Goal: Task Accomplishment & Management: Use online tool/utility

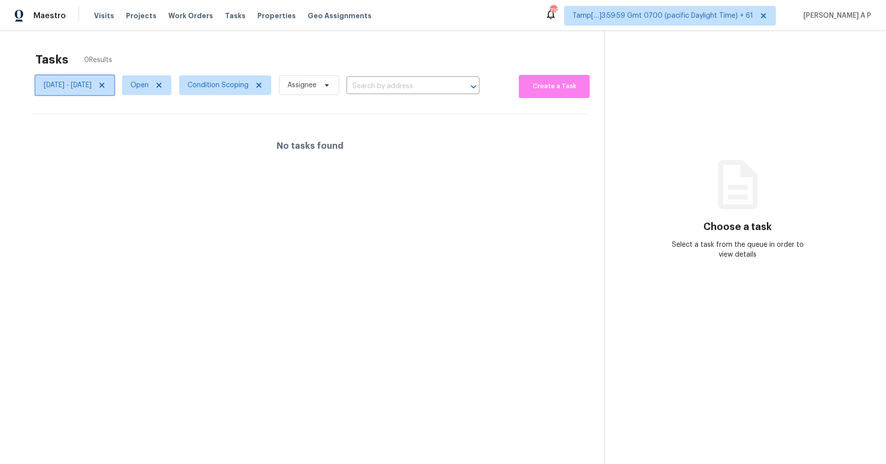
click at [92, 84] on span "[DATE] - [DATE]" at bounding box center [68, 85] width 48 height 10
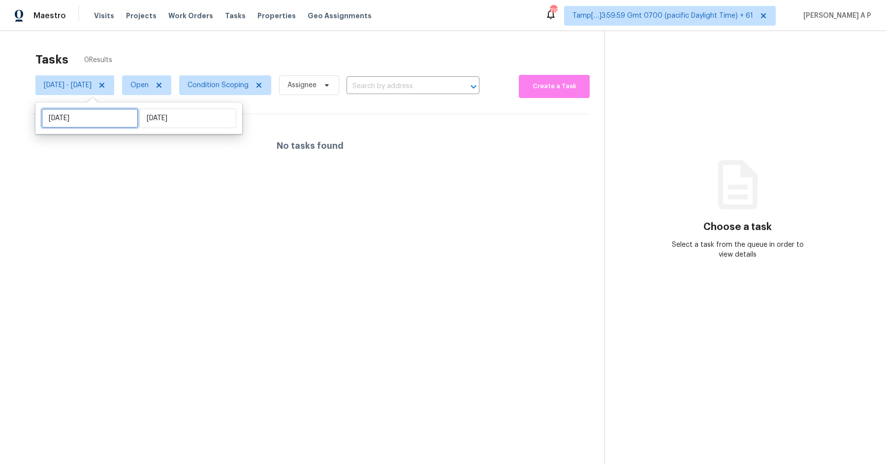
select select "8"
select select "2025"
select select "9"
select select "2025"
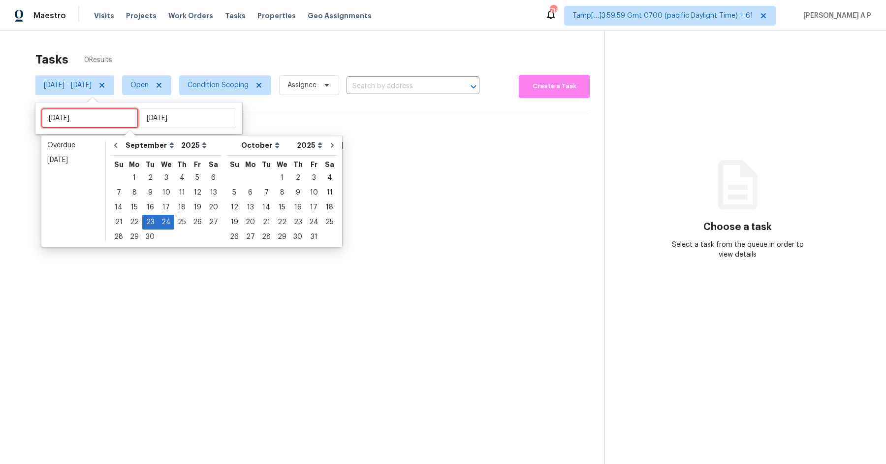
click at [119, 118] on input "[DATE]" at bounding box center [89, 118] width 97 height 20
type input "[DATE]"
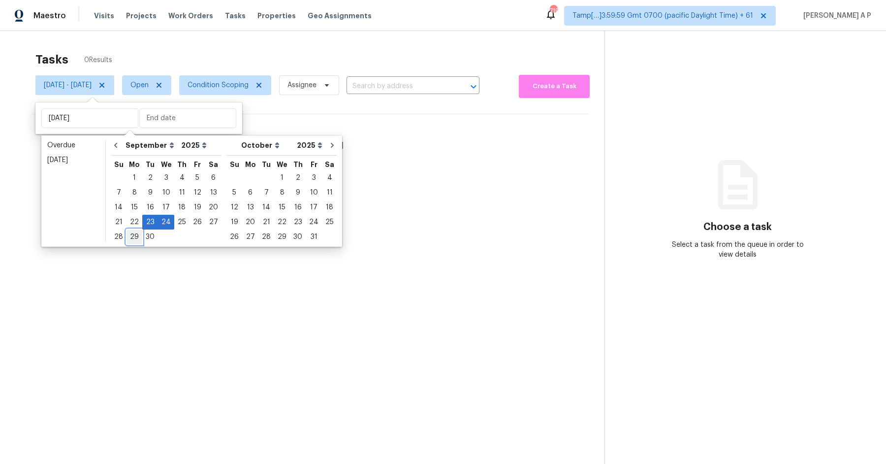
click at [127, 235] on div "29" at bounding box center [134, 237] width 16 height 14
type input "Mon, Sep 29"
type input "Wed, Sep 24"
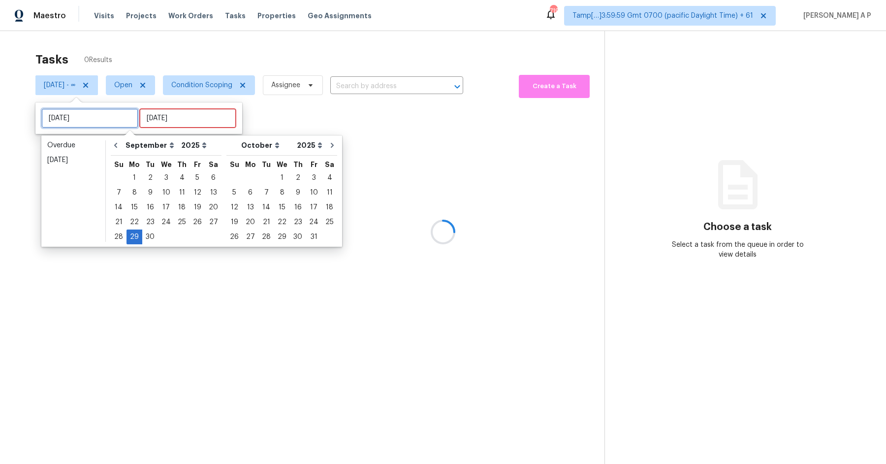
type input "Mon, Sep 22"
type input "Mon, Sep 29"
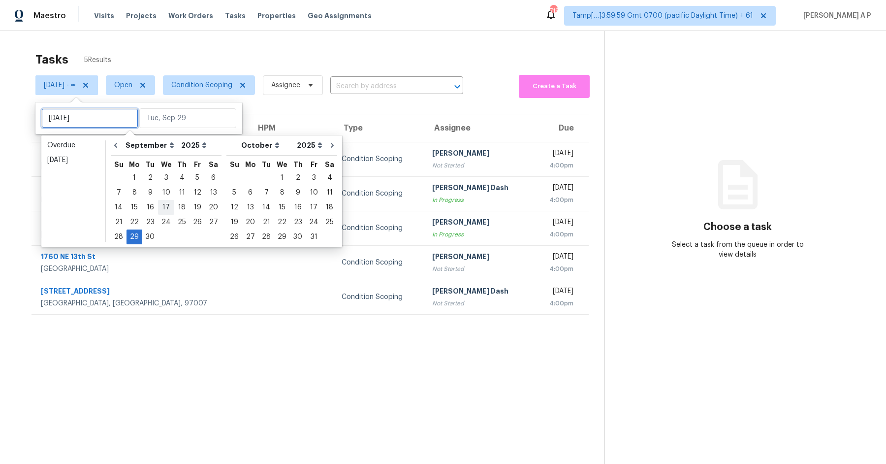
type input "Thu, Sep 04"
type input "Mon, Sep 29"
click at [136, 237] on div "29" at bounding box center [134, 237] width 16 height 14
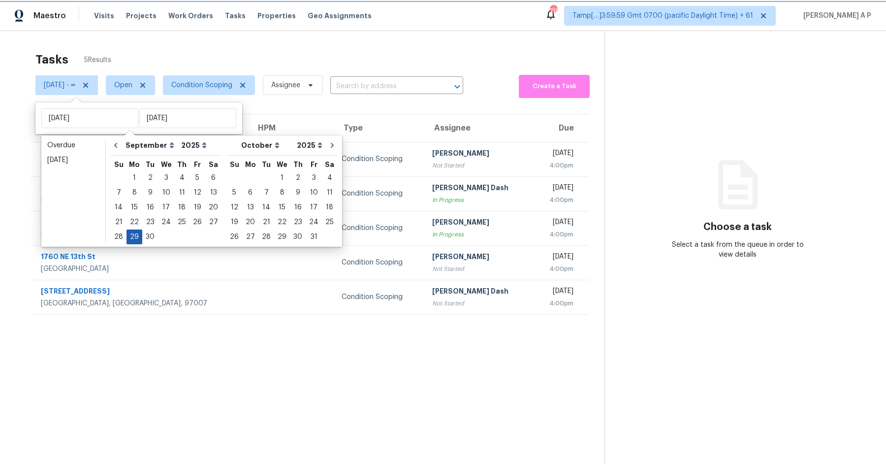
type input "Mon, Sep 29"
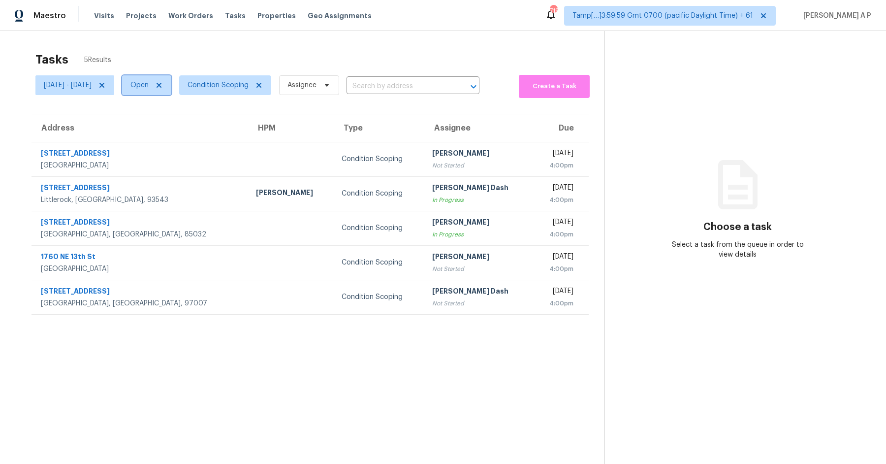
click at [163, 83] on span at bounding box center [157, 85] width 11 height 8
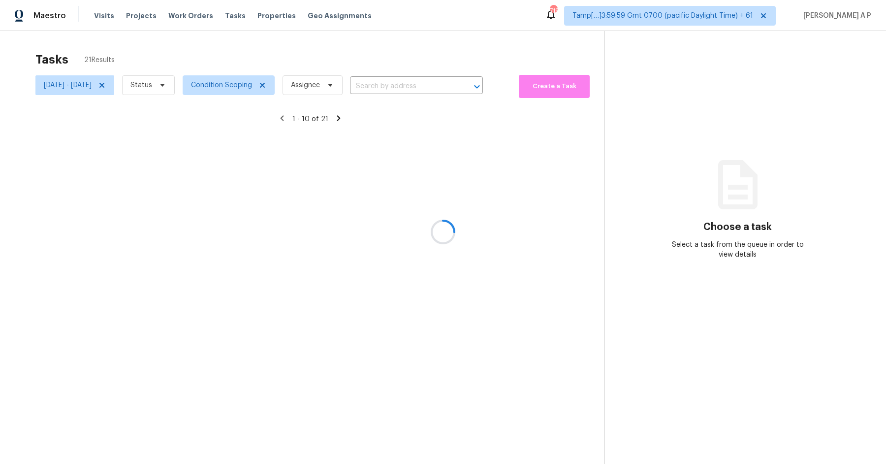
click at [192, 83] on div at bounding box center [443, 232] width 886 height 464
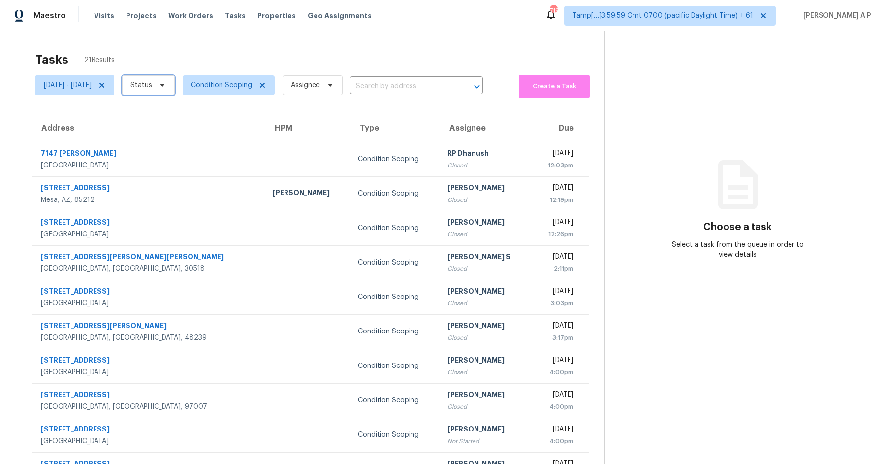
click at [166, 83] on span at bounding box center [161, 85] width 11 height 8
click at [194, 111] on label "Closed" at bounding box center [184, 113] width 35 height 10
click at [173, 111] on input "Closed" at bounding box center [170, 111] width 6 height 6
checkbox input "true"
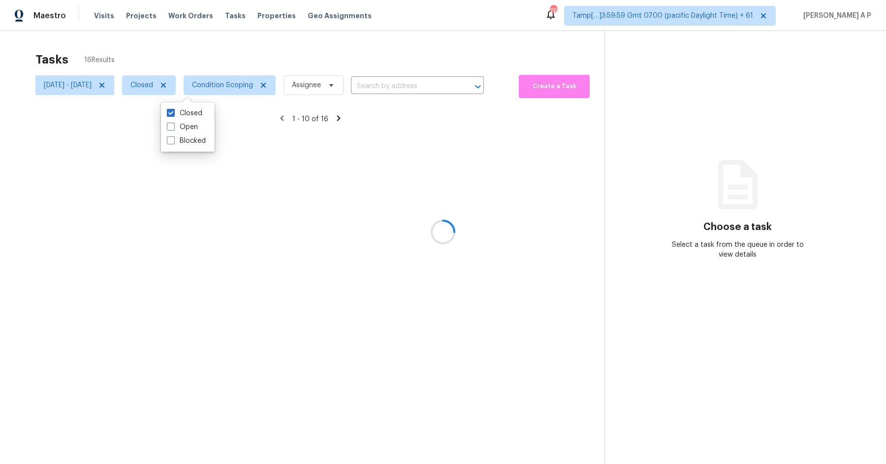
click at [418, 87] on div at bounding box center [443, 232] width 886 height 464
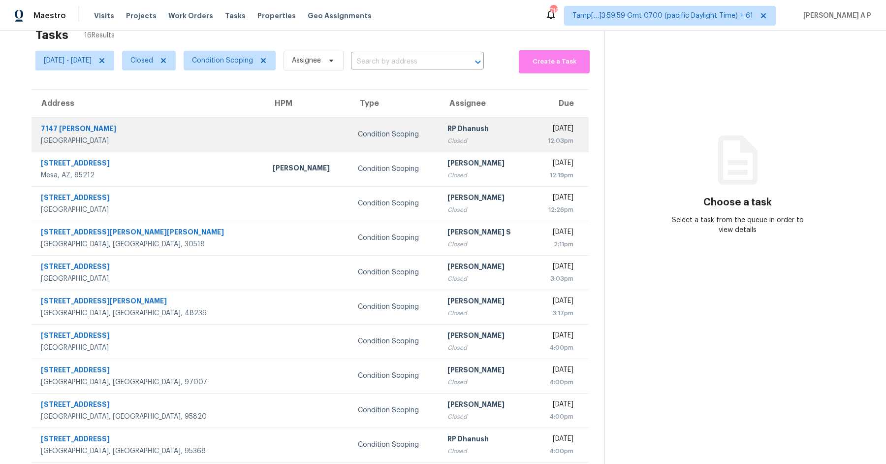
scroll to position [48, 0]
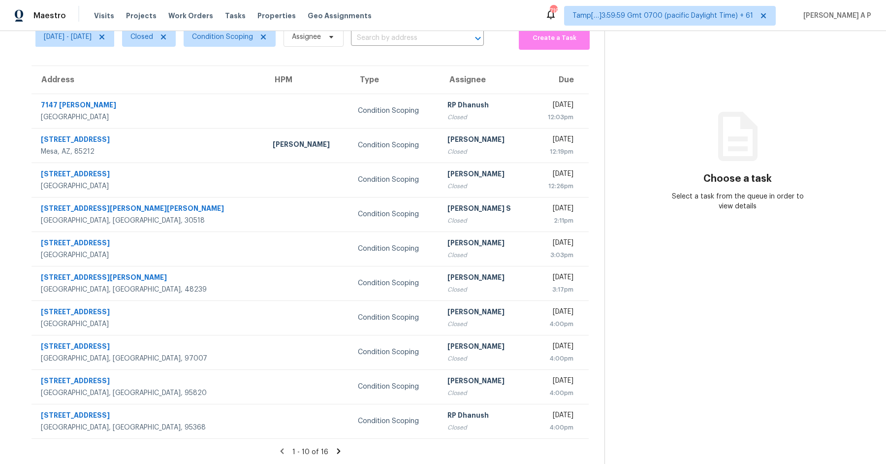
click at [337, 450] on icon at bounding box center [338, 450] width 3 height 5
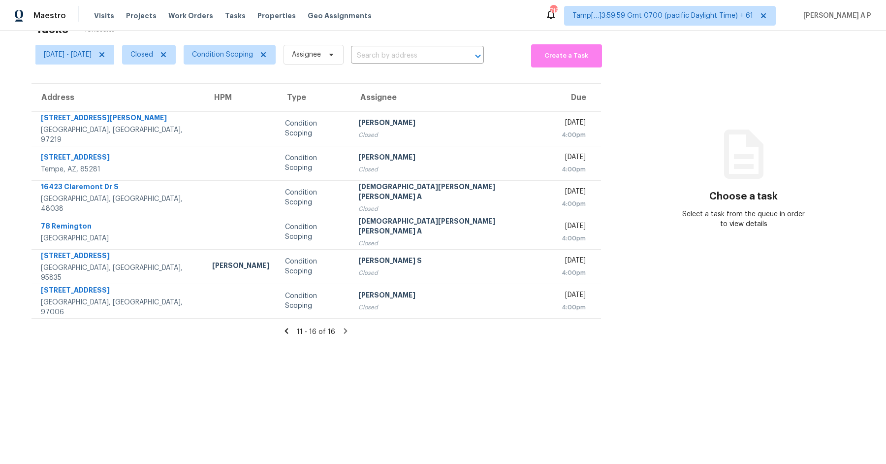
click at [282, 333] on icon at bounding box center [286, 330] width 9 height 9
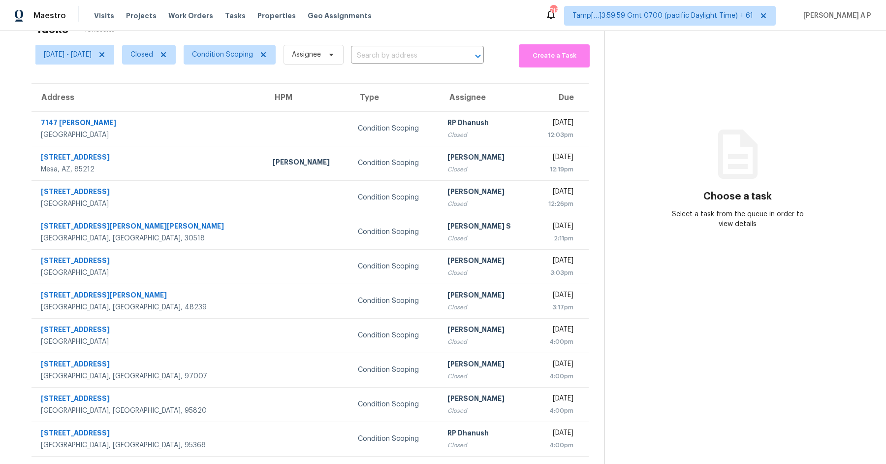
scroll to position [48, 0]
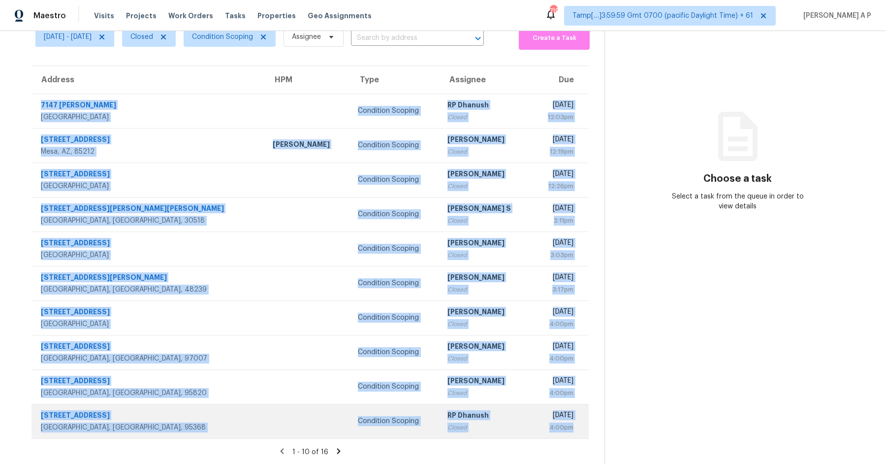
drag, startPoint x: 35, startPoint y: 102, endPoint x: 539, endPoint y: 435, distance: 603.9
click at [539, 435] on tbody "7147 Jantina Ct Eastvale, CA, 92880 Condition Scoping RP Dhanush Closed Mon, Se…" at bounding box center [309, 266] width 557 height 344
copy tbody "7147 Jantina Ct Eastvale, CA, 92880 Condition Scoping RP Dhanush Closed Mon, Se…"
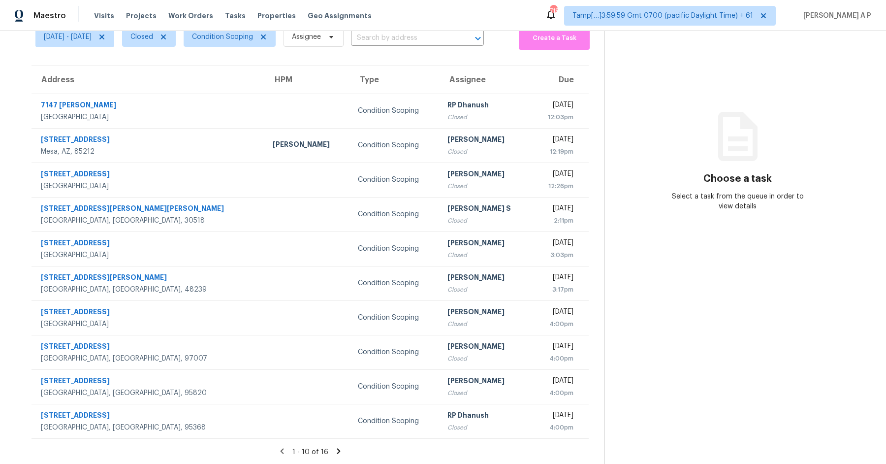
click at [334, 448] on icon at bounding box center [338, 450] width 9 height 9
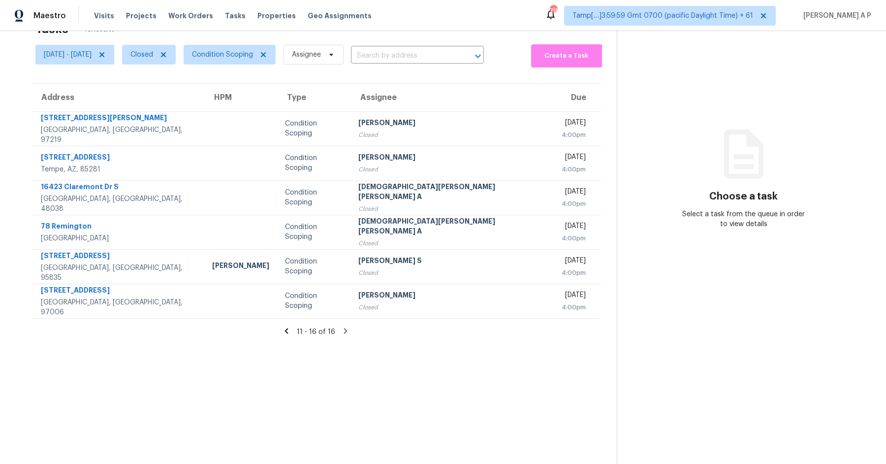
scroll to position [0, 0]
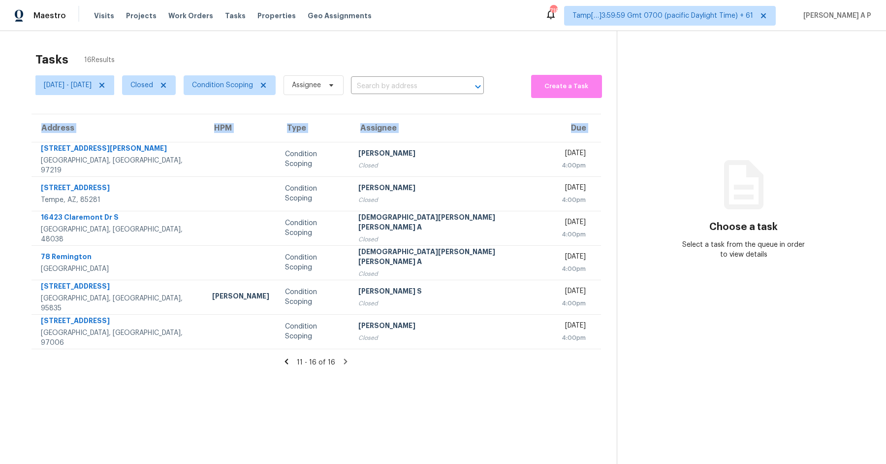
drag, startPoint x: 34, startPoint y: 151, endPoint x: 598, endPoint y: 342, distance: 595.4
click at [598, 342] on div "Address HPM Type Assignee Due 9004 SW Lancelot Ln Portland, OR, 97219 Condition…" at bounding box center [316, 231] width 601 height 235
copy thead "Address HPM Type Assignee Due"
click at [290, 135] on th "Type" at bounding box center [313, 128] width 73 height 28
click at [153, 90] on span "Closed" at bounding box center [141, 85] width 23 height 10
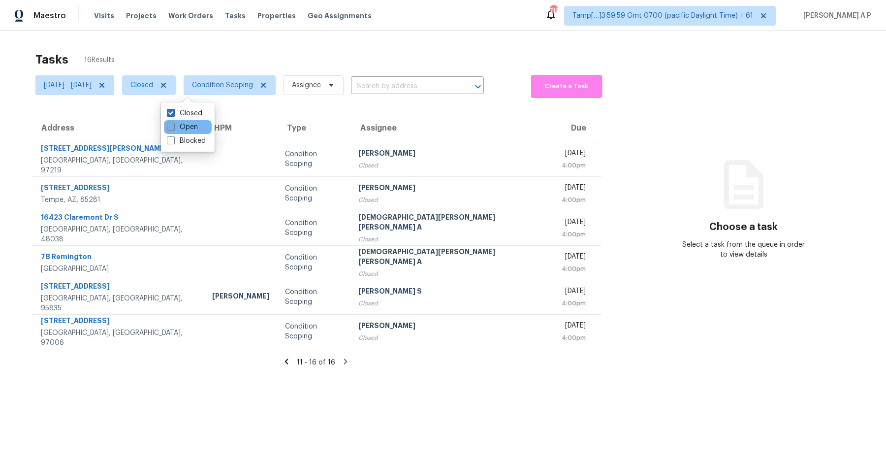
click at [192, 126] on label "Open" at bounding box center [182, 127] width 31 height 10
click at [173, 126] on input "Open" at bounding box center [170, 125] width 6 height 6
checkbox input "true"
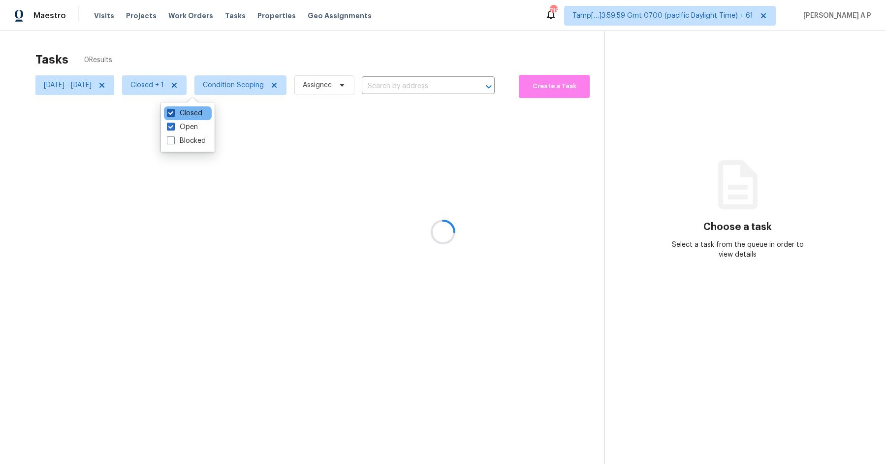
click at [192, 116] on label "Closed" at bounding box center [184, 113] width 35 height 10
click at [173, 115] on input "Closed" at bounding box center [170, 111] width 6 height 6
checkbox input "false"
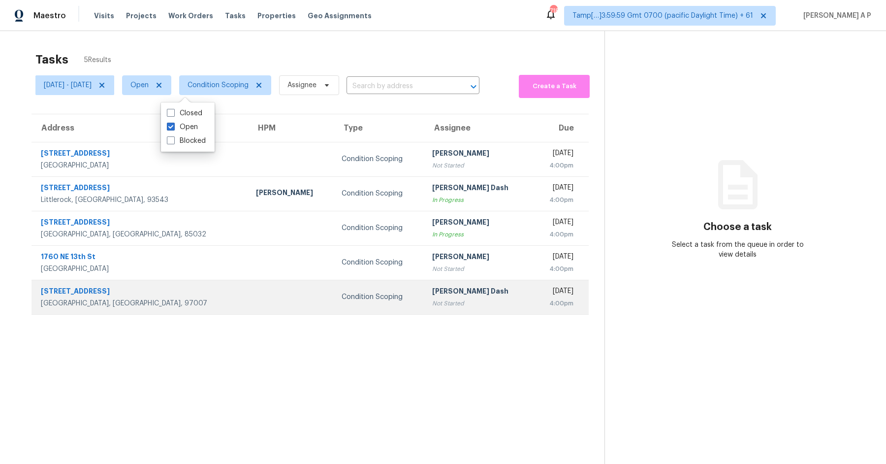
click at [248, 280] on td at bounding box center [291, 297] width 86 height 34
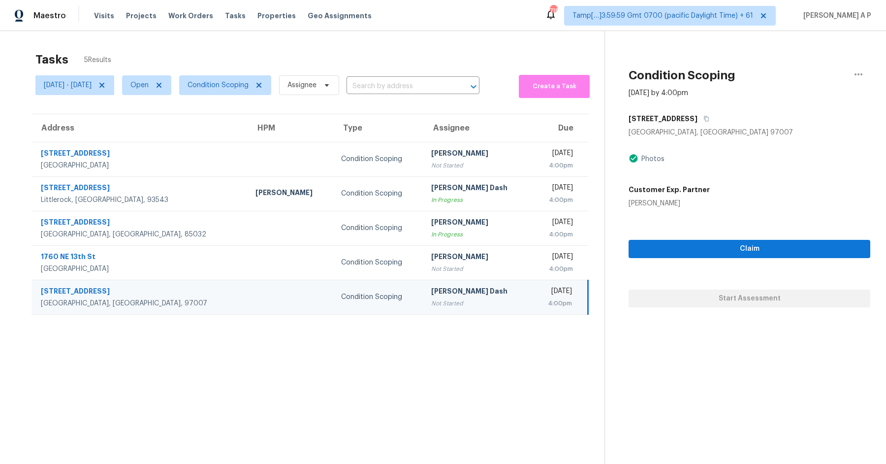
drag, startPoint x: 31, startPoint y: 145, endPoint x: 586, endPoint y: 318, distance: 581.5
click at [586, 318] on section "Tasks 5 Results Mon, Sep 29 - Mon, Sep 29 Open Condition Scoping Assignee ​ Cre…" at bounding box center [310, 271] width 589 height 448
click at [321, 108] on section "Tasks 5 Results Mon, Sep 29 - Mon, Sep 29 Open Condition Scoping Assignee ​ Cre…" at bounding box center [310, 271] width 589 height 448
click at [171, 88] on span "Open" at bounding box center [146, 85] width 49 height 20
click at [184, 139] on label "Blocked" at bounding box center [186, 141] width 39 height 10
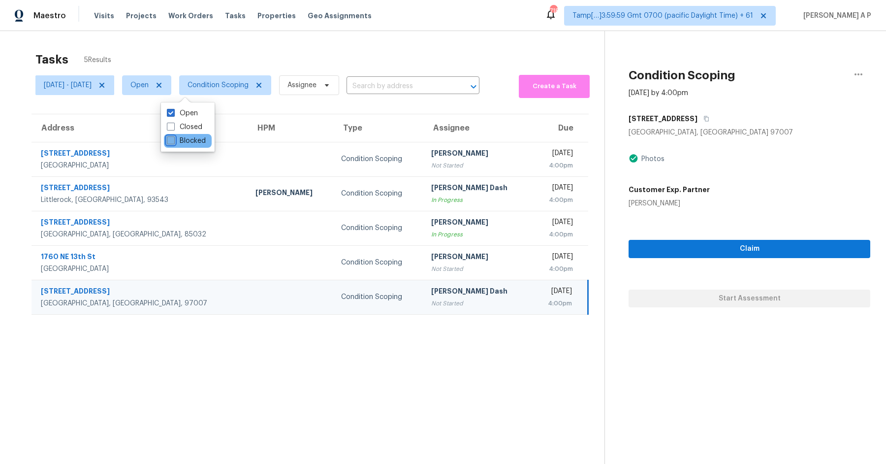
click at [173, 139] on input "Blocked" at bounding box center [170, 139] width 6 height 6
checkbox input "true"
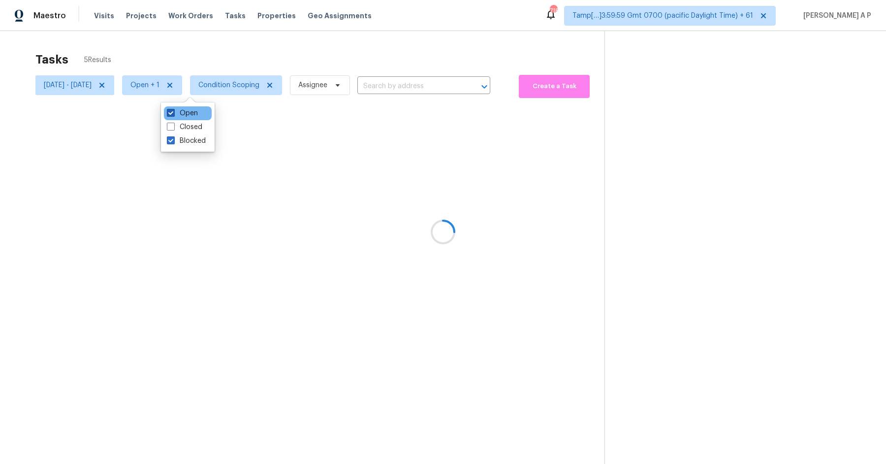
click at [184, 112] on label "Open" at bounding box center [182, 113] width 31 height 10
click at [173, 112] on input "Open" at bounding box center [170, 111] width 6 height 6
checkbox input "false"
click at [196, 130] on label "Closed" at bounding box center [184, 127] width 35 height 10
click at [173, 128] on input "Closed" at bounding box center [170, 125] width 6 height 6
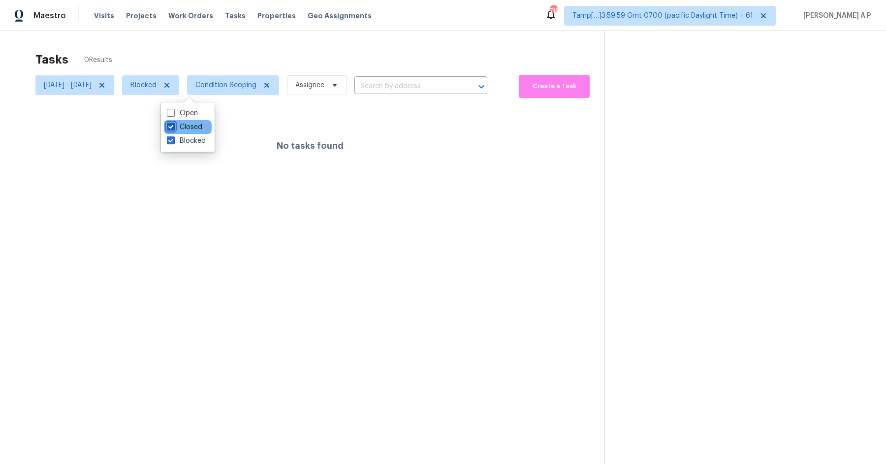
checkbox input "true"
click at [194, 113] on label "Open" at bounding box center [182, 113] width 31 height 10
click at [173, 113] on input "Open" at bounding box center [170, 111] width 6 height 6
checkbox input "true"
click at [194, 147] on div "Blocked" at bounding box center [188, 141] width 48 height 14
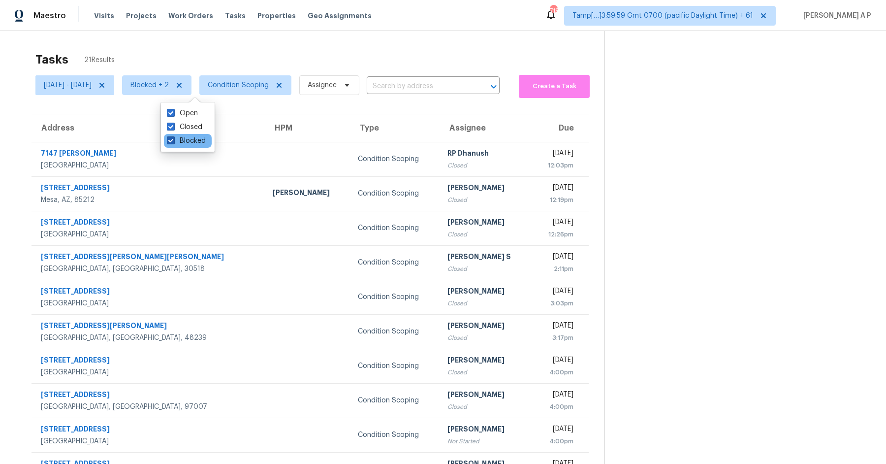
click at [196, 143] on label "Blocked" at bounding box center [186, 141] width 39 height 10
click at [173, 142] on input "Blocked" at bounding box center [170, 139] width 6 height 6
checkbox input "false"
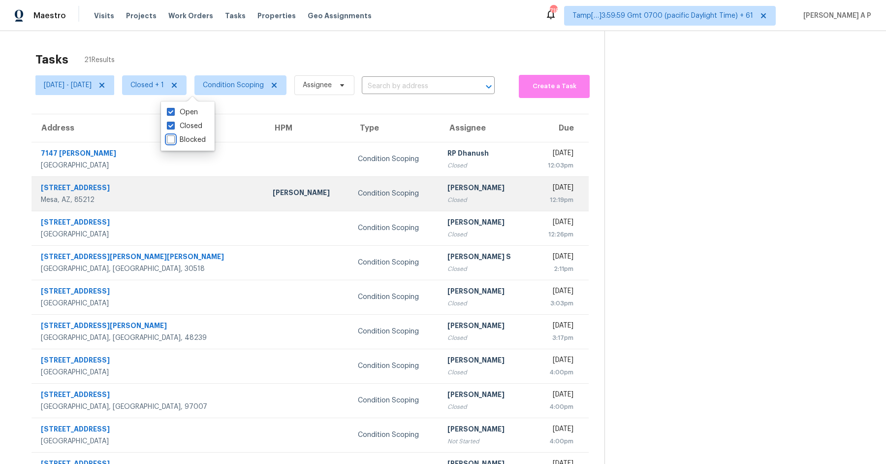
scroll to position [48, 0]
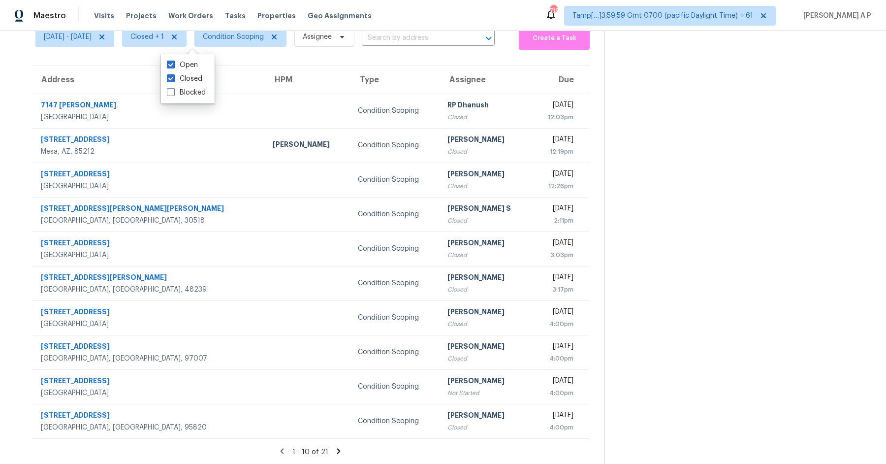
click at [403, 15] on div "Maestro Visits Projects Work Orders Tasks Properties Geo Assignments 718 Tamp[……" at bounding box center [443, 15] width 886 height 31
click at [338, 446] on icon at bounding box center [338, 450] width 9 height 9
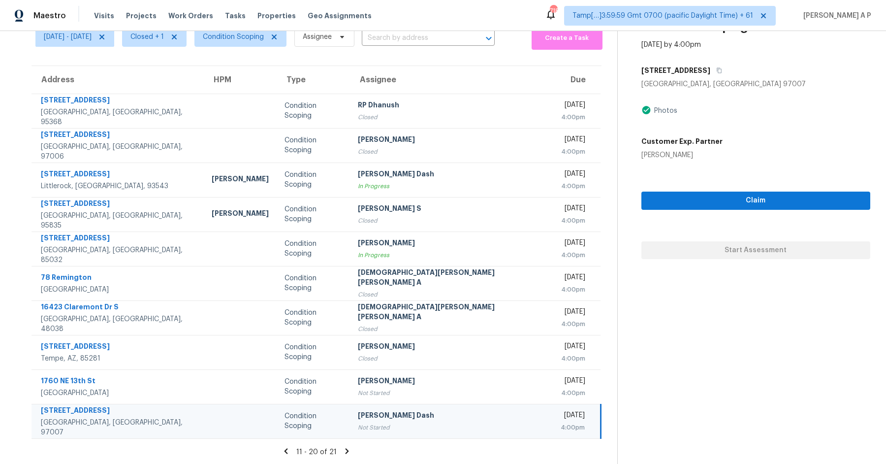
scroll to position [0, 0]
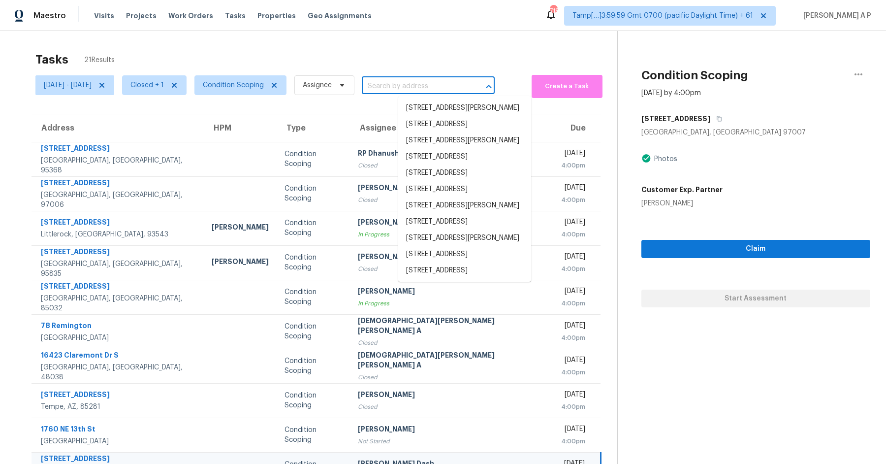
click at [463, 86] on input "text" at bounding box center [414, 86] width 105 height 15
paste input ""7147 Jantina Ct Eastvale, CA, 92880""
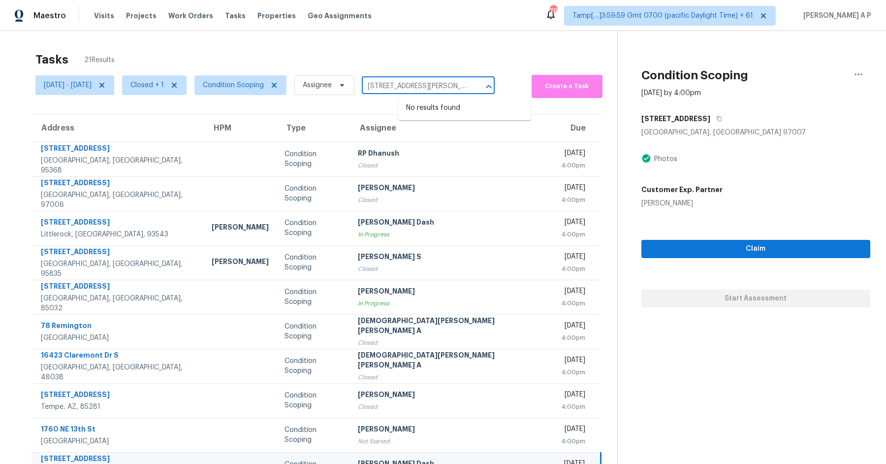
type input "7147 Jantina Ct Eastvale, CA, 92880"
click at [187, 79] on span "Closed + 1" at bounding box center [154, 85] width 64 height 20
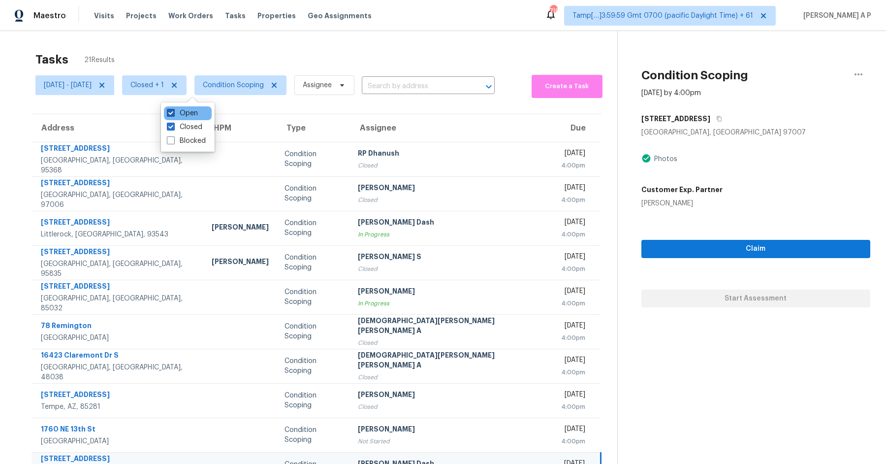
click at [193, 109] on label "Open" at bounding box center [182, 113] width 31 height 10
click at [173, 109] on input "Open" at bounding box center [170, 111] width 6 height 6
checkbox input "false"
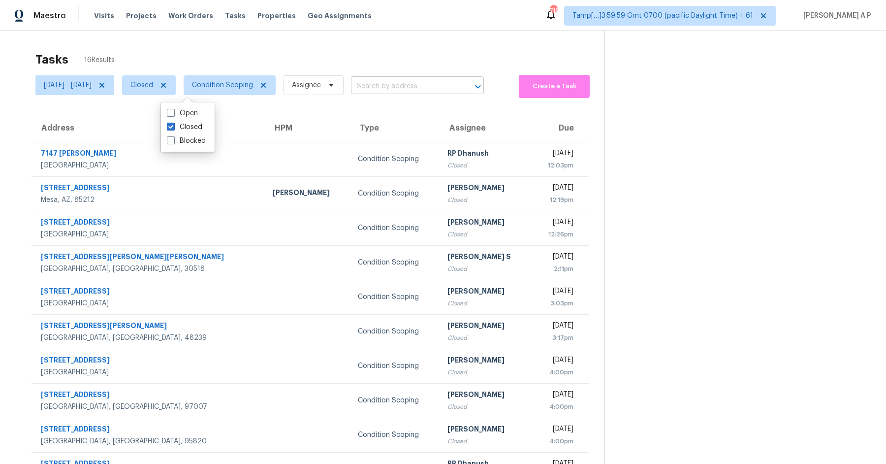
click at [429, 90] on input "text" at bounding box center [403, 86] width 105 height 15
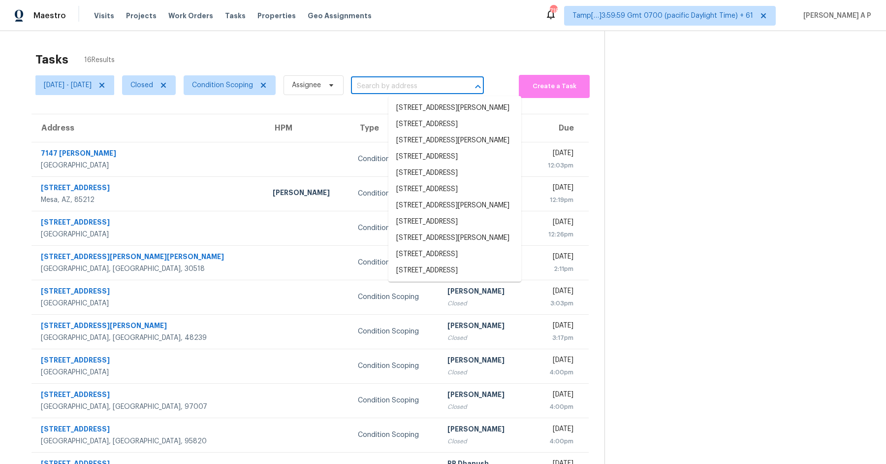
paste input ""7147 Jantina Ct Eastvale, CA, 92880""
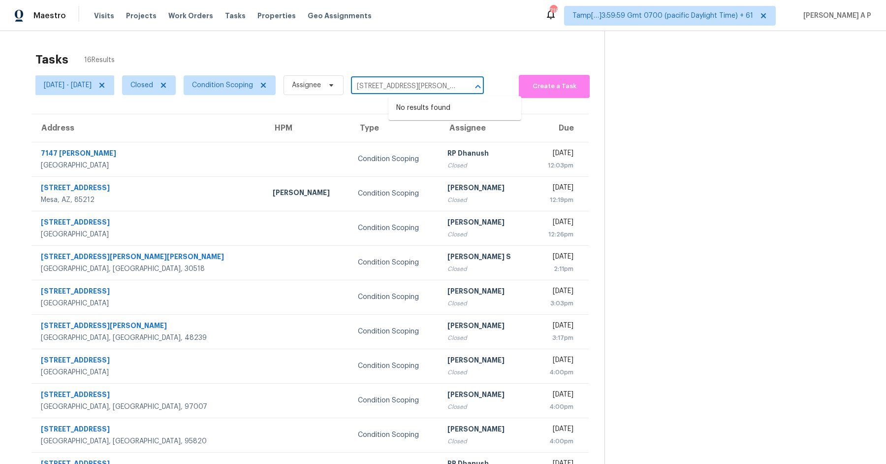
click at [456, 87] on input "7147 Jantina Ct Eastvale, CA, 92880" at bounding box center [403, 86] width 105 height 15
click at [456, 87] on input "7147 Jantina Ct Eastvale" at bounding box center [403, 86] width 105 height 15
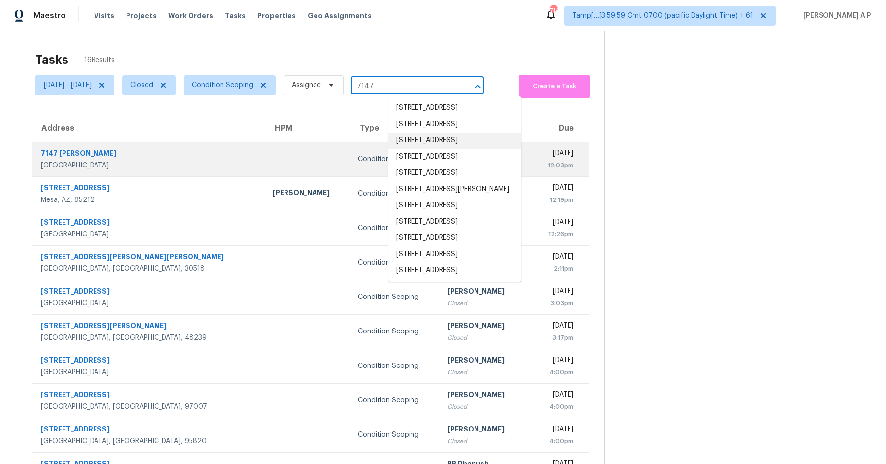
type input "7147"
click at [358, 155] on div "Condition Scoping" at bounding box center [395, 159] width 74 height 10
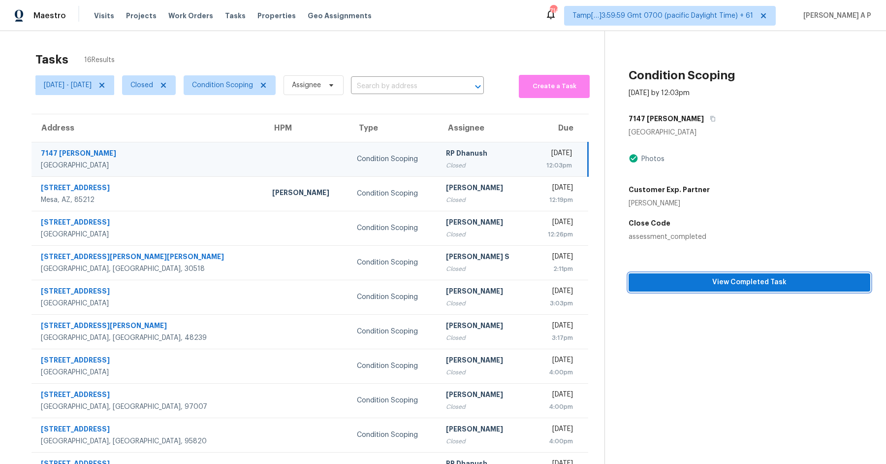
click at [731, 282] on span "View Completed Task" at bounding box center [749, 282] width 226 height 12
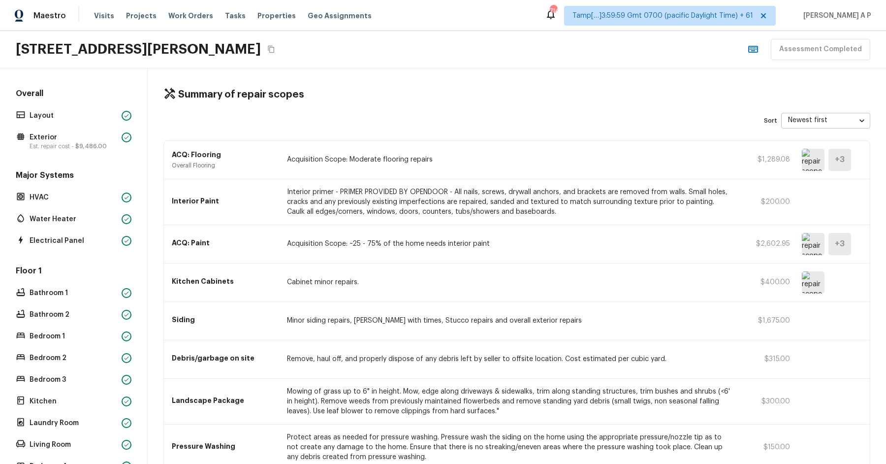
click at [322, 148] on div "ACQ: Flooring Overall Flooring Acquisition Scope: Moderate flooring repairs $1,…" at bounding box center [517, 160] width 706 height 38
click at [312, 156] on p "Acquisition Scope: Moderate flooring repairs" at bounding box center [510, 160] width 447 height 10
click at [200, 154] on p "ACQ: Flooring" at bounding box center [223, 155] width 103 height 10
click at [86, 113] on p "Layout" at bounding box center [74, 116] width 88 height 10
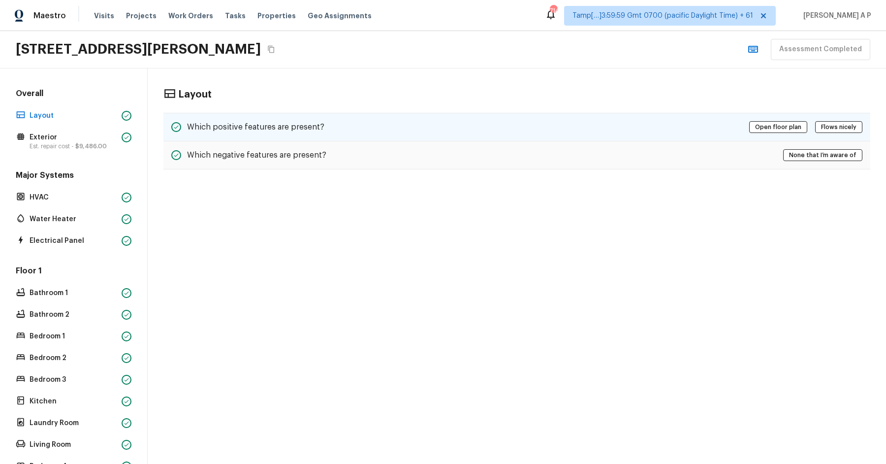
click at [361, 119] on div "Which positive features are present? Open floor plan Flows nicely" at bounding box center [516, 127] width 707 height 29
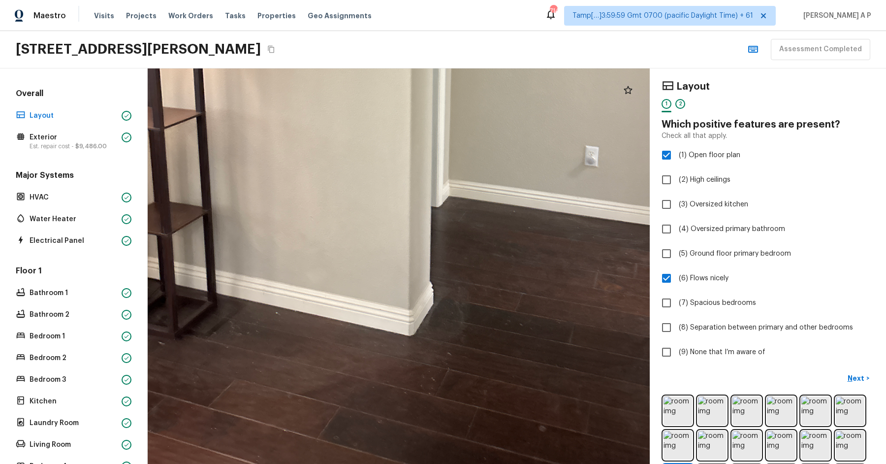
drag, startPoint x: 369, startPoint y: 336, endPoint x: 370, endPoint y: 242, distance: 94.0
click at [370, 242] on div at bounding box center [435, 88] width 1114 height 877
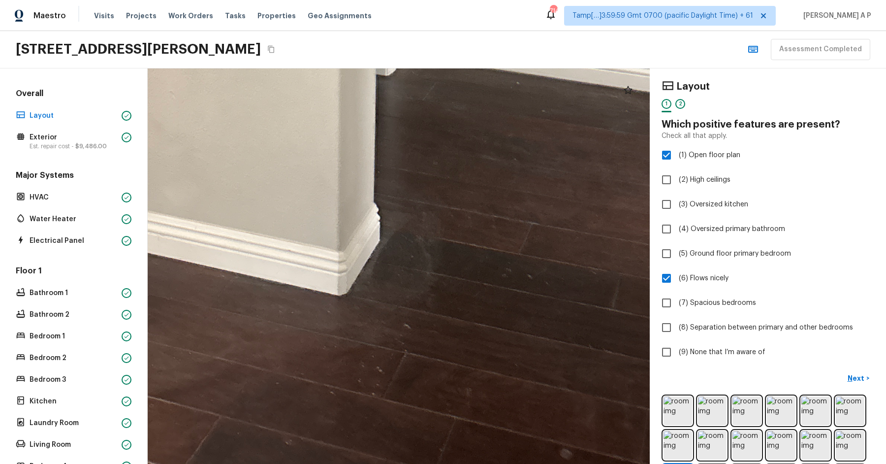
drag, startPoint x: 415, startPoint y: 335, endPoint x: 445, endPoint y: 137, distance: 200.2
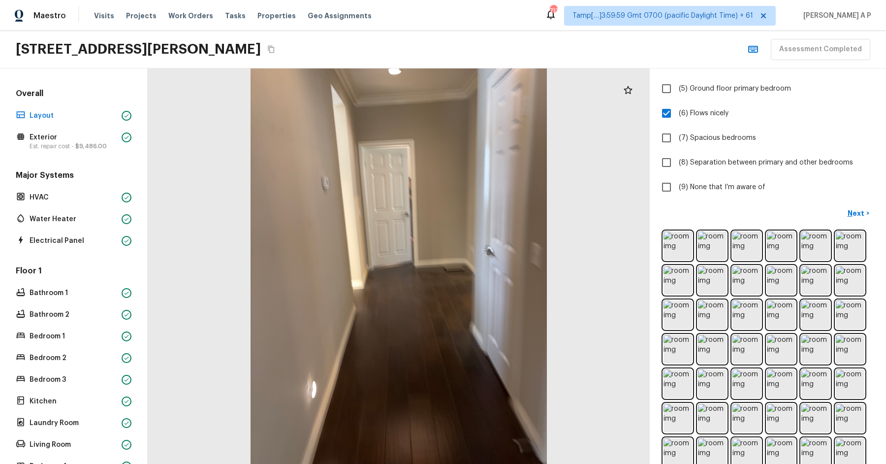
scroll to position [163, 0]
click at [843, 209] on button "Next >" at bounding box center [858, 215] width 31 height 16
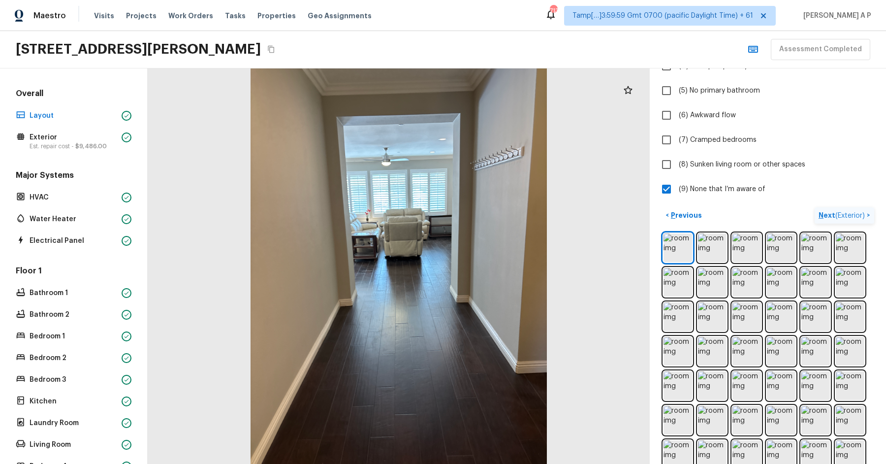
click at [849, 210] on p "Next ( Exterior )" at bounding box center [842, 215] width 48 height 10
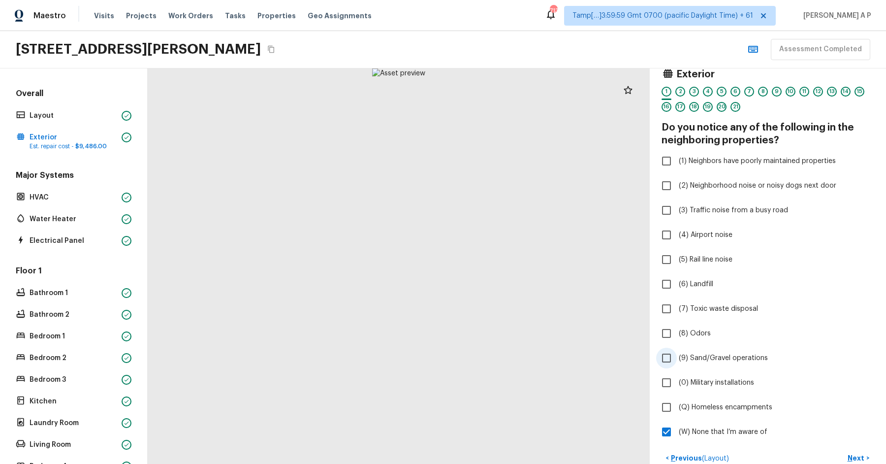
scroll to position [13, 0]
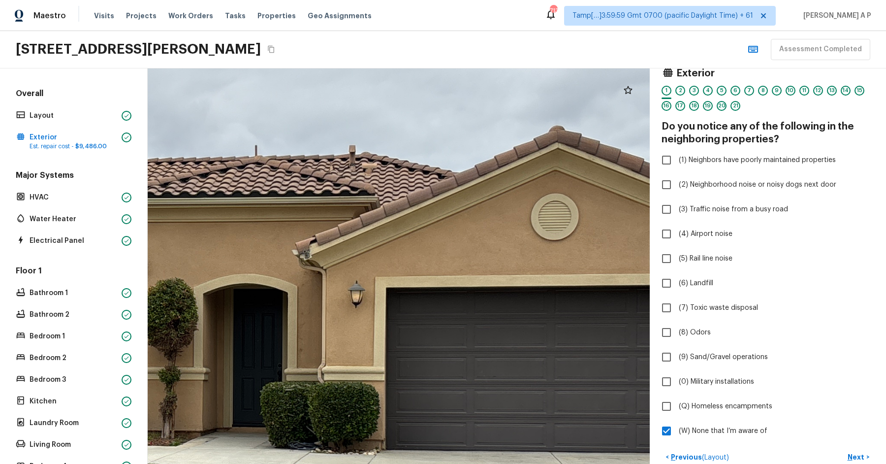
drag, startPoint x: 466, startPoint y: 197, endPoint x: 467, endPoint y: 263, distance: 66.4
click at [467, 263] on div at bounding box center [236, 383] width 1730 height 1362
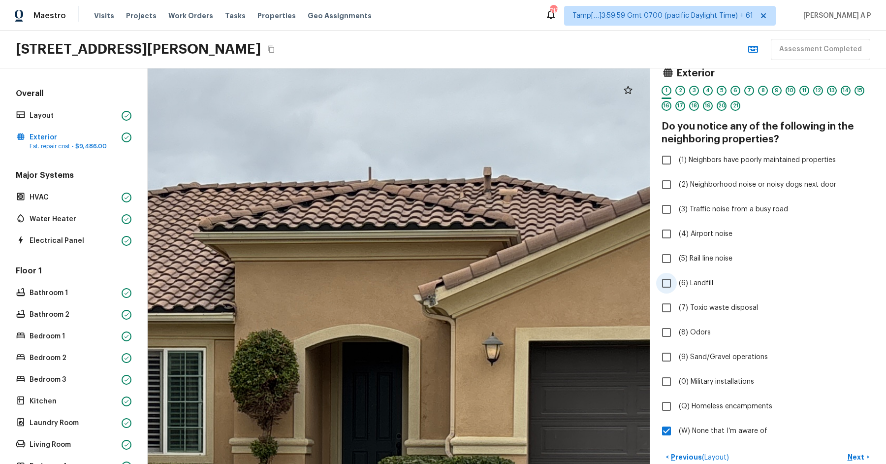
drag, startPoint x: 532, startPoint y: 282, endPoint x: 675, endPoint y: 282, distance: 143.2
click at [675, 282] on div "Exterior 1 2 3 4 5 6 7 8 9 10 11 12 13 14 15 16 17 18 19 20 21 Do you notice an…" at bounding box center [517, 265] width 738 height 395
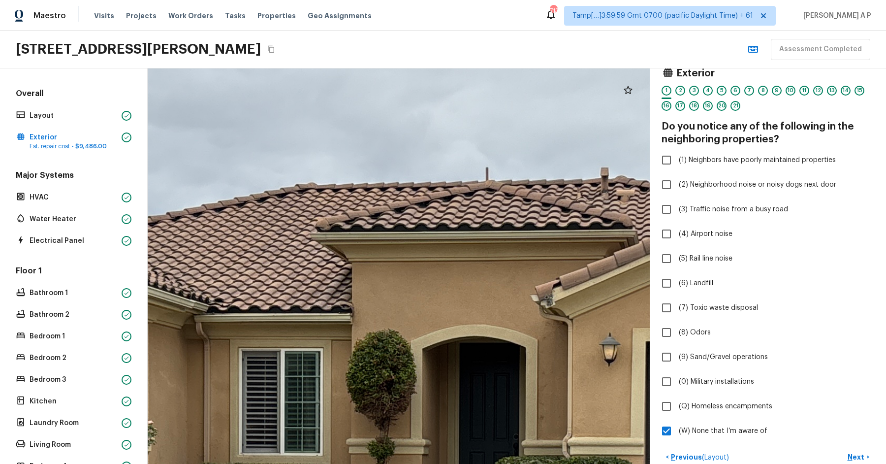
drag, startPoint x: 515, startPoint y: 285, endPoint x: 629, endPoint y: 286, distance: 114.2
click at [629, 286] on div at bounding box center [462, 457] width 2113 height 1664
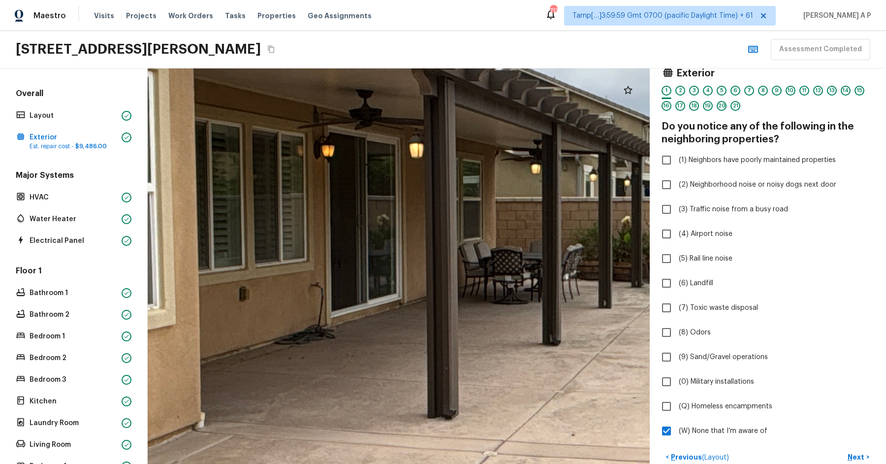
drag, startPoint x: 490, startPoint y: 160, endPoint x: 311, endPoint y: 303, distance: 229.3
click at [311, 302] on div at bounding box center [559, 263] width 2344 height 1845
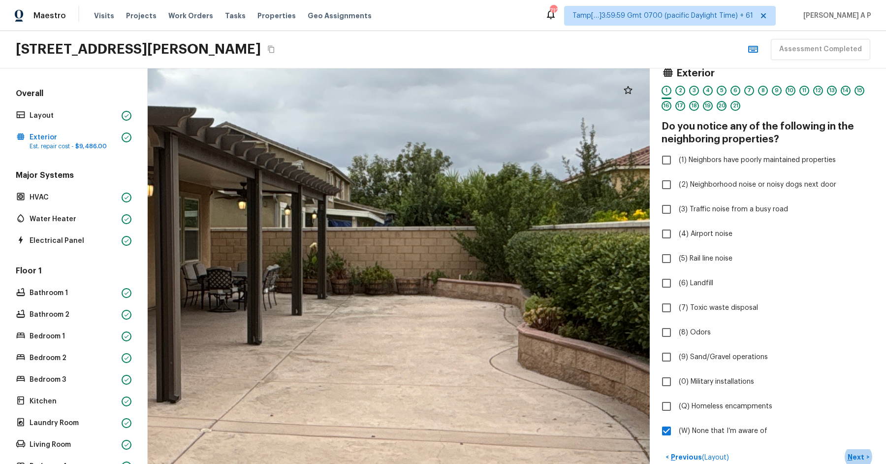
drag, startPoint x: 416, startPoint y: 313, endPoint x: 435, endPoint y: 111, distance: 202.6
click at [435, 112] on div at bounding box center [260, 280] width 1852 height 1458
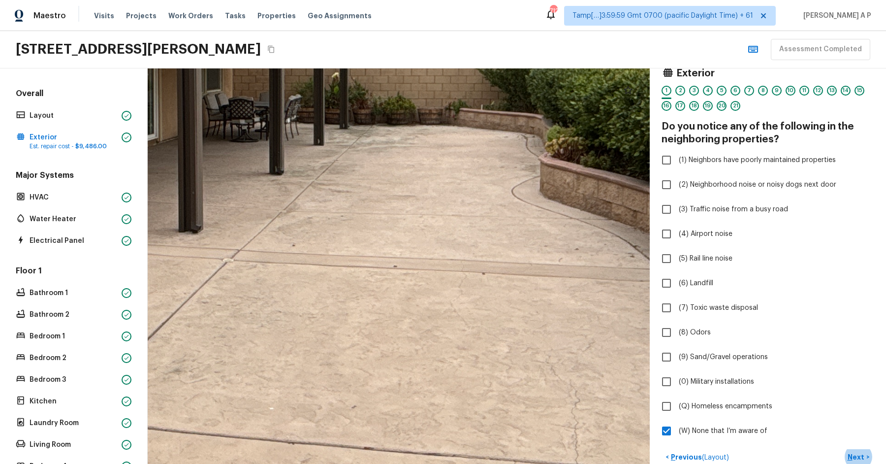
drag, startPoint x: 425, startPoint y: 234, endPoint x: 449, endPoint y: 53, distance: 182.3
click at [449, 53] on div "Maestro Visits Projects Work Orders Tasks Properties Geo Assignments 712 Tamp[……" at bounding box center [443, 232] width 886 height 464
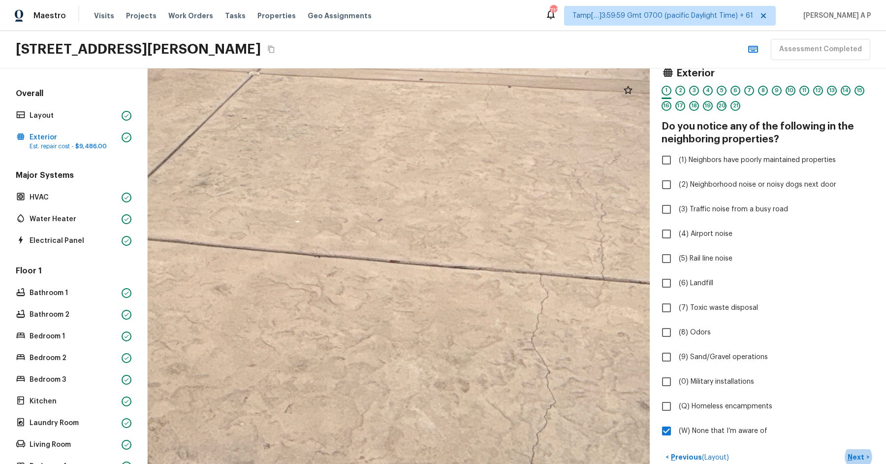
drag, startPoint x: 438, startPoint y: 124, endPoint x: 438, endPoint y: 88, distance: 36.4
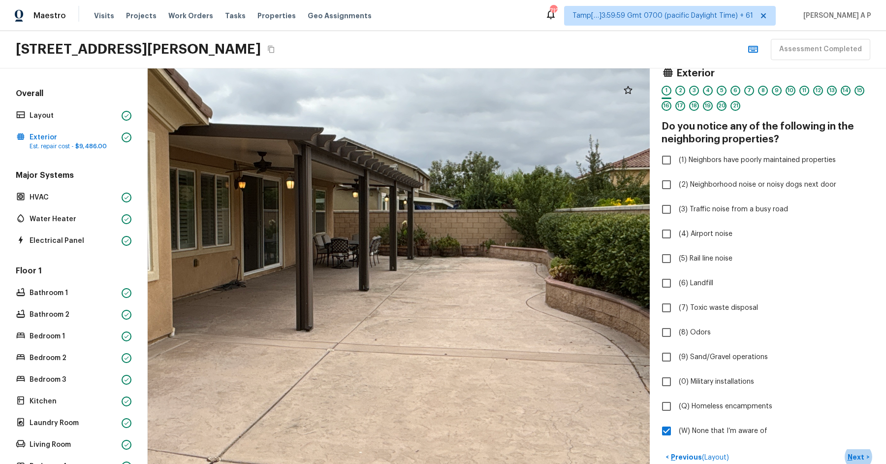
drag, startPoint x: 423, startPoint y: 237, endPoint x: 443, endPoint y: 134, distance: 104.8
click at [443, 134] on div at bounding box center [368, 246] width 1278 height 1006
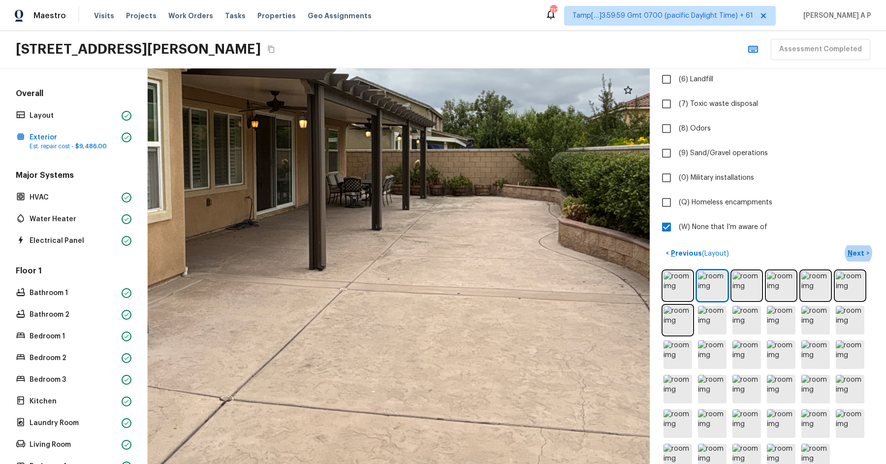
scroll to position [239, 0]
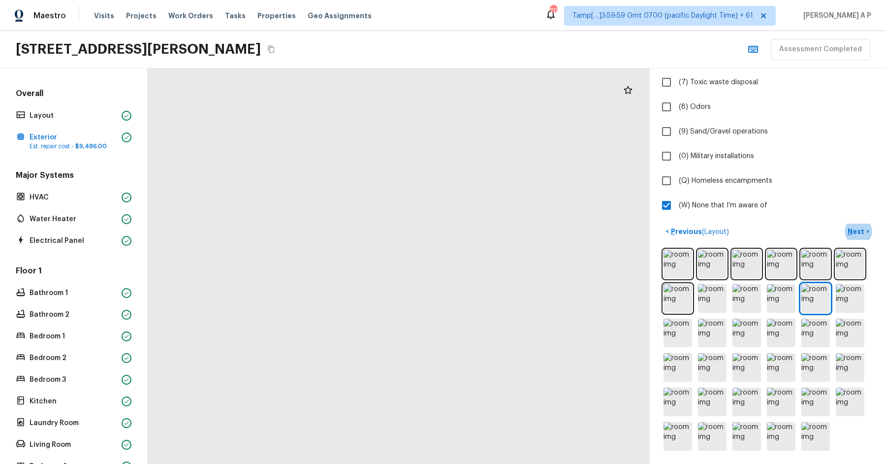
drag, startPoint x: 470, startPoint y: 270, endPoint x: 509, endPoint y: 124, distance: 151.2
click at [509, 124] on div at bounding box center [208, 251] width 1844 height 1451
drag, startPoint x: 371, startPoint y: 244, endPoint x: 379, endPoint y: 141, distance: 102.7
click at [379, 141] on div at bounding box center [426, 286] width 995 height 783
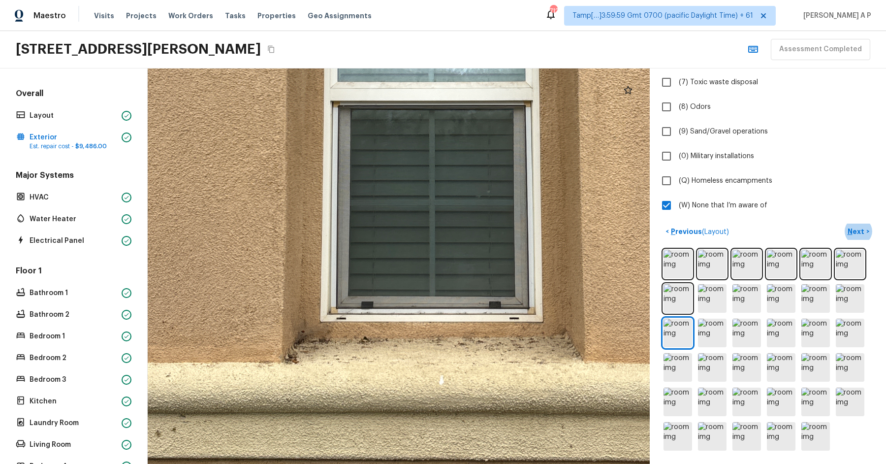
drag, startPoint x: 392, startPoint y: 266, endPoint x: 393, endPoint y: 231, distance: 35.4
click at [393, 231] on div at bounding box center [435, 150] width 995 height 783
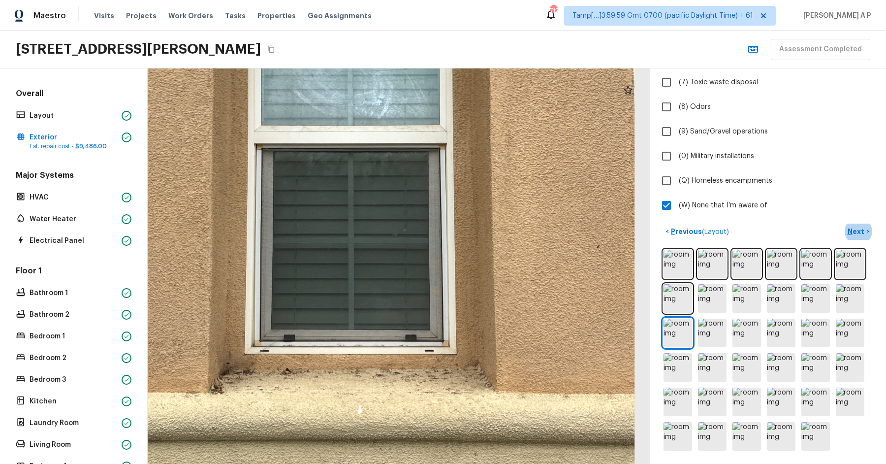
drag, startPoint x: 494, startPoint y: 247, endPoint x: 493, endPoint y: 188, distance: 59.1
click at [493, 188] on div at bounding box center [355, 191] width 948 height 746
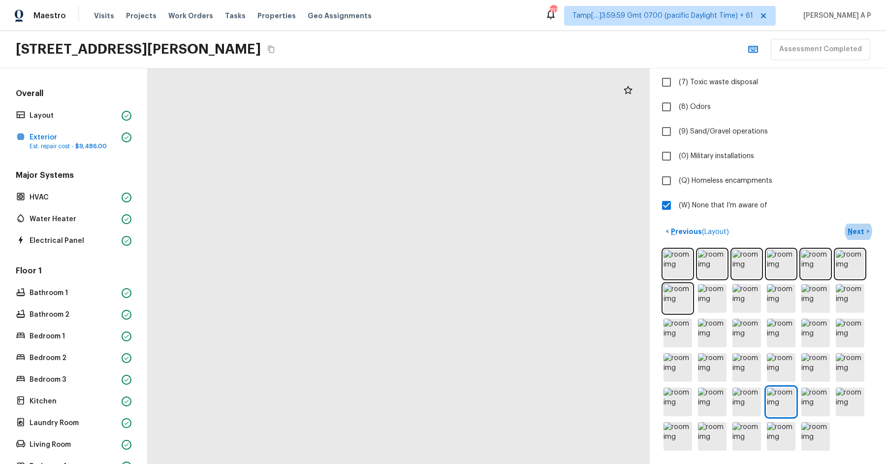
drag, startPoint x: 376, startPoint y: 158, endPoint x: 432, endPoint y: 255, distance: 112.3
click at [432, 254] on div at bounding box center [314, 414] width 2135 height 1681
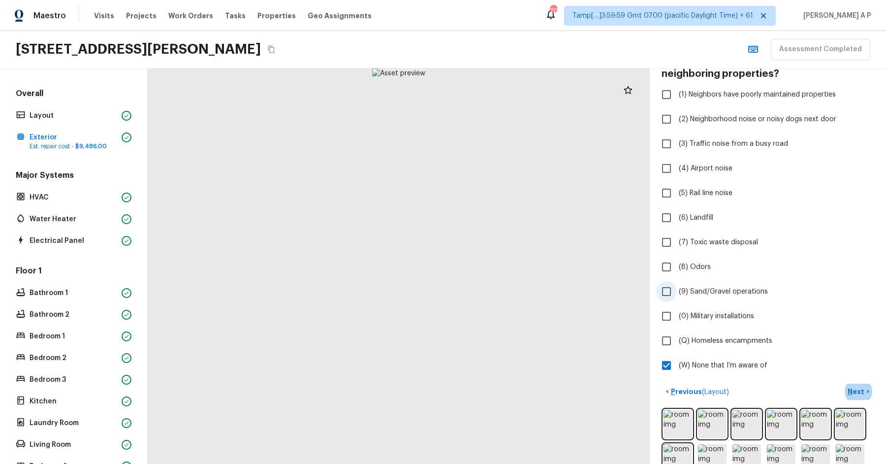
scroll to position [73, 0]
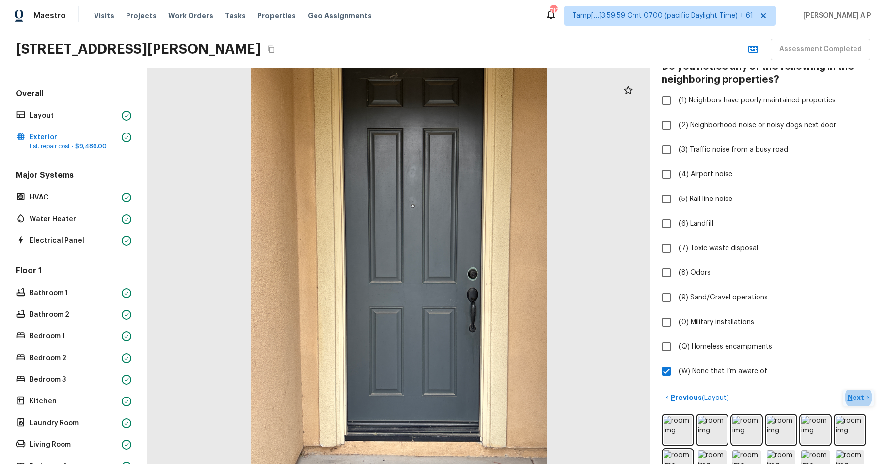
click at [858, 396] on p "Next" at bounding box center [856, 397] width 19 height 10
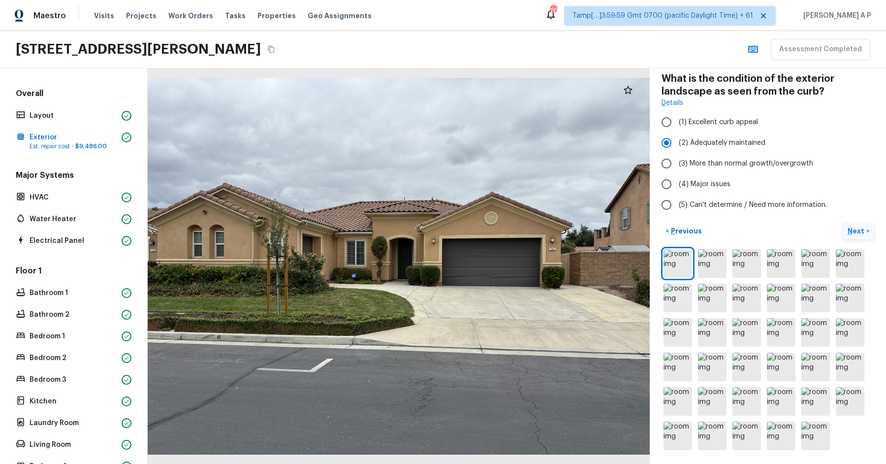
scroll to position [61, 0]
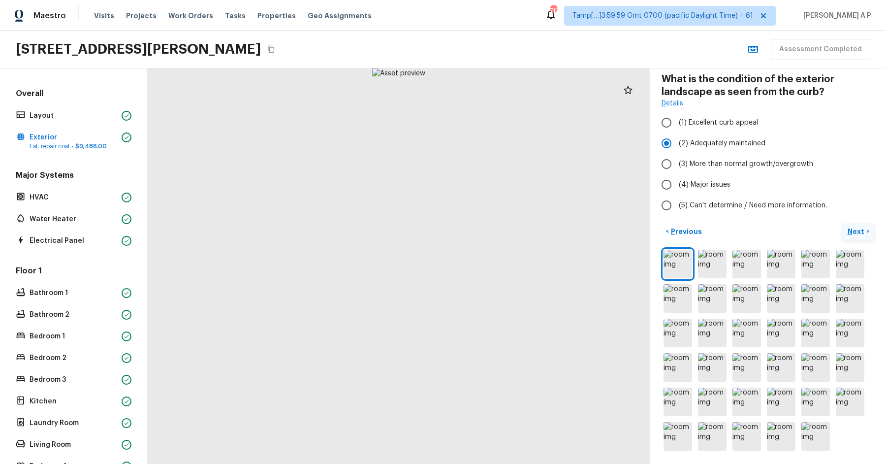
click at [867, 227] on button "Next >" at bounding box center [858, 231] width 31 height 16
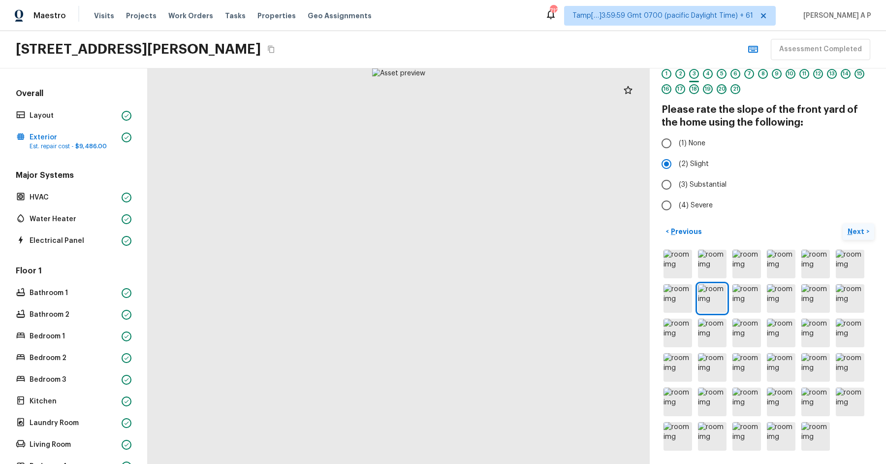
click at [843, 223] on button "Next >" at bounding box center [858, 231] width 31 height 16
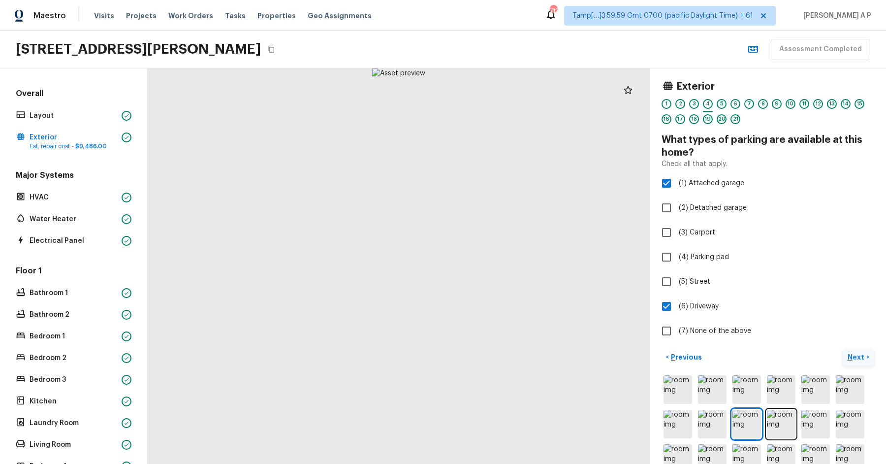
scroll to position [9, 0]
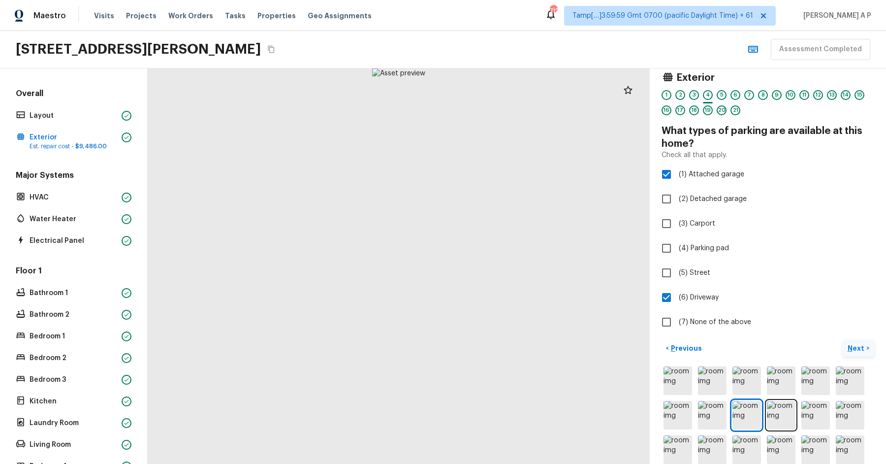
click at [843, 340] on button "Next >" at bounding box center [858, 348] width 31 height 16
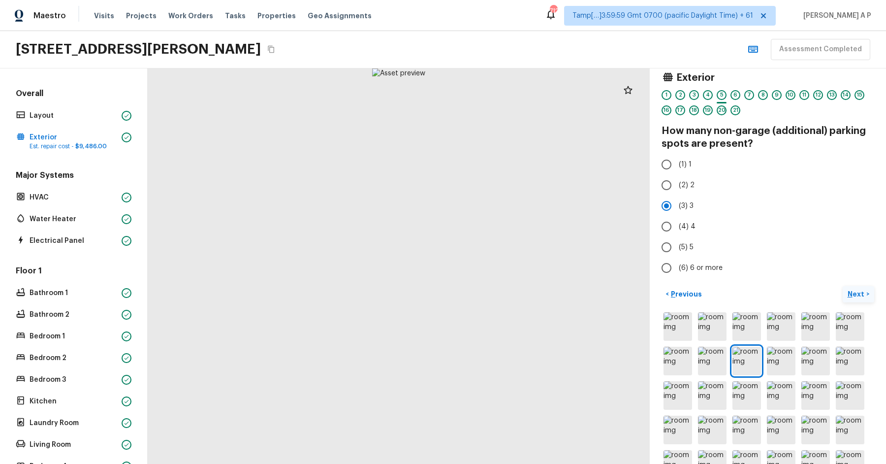
click at [843, 286] on button "Next >" at bounding box center [858, 294] width 31 height 16
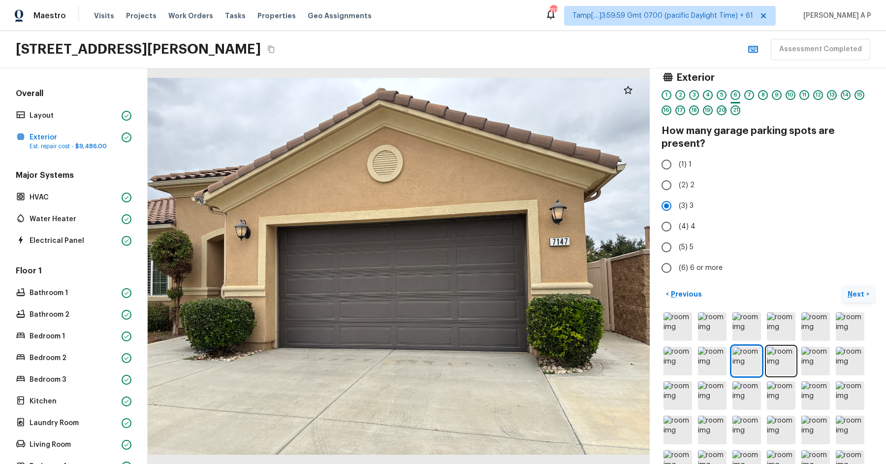
click at [843, 286] on button "Next >" at bounding box center [858, 294] width 31 height 16
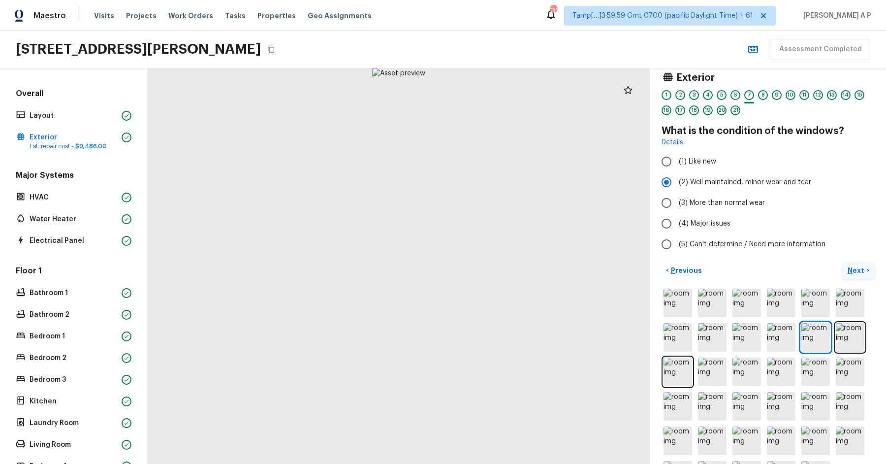
click at [843, 262] on button "Next >" at bounding box center [858, 270] width 31 height 16
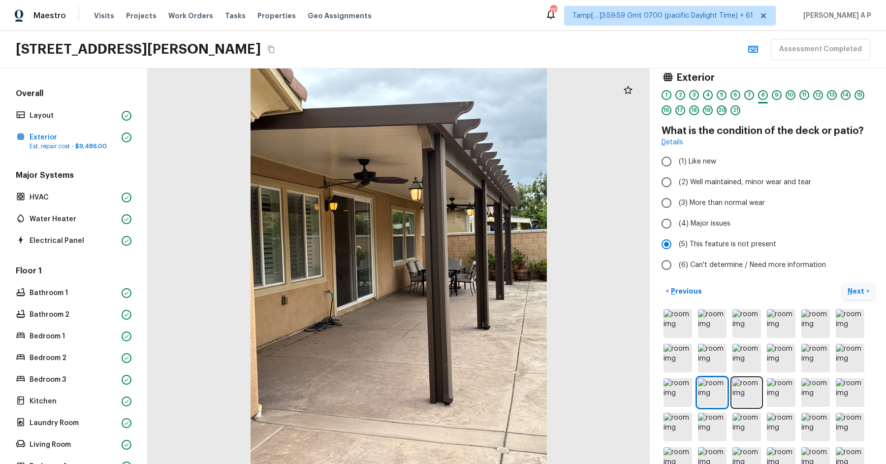
click at [843, 283] on button "Next >" at bounding box center [858, 291] width 31 height 16
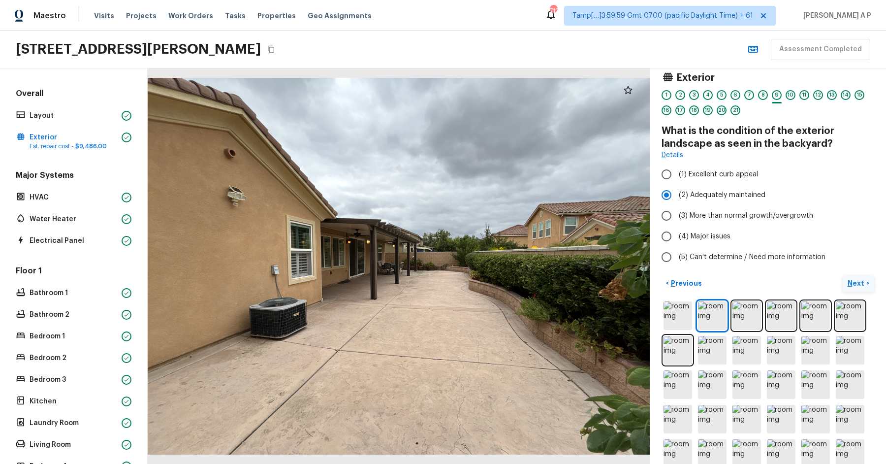
click at [843, 275] on button "Next >" at bounding box center [858, 283] width 31 height 16
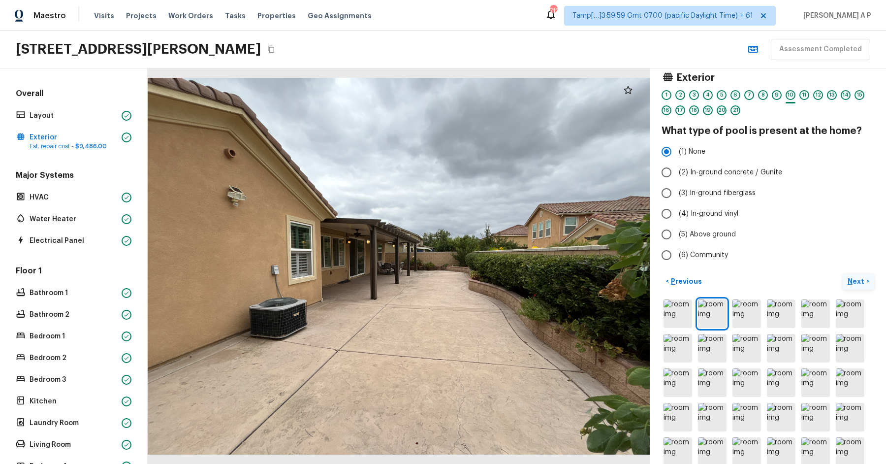
click at [843, 273] on button "Next >" at bounding box center [858, 281] width 31 height 16
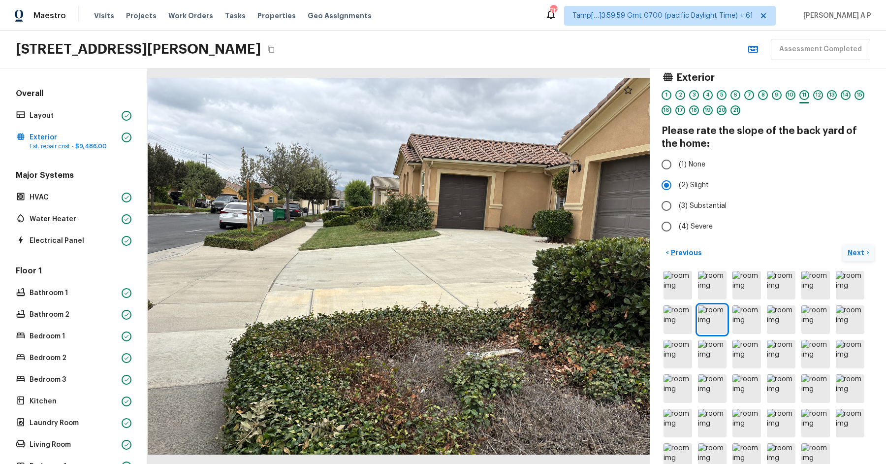
click at [843, 245] on button "Next >" at bounding box center [858, 253] width 31 height 16
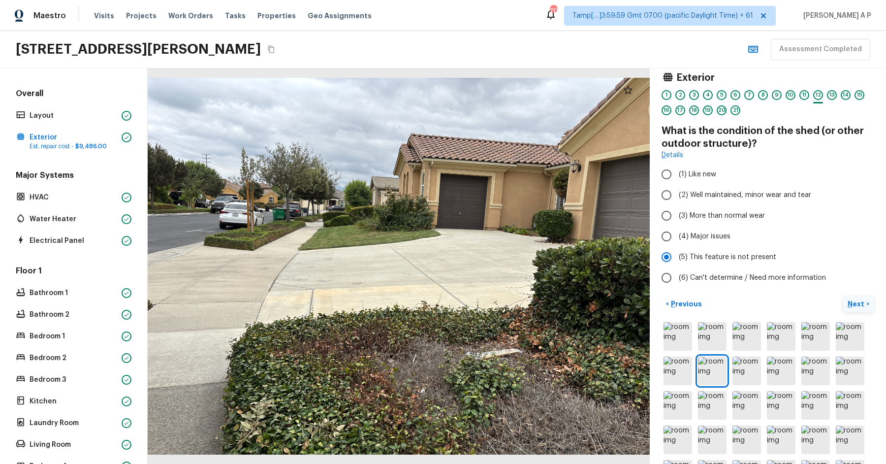
click at [843, 296] on button "Next >" at bounding box center [858, 304] width 31 height 16
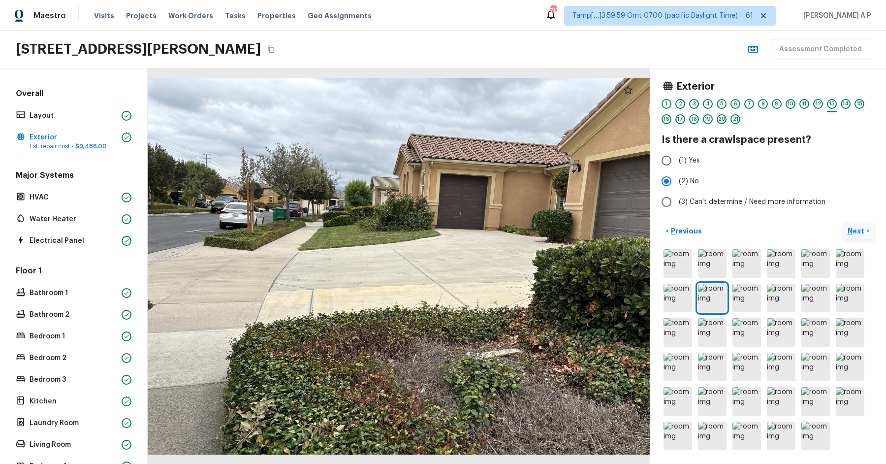
click at [843, 223] on button "Next >" at bounding box center [858, 231] width 31 height 16
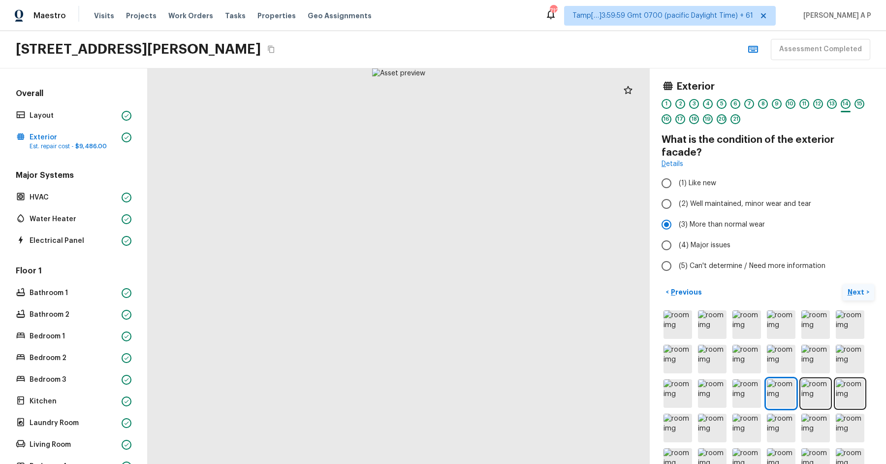
click at [843, 284] on button "Next >" at bounding box center [858, 292] width 31 height 16
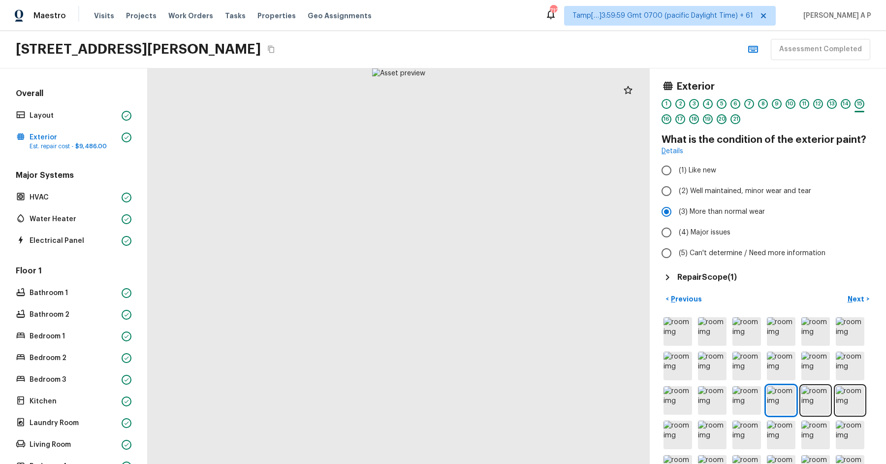
click at [720, 271] on div "Repair Scope ( 1 )" at bounding box center [767, 277] width 213 height 12
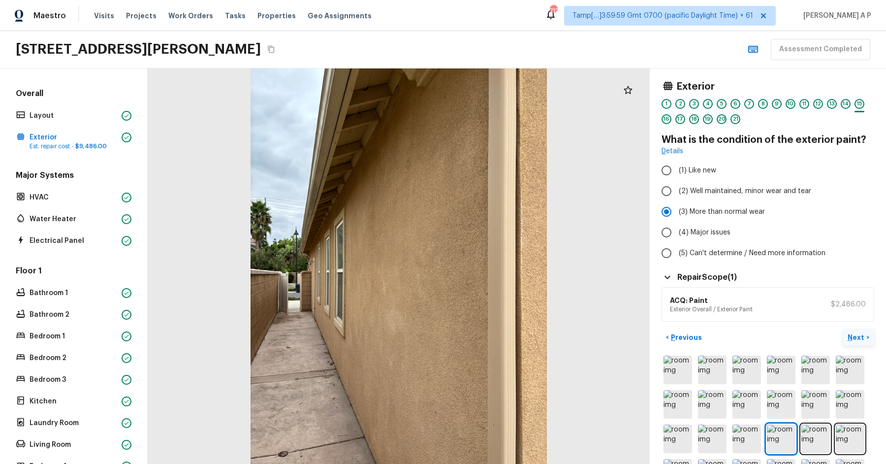
click at [855, 338] on p "Next" at bounding box center [856, 337] width 19 height 10
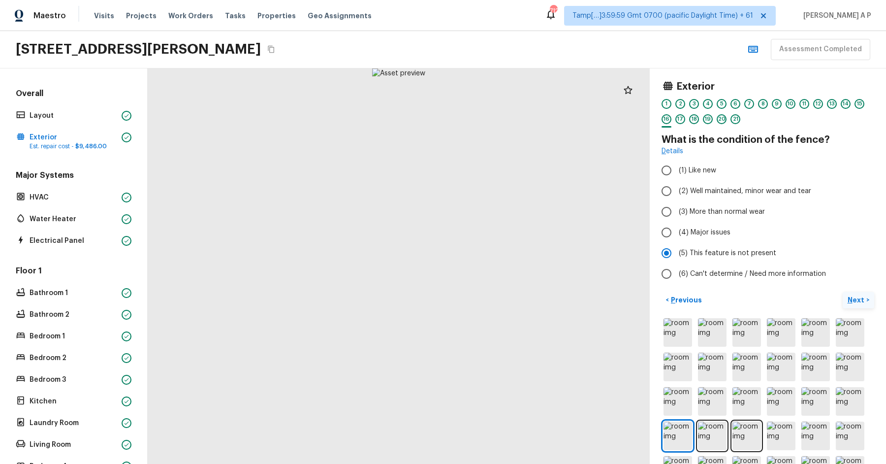
click at [843, 292] on button "Next >" at bounding box center [858, 300] width 31 height 16
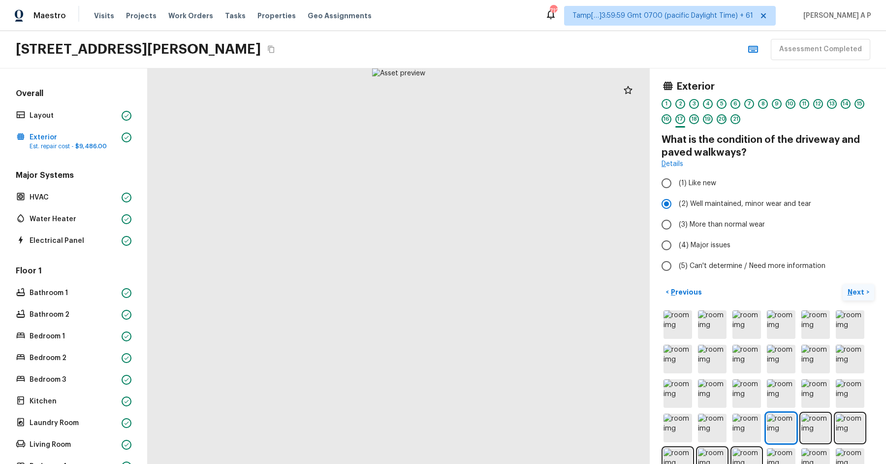
click at [843, 284] on button "Next >" at bounding box center [858, 292] width 31 height 16
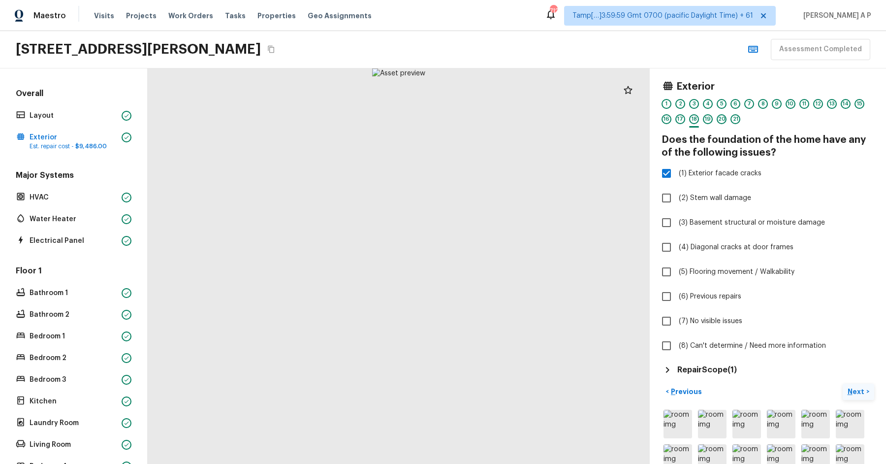
click at [843, 383] on button "Next >" at bounding box center [858, 391] width 31 height 16
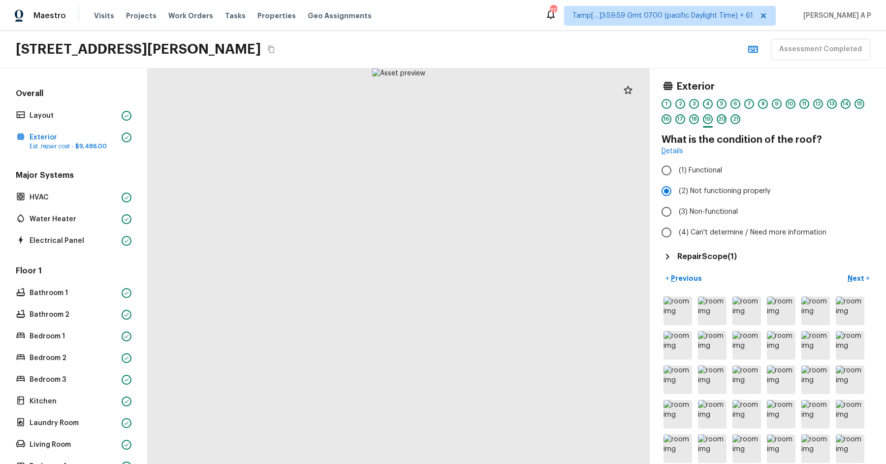
click at [724, 251] on h5 "Repair Scope ( 1 )" at bounding box center [707, 256] width 60 height 11
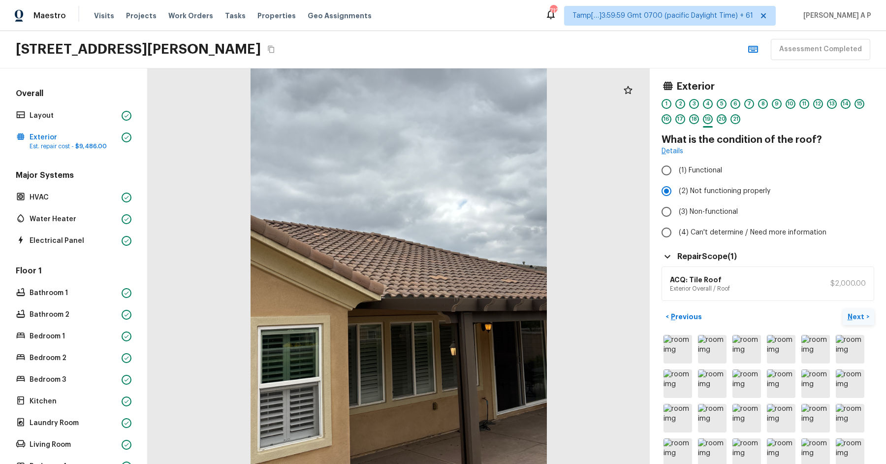
click at [855, 313] on p "Next" at bounding box center [856, 317] width 19 height 10
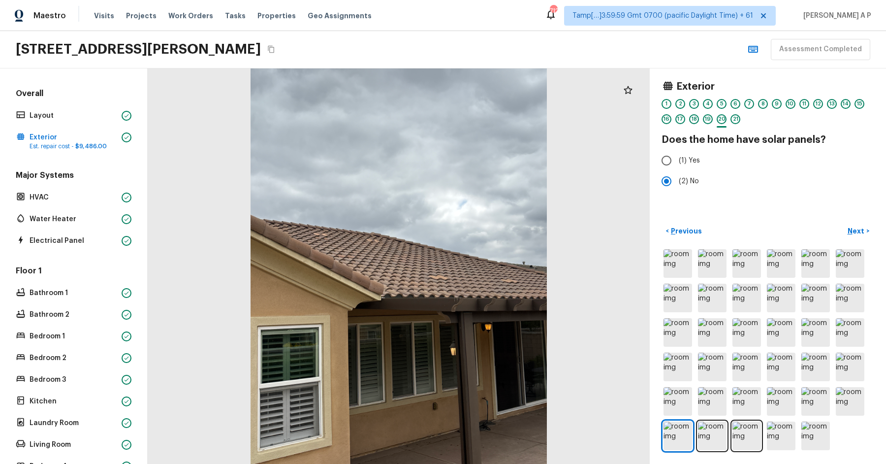
click at [423, 265] on div at bounding box center [399, 265] width 502 height 395
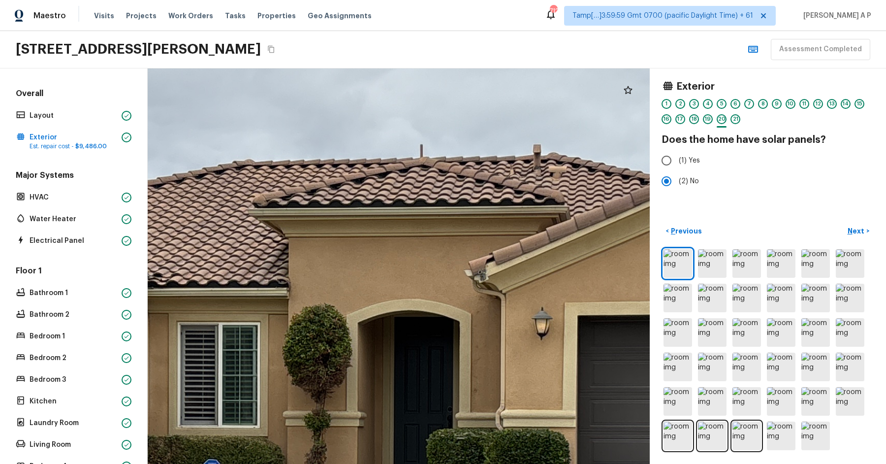
drag, startPoint x: 410, startPoint y: 161, endPoint x: 280, endPoint y: 181, distance: 131.3
click at [280, 181] on div at bounding box center [397, 430] width 2078 height 1636
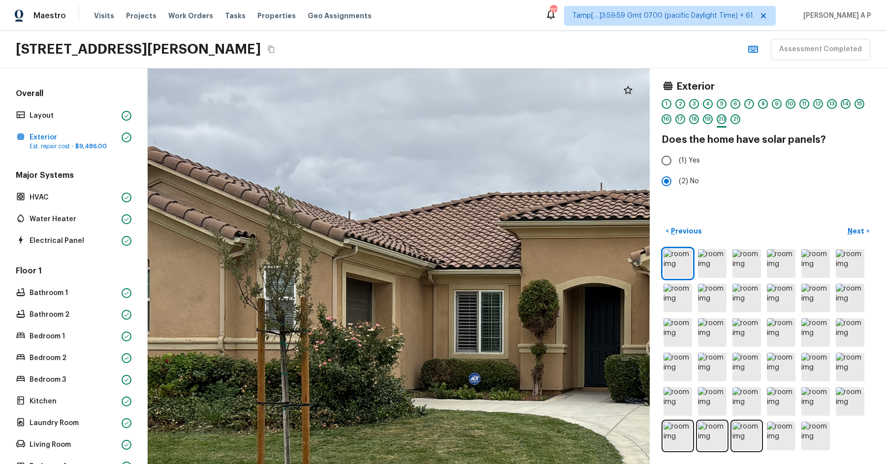
drag, startPoint x: 385, startPoint y: 235, endPoint x: 242, endPoint y: 229, distance: 143.3
click at [242, 229] on div at bounding box center [586, 355] width 1255 height 988
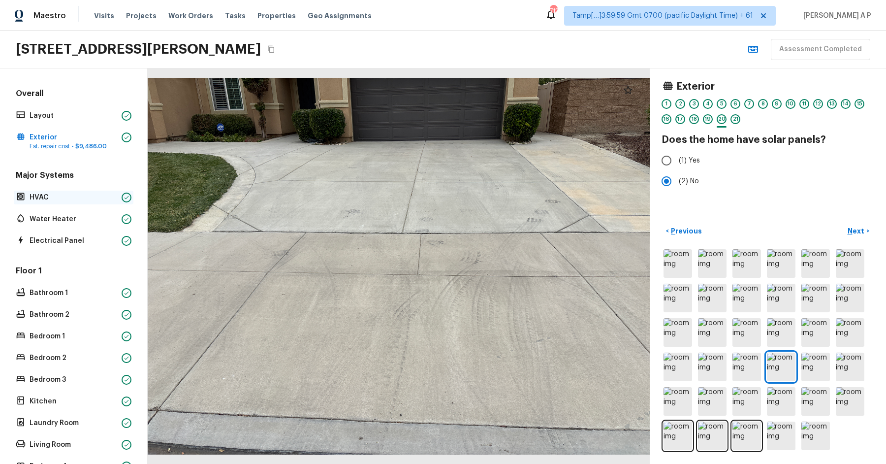
click at [117, 190] on div "HVAC" at bounding box center [74, 197] width 120 height 14
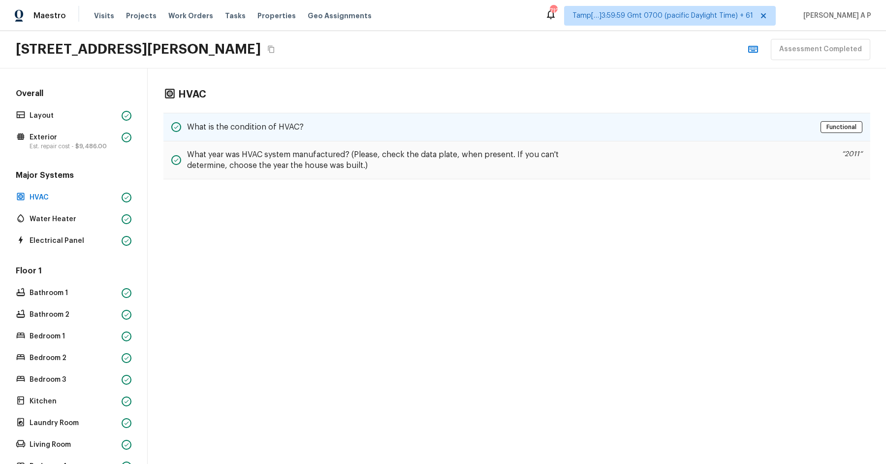
click at [251, 126] on h5 "What is the condition of HVAC?" at bounding box center [245, 127] width 117 height 11
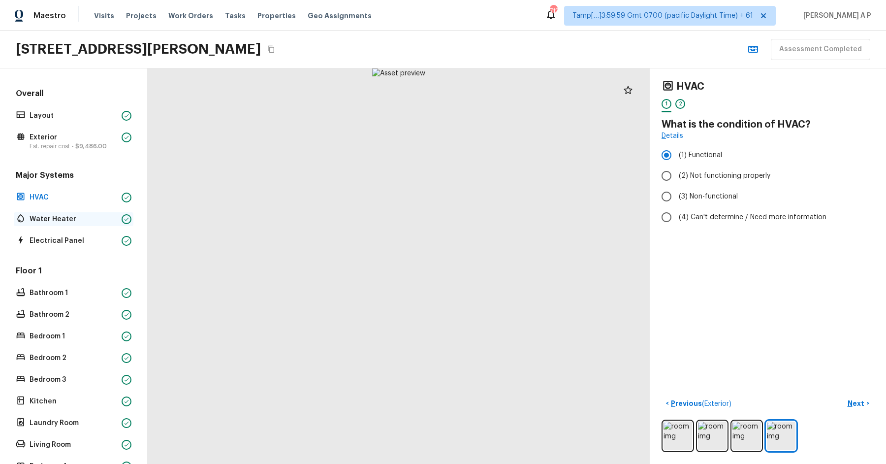
click at [117, 216] on p "Water Heater" at bounding box center [74, 219] width 88 height 10
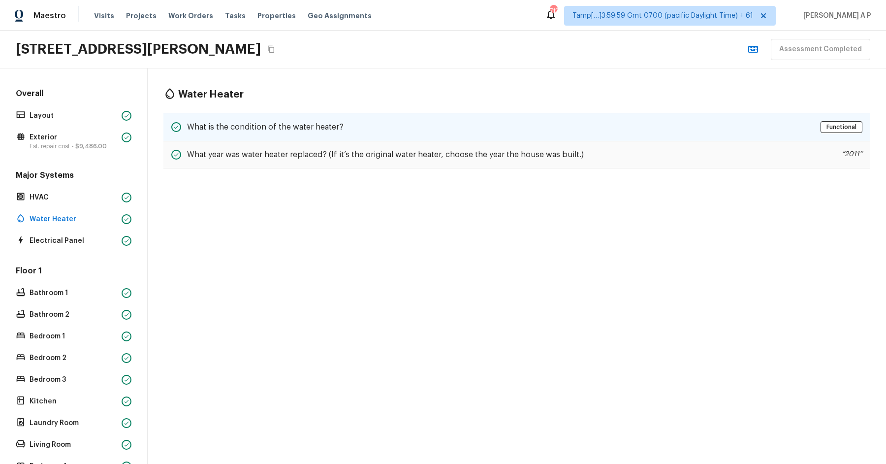
click at [262, 116] on div "What is the condition of the water heater? Functional" at bounding box center [516, 127] width 707 height 29
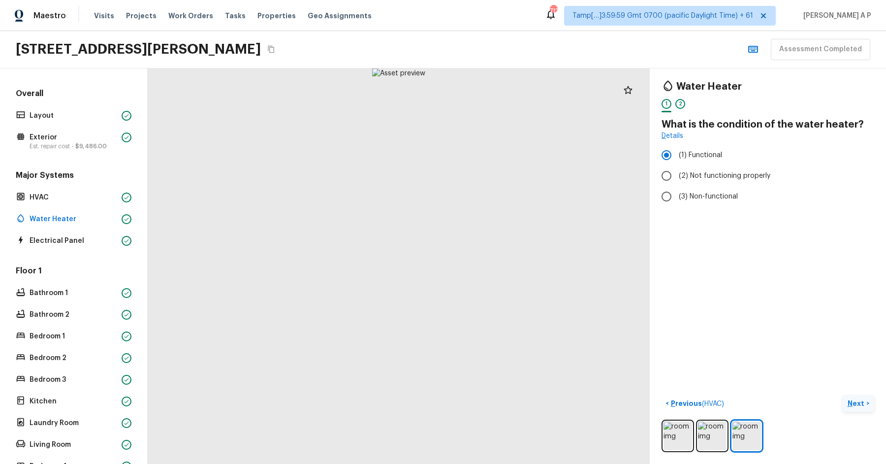
click at [856, 404] on p "Next" at bounding box center [856, 403] width 19 height 10
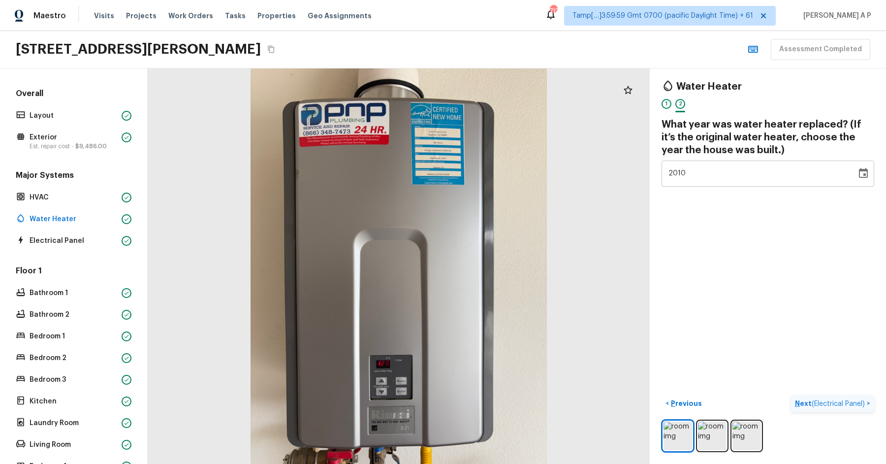
click at [856, 404] on span "( Electrical Panel )" at bounding box center [838, 403] width 53 height 7
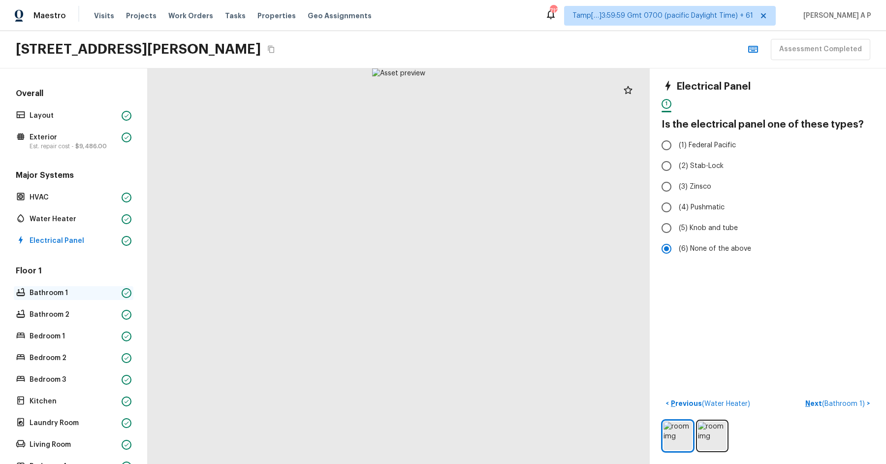
click at [89, 295] on p "Bathroom 1" at bounding box center [74, 293] width 88 height 10
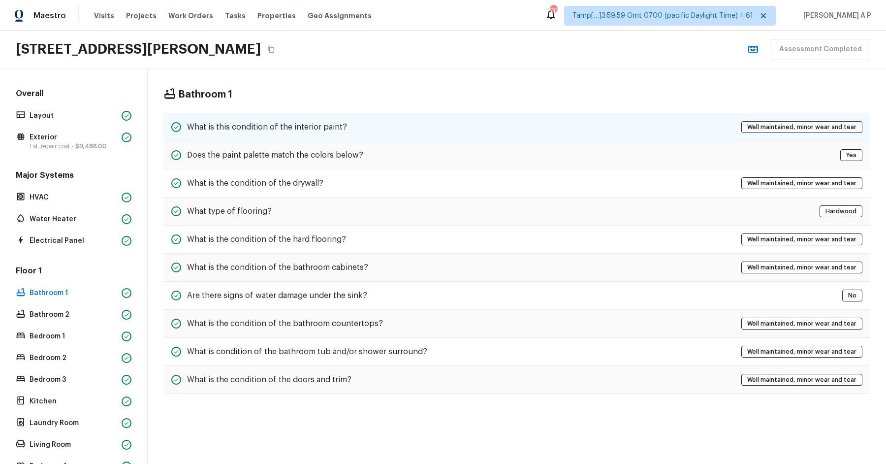
click at [286, 124] on h5 "What is this condition of the interior paint?" at bounding box center [267, 127] width 160 height 11
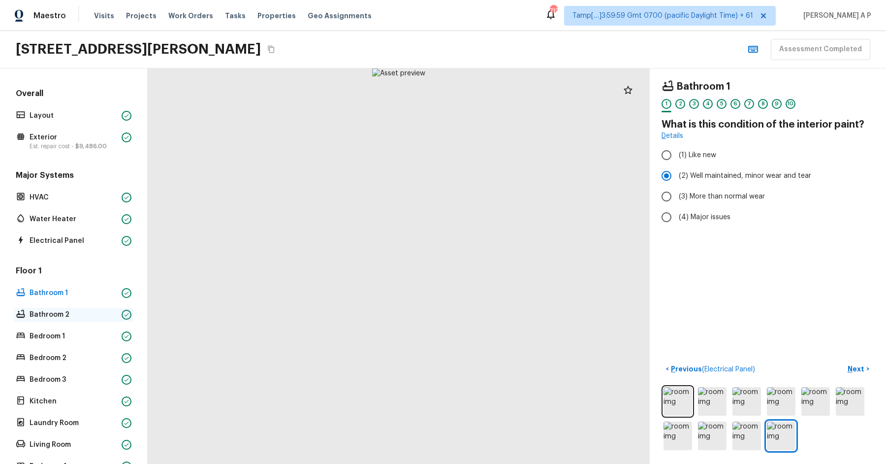
click at [98, 310] on p "Bathroom 2" at bounding box center [74, 315] width 88 height 10
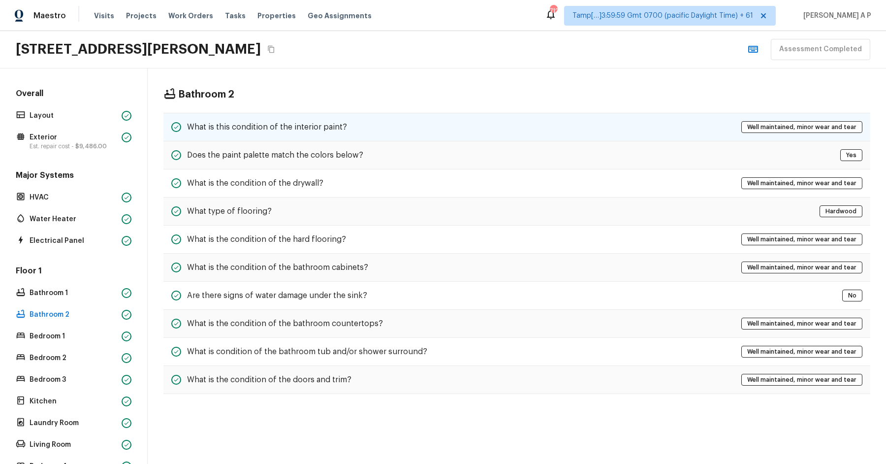
click at [306, 122] on h5 "What is this condition of the interior paint?" at bounding box center [267, 127] width 160 height 11
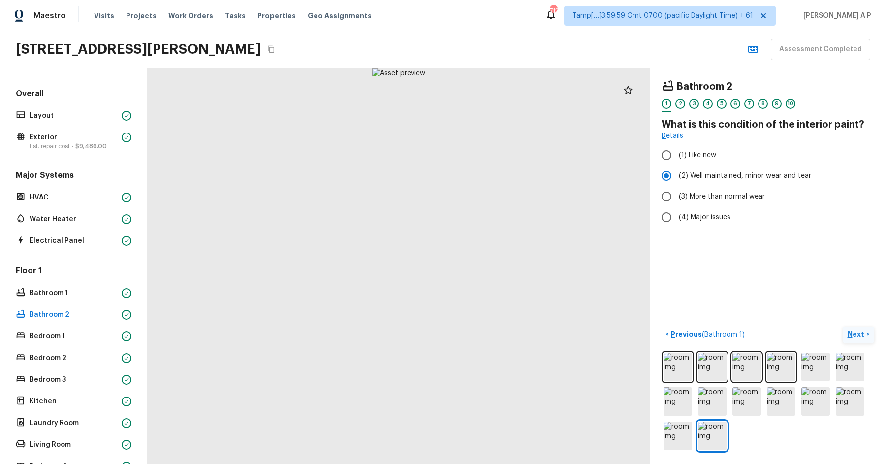
click at [860, 331] on p "Next" at bounding box center [856, 334] width 19 height 10
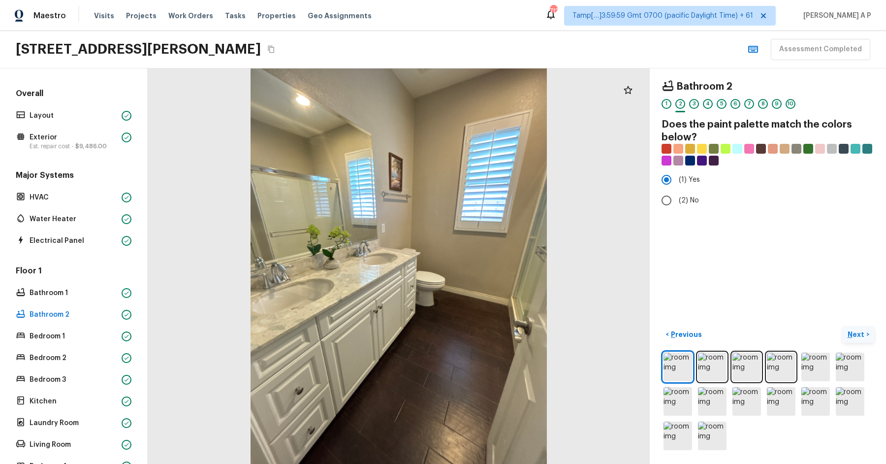
click at [843, 326] on button "Next >" at bounding box center [858, 334] width 31 height 16
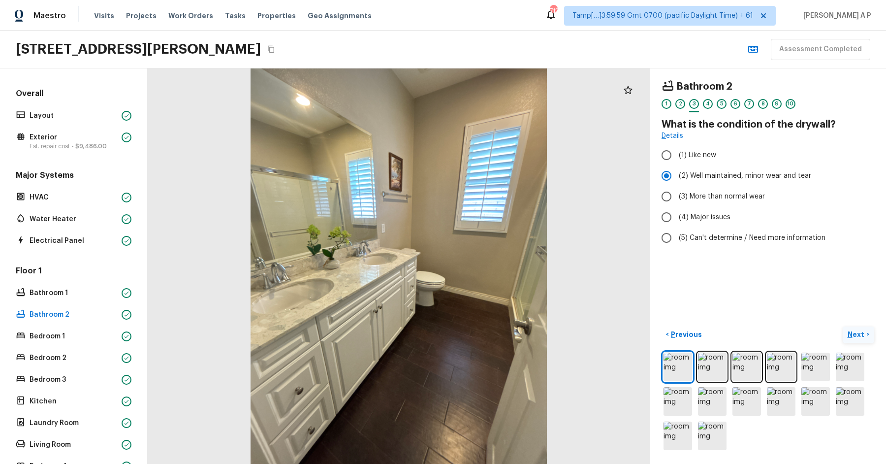
click at [843, 326] on button "Next >" at bounding box center [858, 334] width 31 height 16
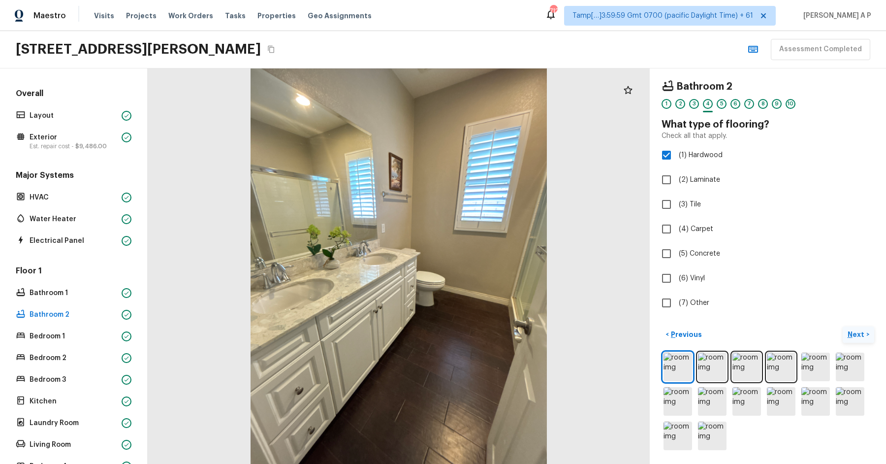
click at [843, 326] on button "Next >" at bounding box center [858, 334] width 31 height 16
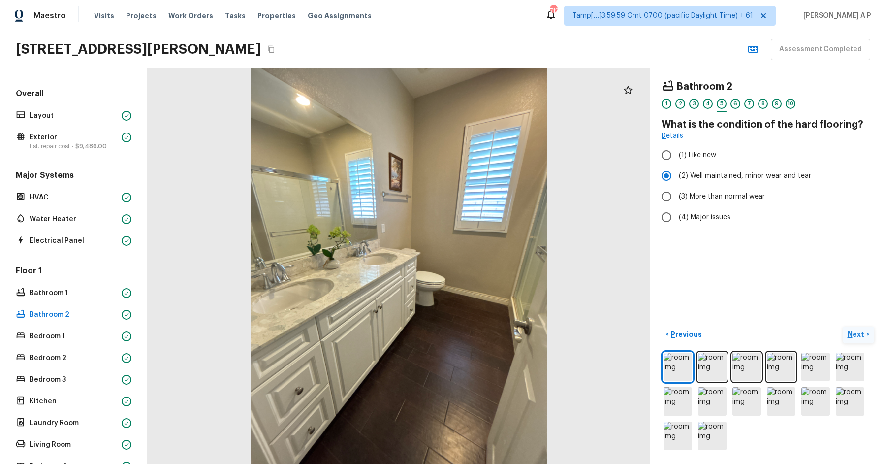
click at [843, 326] on button "Next >" at bounding box center [858, 334] width 31 height 16
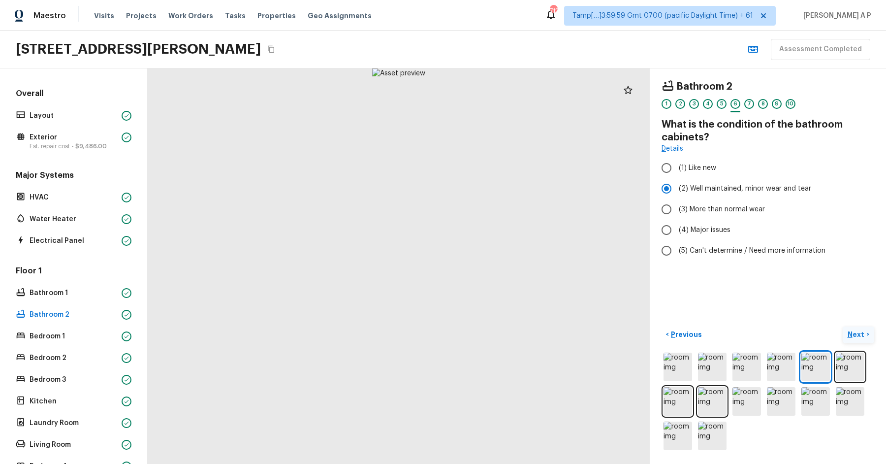
click at [843, 326] on button "Next >" at bounding box center [858, 334] width 31 height 16
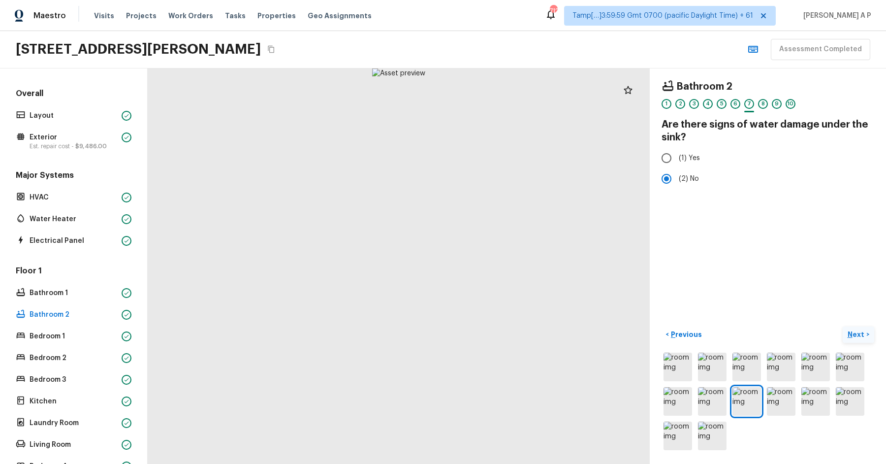
click at [843, 326] on button "Next >" at bounding box center [858, 334] width 31 height 16
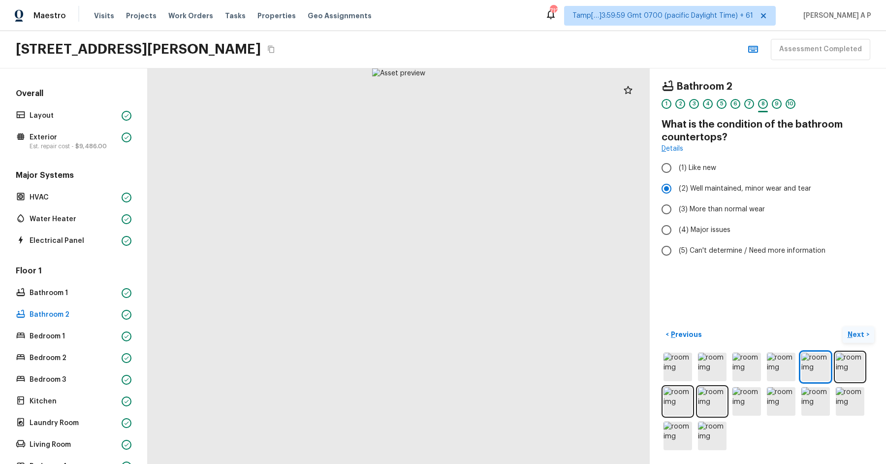
click at [843, 326] on button "Next >" at bounding box center [858, 334] width 31 height 16
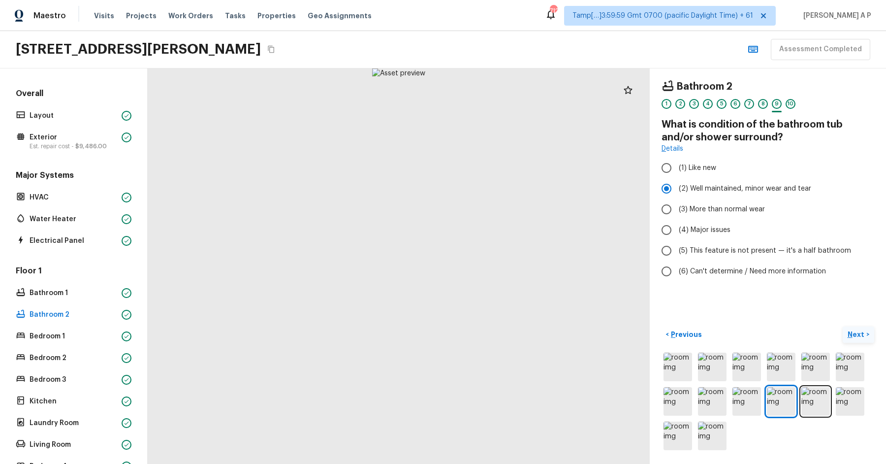
click at [843, 326] on button "Next >" at bounding box center [858, 334] width 31 height 16
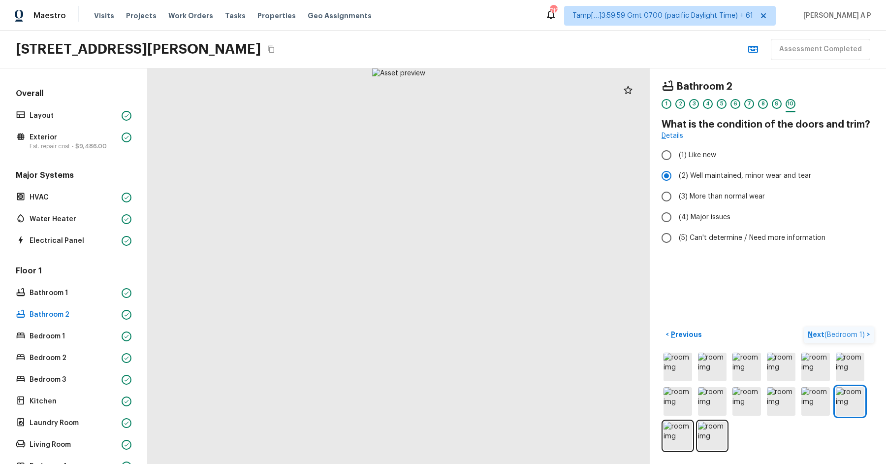
click at [804, 326] on button "Next ( Bedroom 1 ) >" at bounding box center [839, 334] width 70 height 16
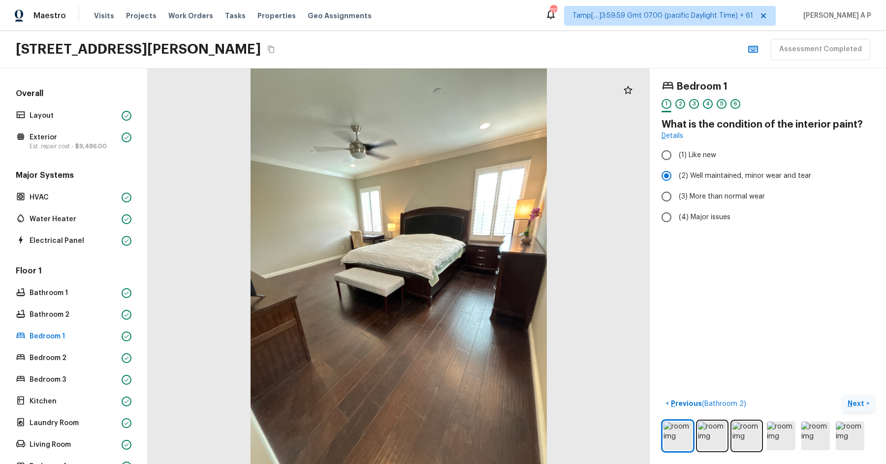
click at [859, 398] on p "Next" at bounding box center [856, 403] width 19 height 10
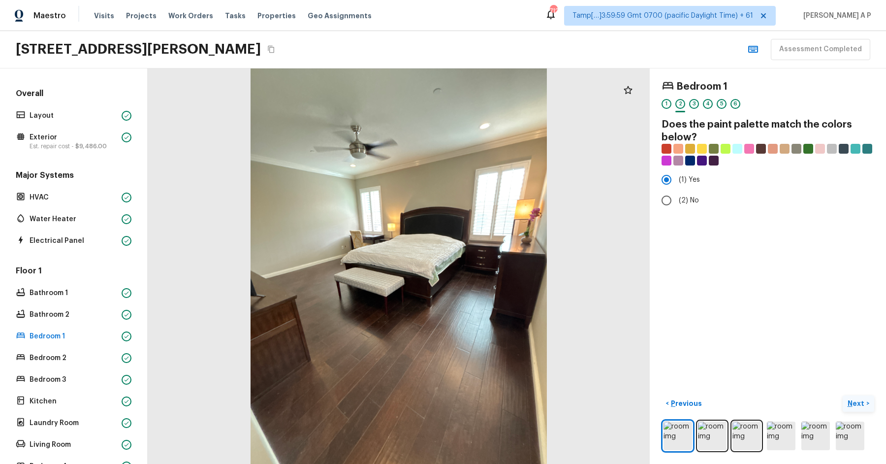
click at [843, 395] on button "Next >" at bounding box center [858, 403] width 31 height 16
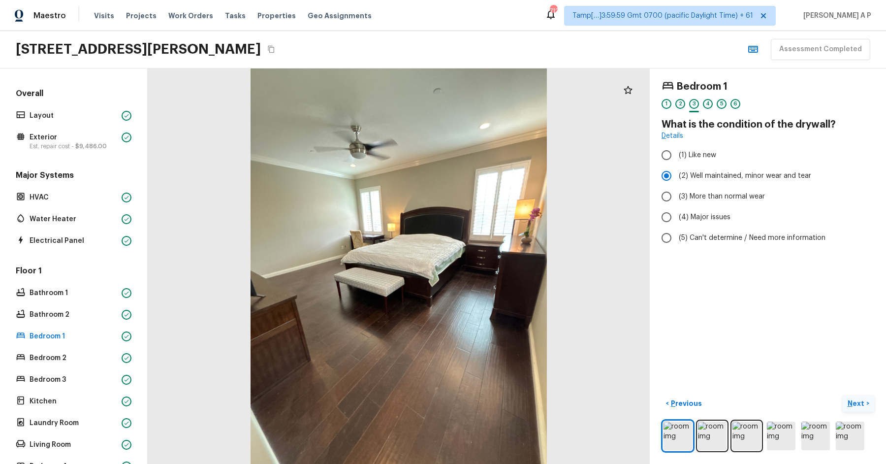
click at [843, 395] on button "Next >" at bounding box center [858, 403] width 31 height 16
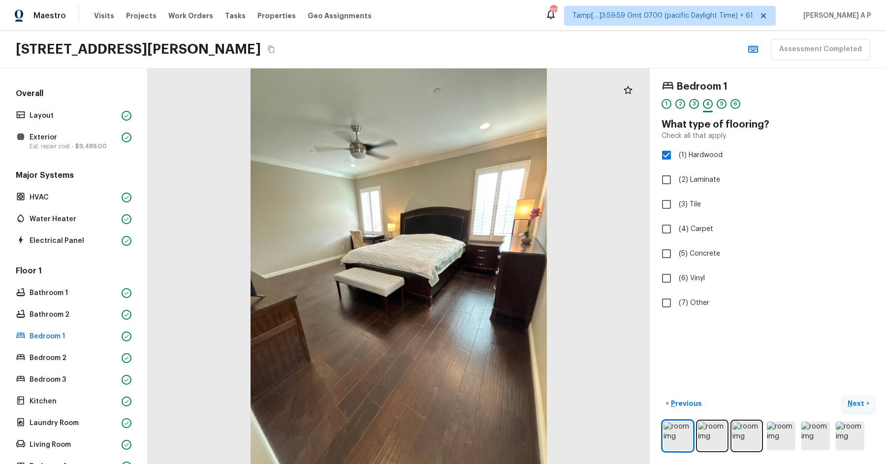
click at [843, 395] on button "Next >" at bounding box center [858, 403] width 31 height 16
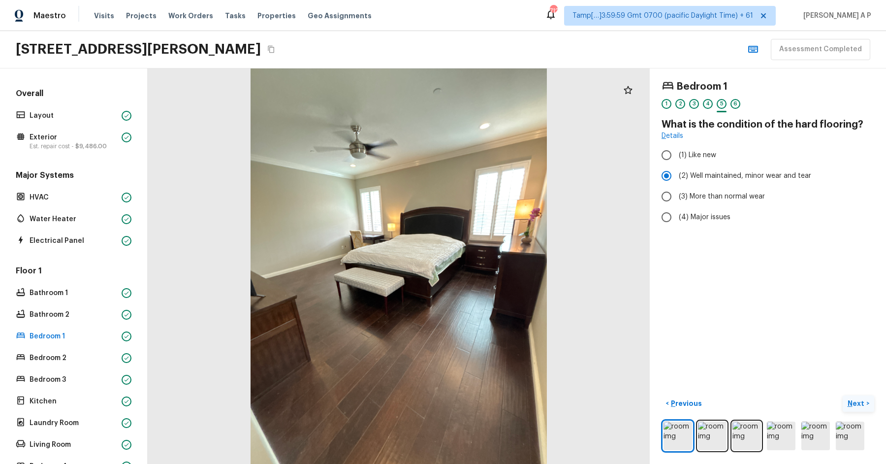
click at [843, 395] on button "Next >" at bounding box center [858, 403] width 31 height 16
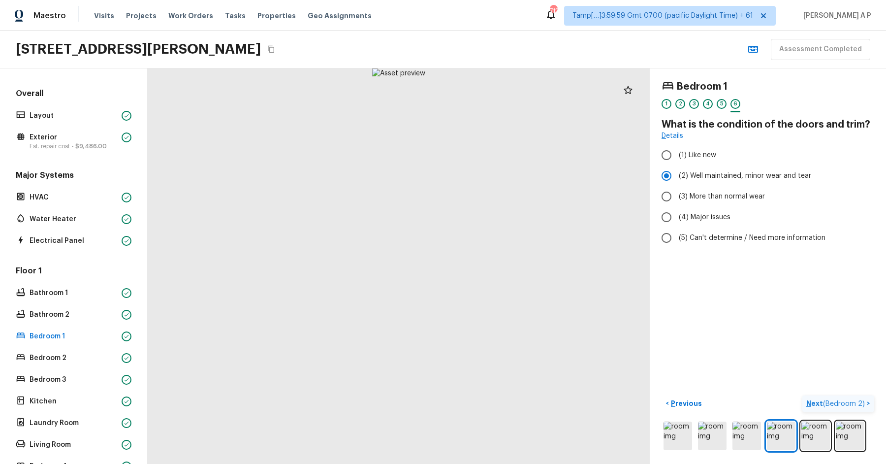
click at [802, 395] on button "Next ( Bedroom 2 ) >" at bounding box center [838, 403] width 72 height 16
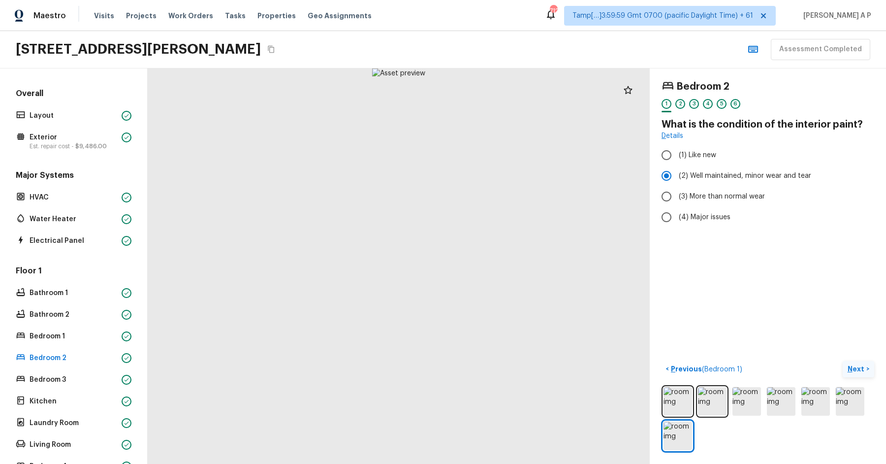
click at [859, 370] on p "Next" at bounding box center [856, 369] width 19 height 10
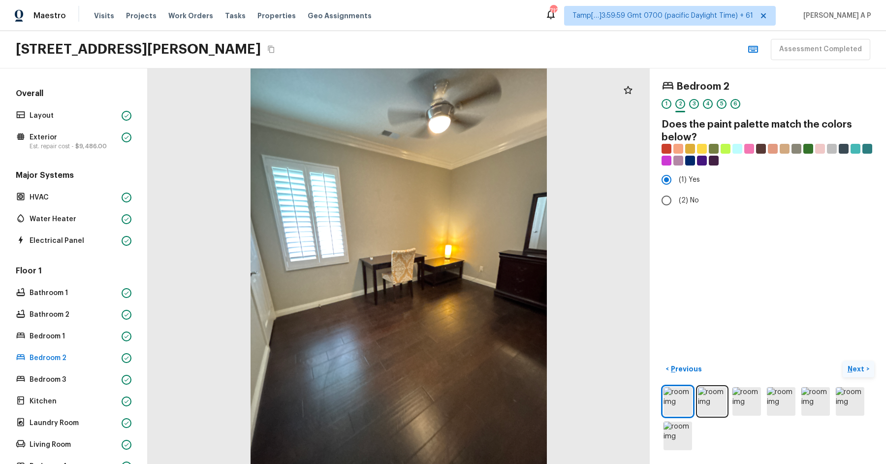
click at [843, 361] on button "Next >" at bounding box center [858, 369] width 31 height 16
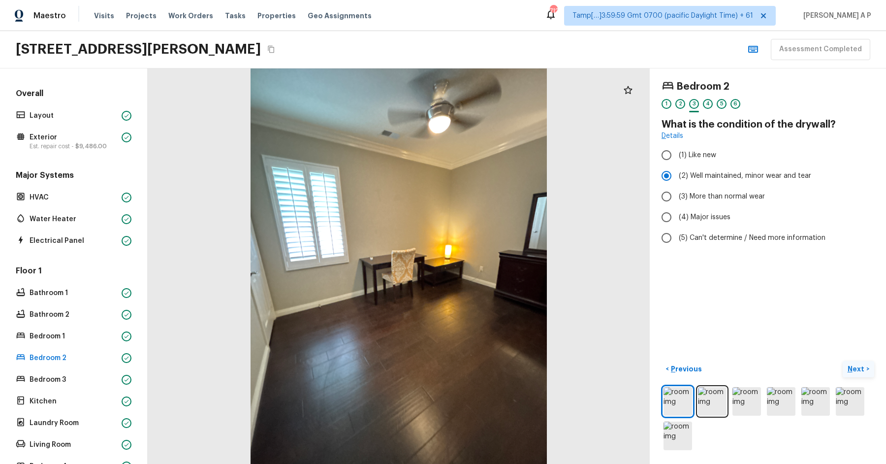
click at [843, 361] on button "Next >" at bounding box center [858, 369] width 31 height 16
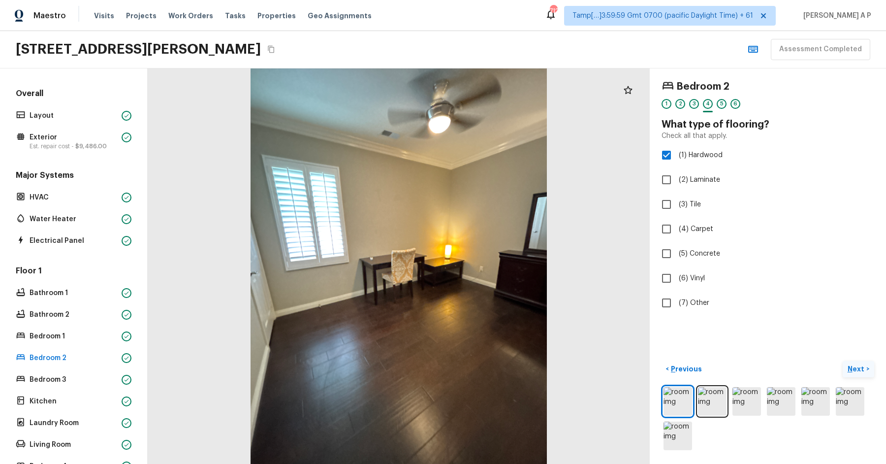
click at [843, 361] on button "Next >" at bounding box center [858, 369] width 31 height 16
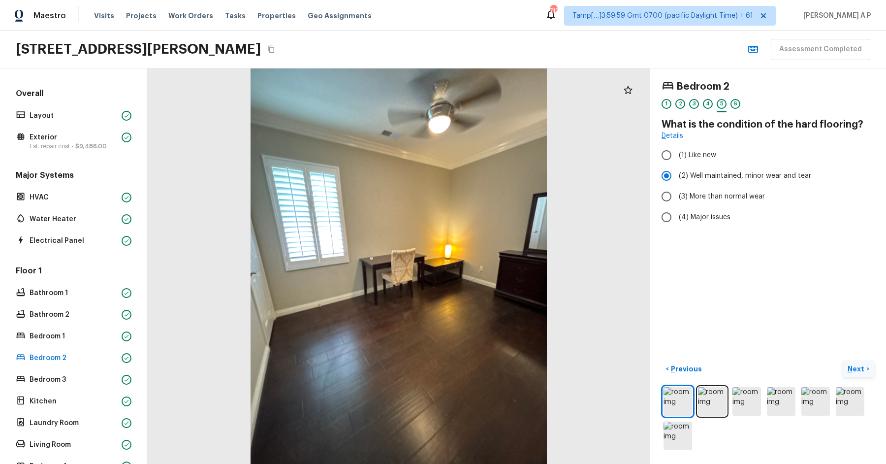
click at [843, 361] on button "Next >" at bounding box center [858, 369] width 31 height 16
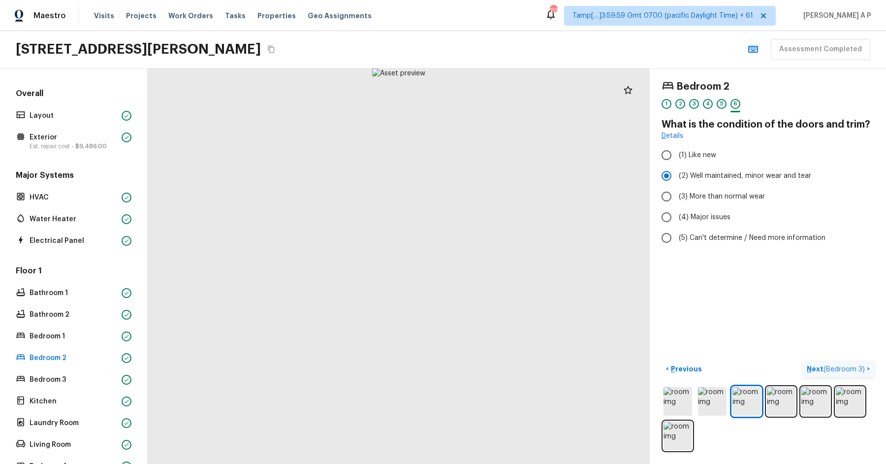
click at [803, 361] on button "Next ( Bedroom 3 ) >" at bounding box center [838, 369] width 71 height 16
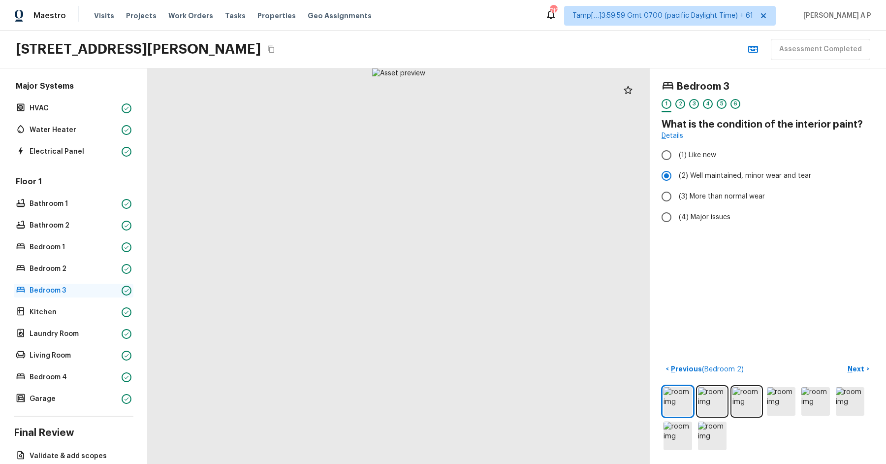
scroll to position [98, 0]
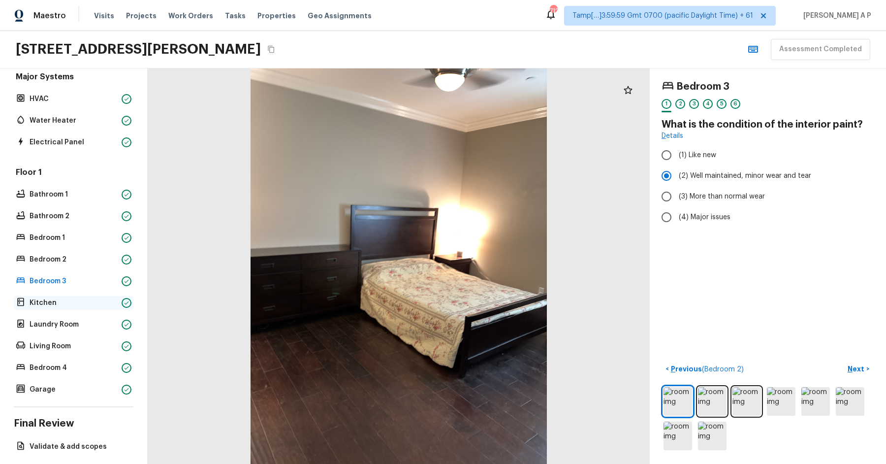
click at [86, 301] on p "Kitchen" at bounding box center [74, 303] width 88 height 10
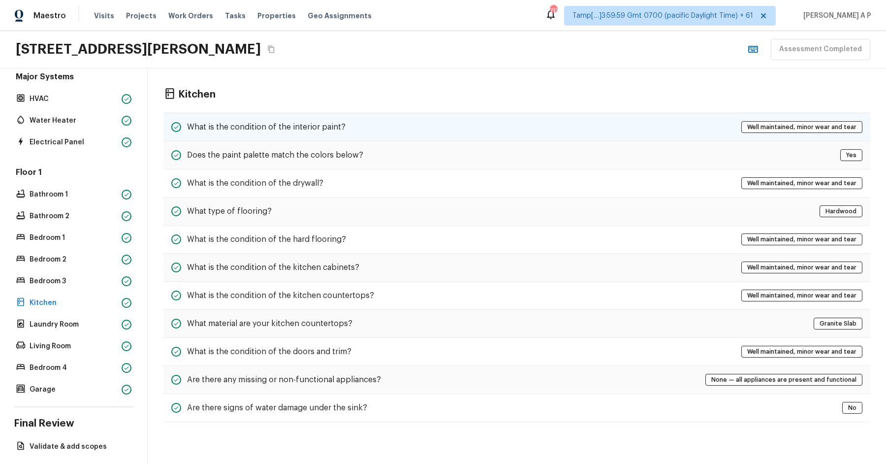
click at [320, 128] on h5 "What is the condition of the interior paint?" at bounding box center [266, 127] width 158 height 11
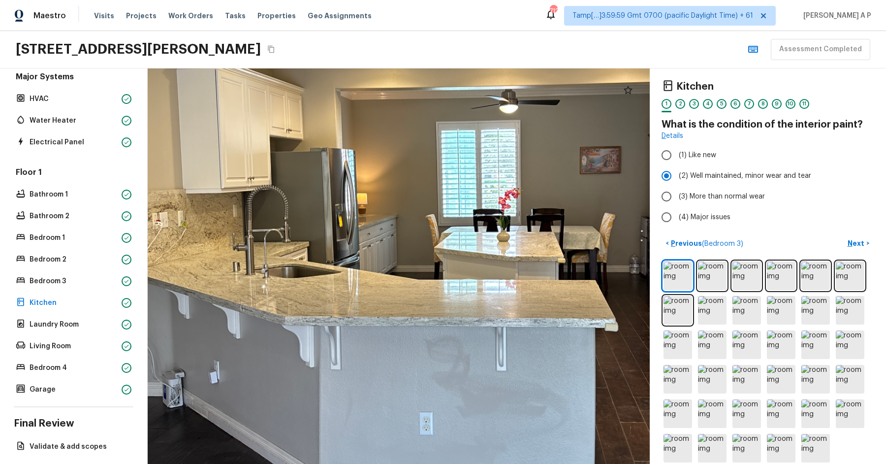
drag, startPoint x: 377, startPoint y: 229, endPoint x: 366, endPoint y: 300, distance: 72.2
click at [367, 300] on div at bounding box center [476, 241] width 1209 height 952
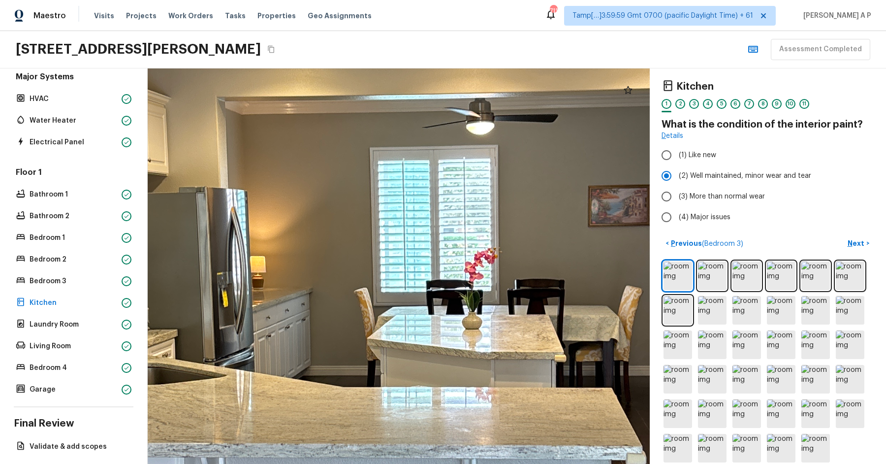
drag, startPoint x: 421, startPoint y: 251, endPoint x: 317, endPoint y: 373, distance: 159.9
click at [317, 372] on div at bounding box center [431, 329] width 1834 height 1444
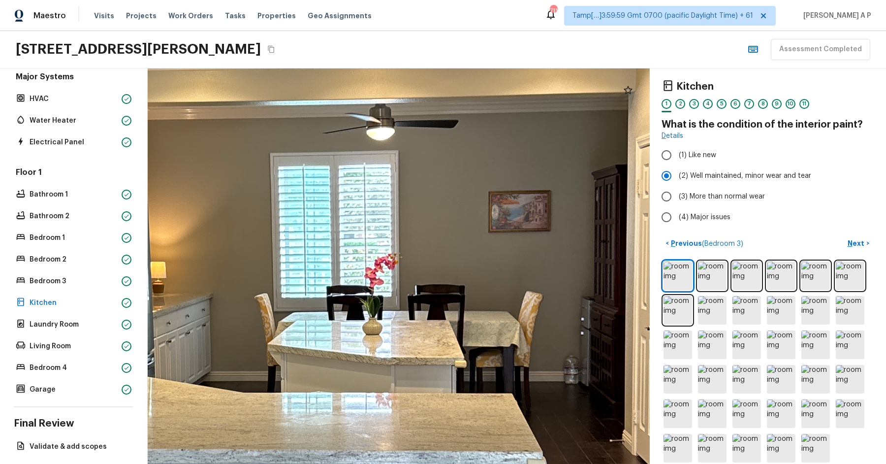
drag, startPoint x: 317, startPoint y: 373, endPoint x: 253, endPoint y: 311, distance: 89.4
click at [254, 311] on div at bounding box center [331, 334] width 1834 height 1444
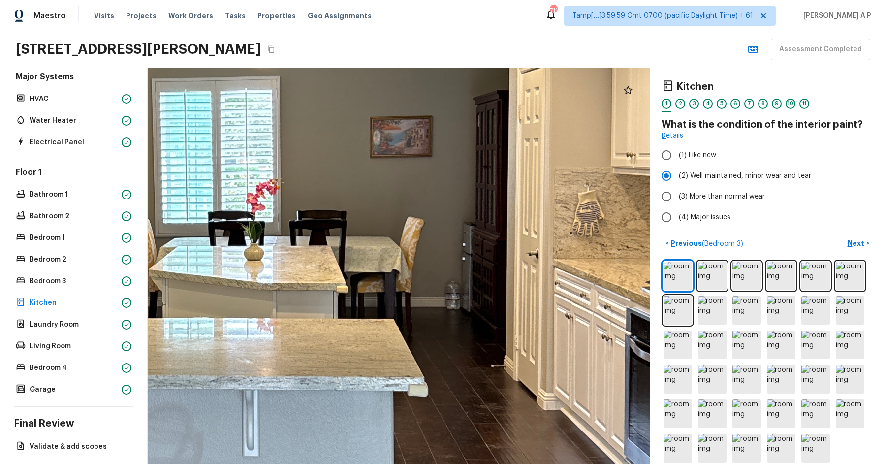
drag, startPoint x: 380, startPoint y: 312, endPoint x: 270, endPoint y: 282, distance: 114.3
click at [270, 282] on div at bounding box center [213, 260] width 1834 height 1444
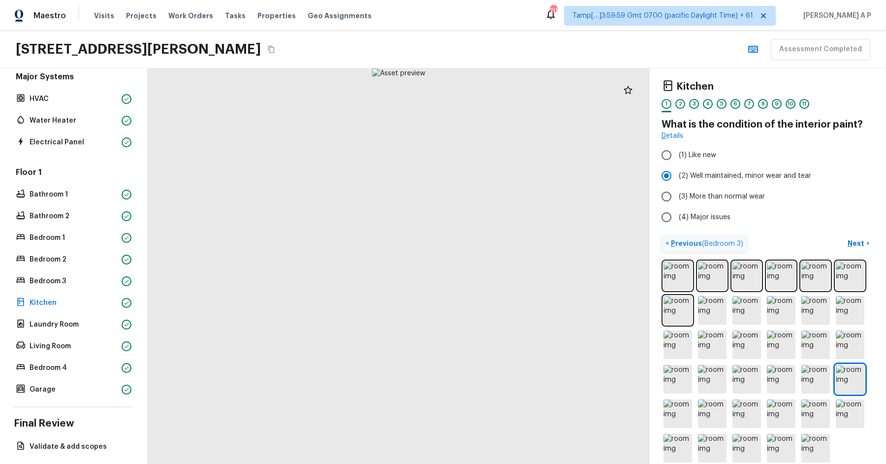
click at [706, 245] on span "( Bedroom 3 )" at bounding box center [722, 243] width 41 height 7
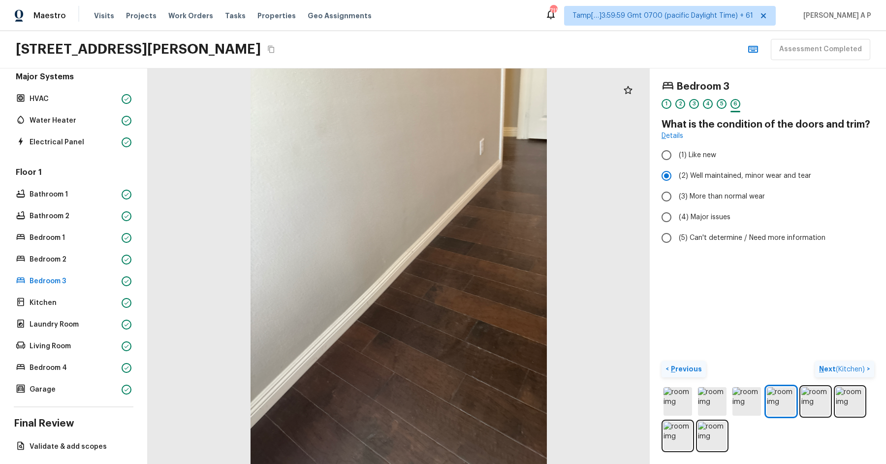
click at [844, 362] on button "Next ( Kitchen ) >" at bounding box center [844, 369] width 59 height 16
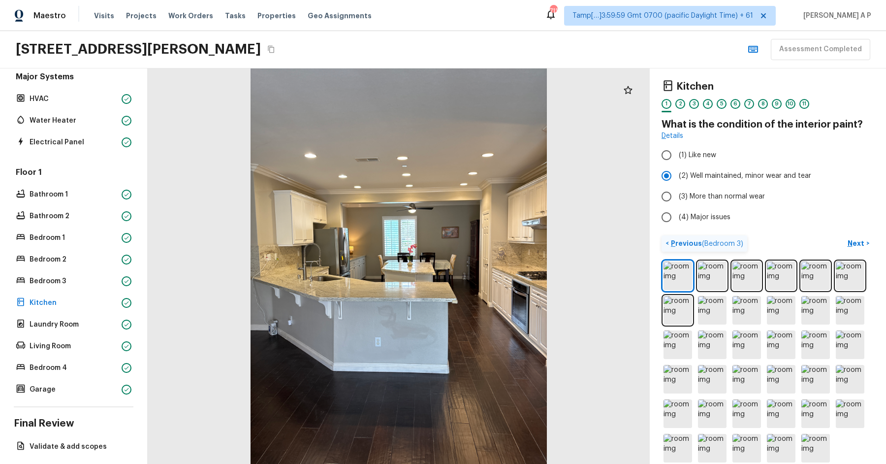
click at [620, 246] on div at bounding box center [399, 265] width 502 height 395
click at [109, 322] on p "Laundry Room" at bounding box center [74, 324] width 88 height 10
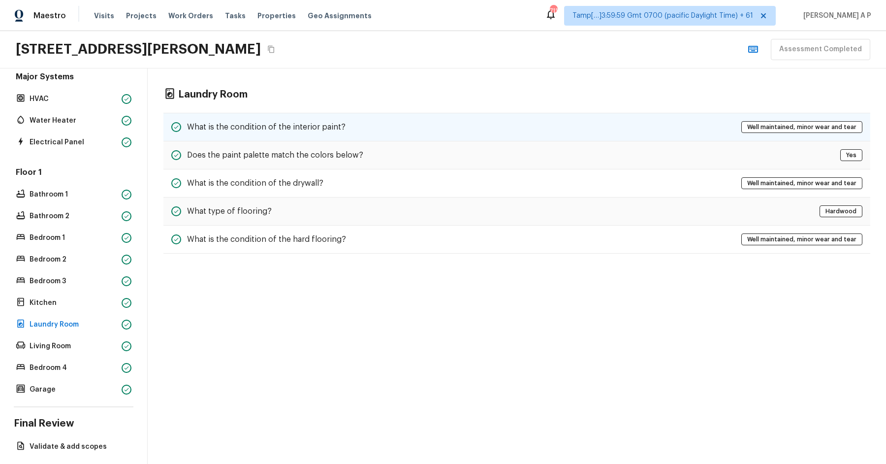
click at [282, 125] on h5 "What is the condition of the interior paint?" at bounding box center [266, 127] width 158 height 11
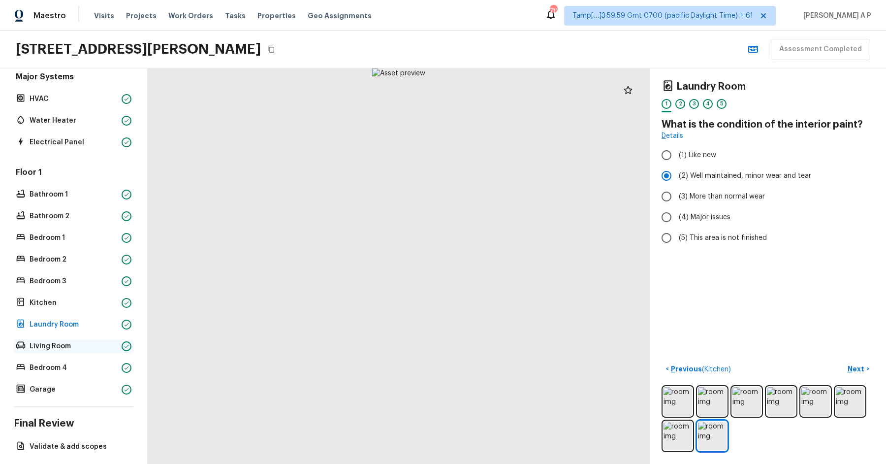
click at [75, 347] on p "Living Room" at bounding box center [74, 346] width 88 height 10
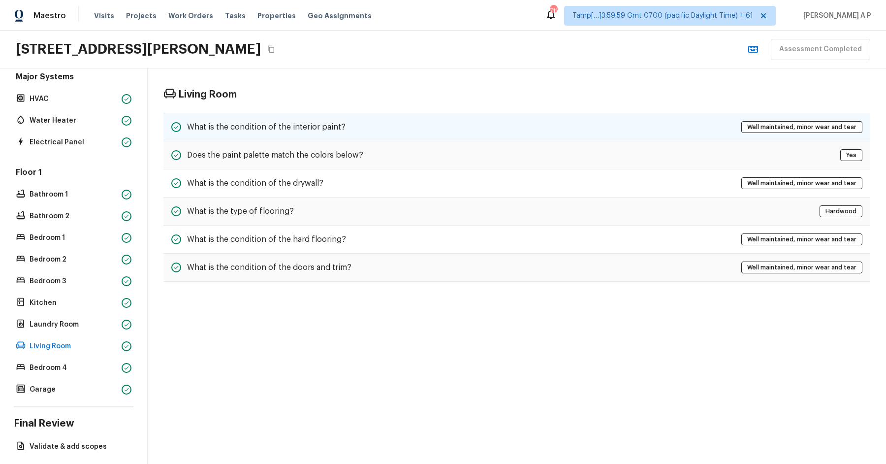
click at [327, 122] on h5 "What is the condition of the interior paint?" at bounding box center [266, 127] width 158 height 11
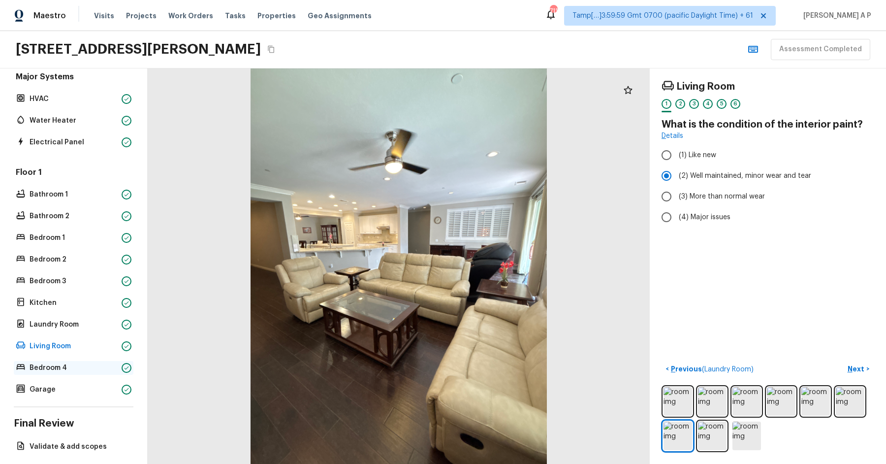
click at [73, 371] on p "Bedroom 4" at bounding box center [74, 368] width 88 height 10
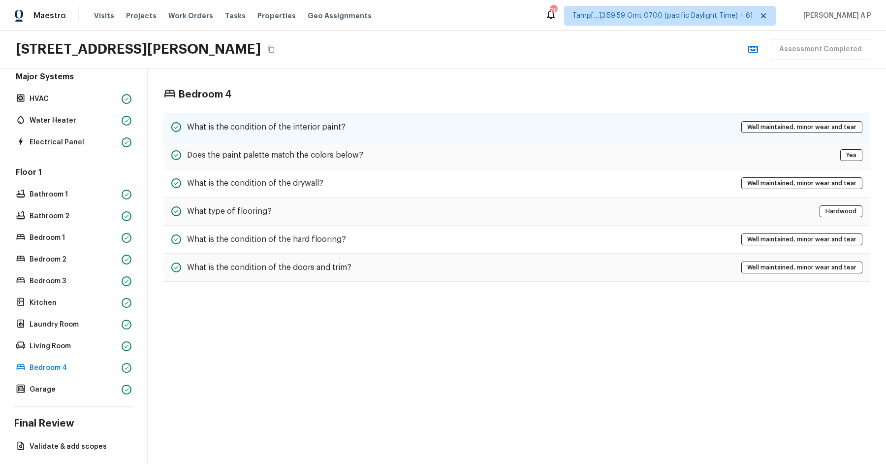
click at [314, 125] on h5 "What is the condition of the interior paint?" at bounding box center [266, 127] width 158 height 11
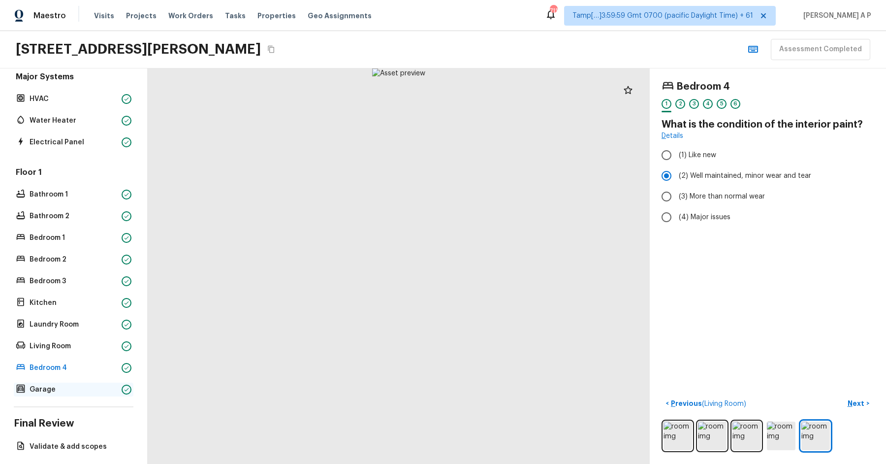
click at [42, 391] on p "Garage" at bounding box center [74, 389] width 88 height 10
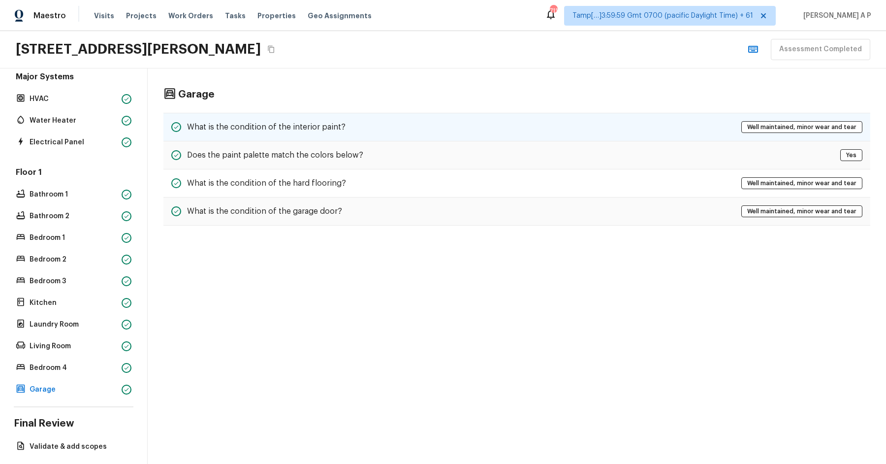
click at [325, 122] on h5 "What is the condition of the interior paint?" at bounding box center [266, 127] width 158 height 11
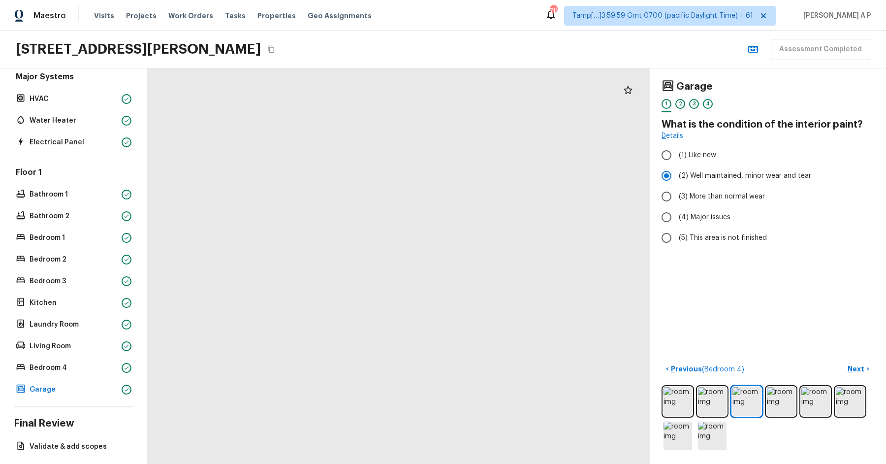
drag, startPoint x: 340, startPoint y: 245, endPoint x: 211, endPoint y: 298, distance: 139.7
click at [214, 298] on div at bounding box center [631, 247] width 1437 height 1131
drag, startPoint x: 357, startPoint y: 273, endPoint x: 277, endPoint y: 277, distance: 80.3
click at [279, 277] on div at bounding box center [234, 415] width 1437 height 1131
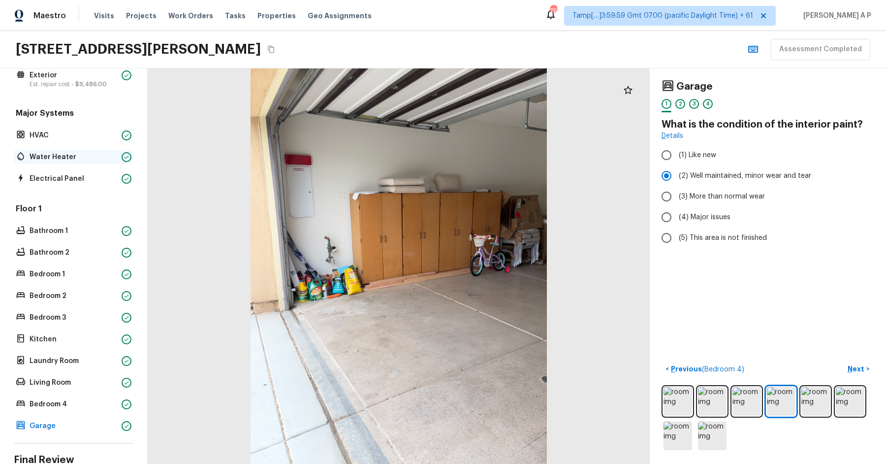
scroll to position [0, 0]
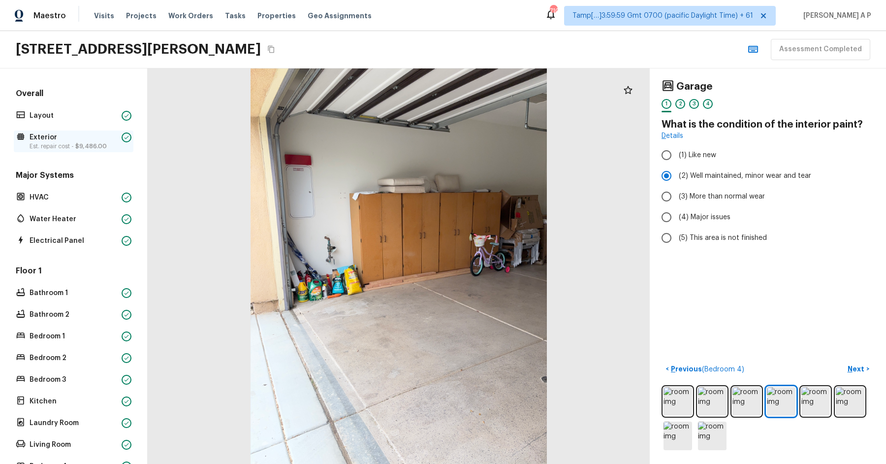
click at [63, 139] on p "Exterior" at bounding box center [74, 137] width 88 height 10
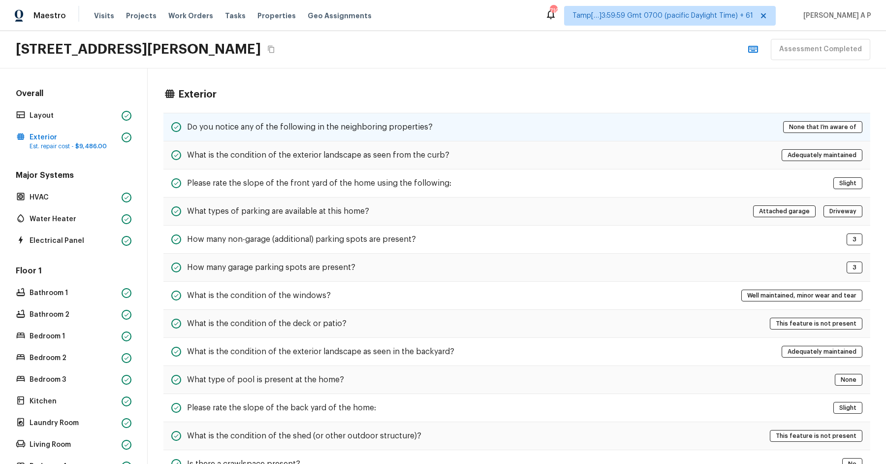
click at [273, 125] on h5 "Do you notice any of the following in the neighboring properties?" at bounding box center [310, 127] width 246 height 11
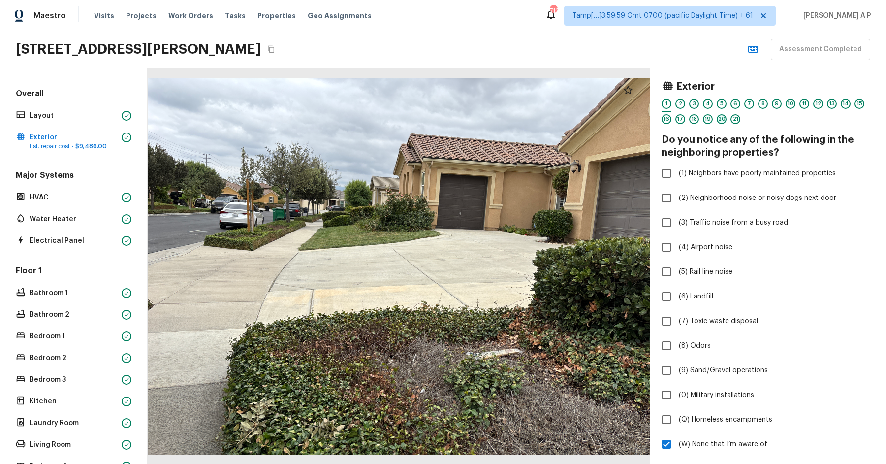
click at [720, 115] on div "20" at bounding box center [722, 119] width 10 height 10
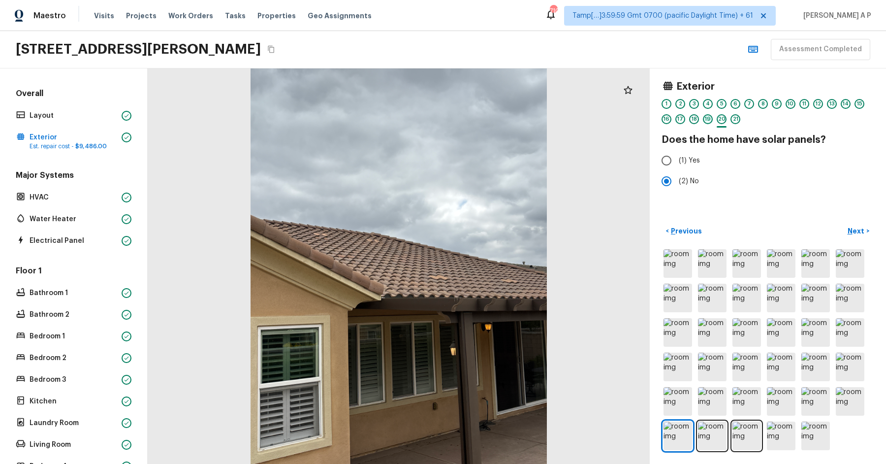
click at [708, 116] on div "19" at bounding box center [708, 119] width 10 height 10
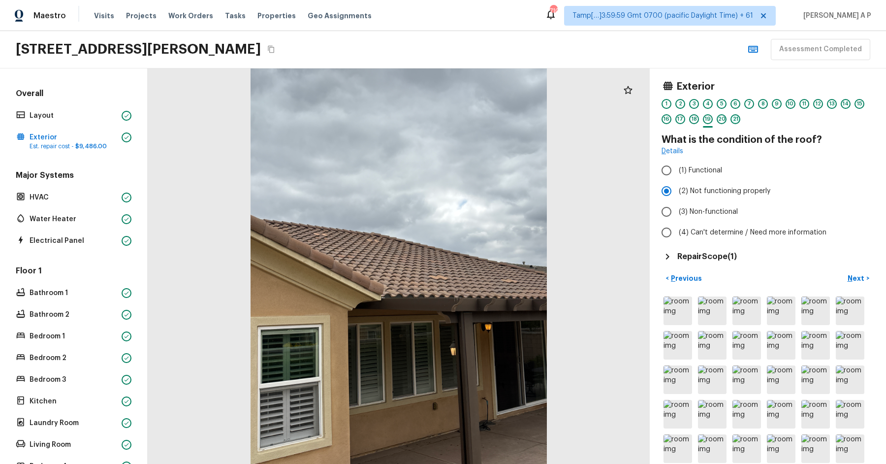
click at [736, 114] on div "21" at bounding box center [735, 119] width 10 height 10
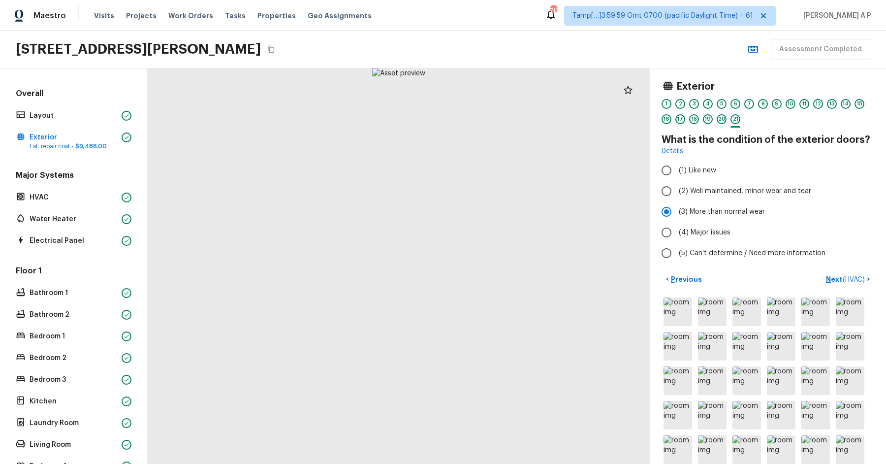
click at [825, 99] on div "1 2 3 4 5 6 7 8 9 10 11 12 13 14 15 16 17 18 19 20 21" at bounding box center [767, 114] width 213 height 31
click at [812, 102] on div "1 2 3 4 5 6 7 8 9 10 11 12 13 14 15 16 17 18 19 20 21" at bounding box center [767, 114] width 213 height 31
click at [820, 101] on div "12" at bounding box center [818, 104] width 10 height 10
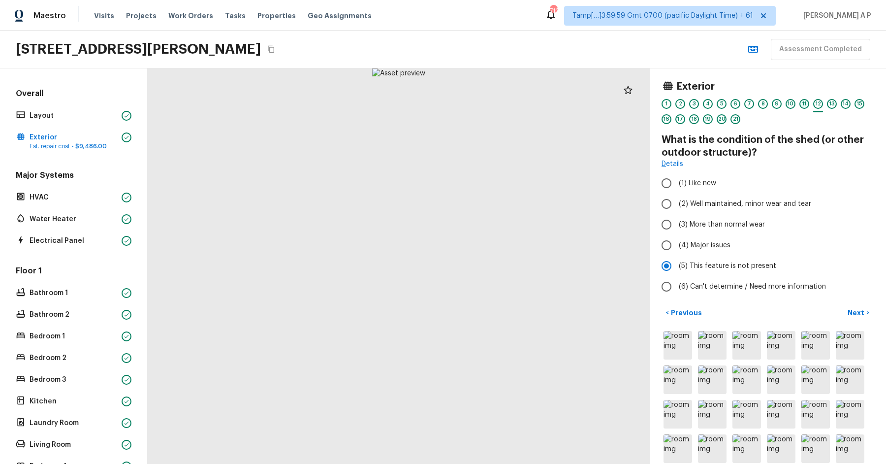
click at [805, 100] on div "11" at bounding box center [804, 104] width 10 height 10
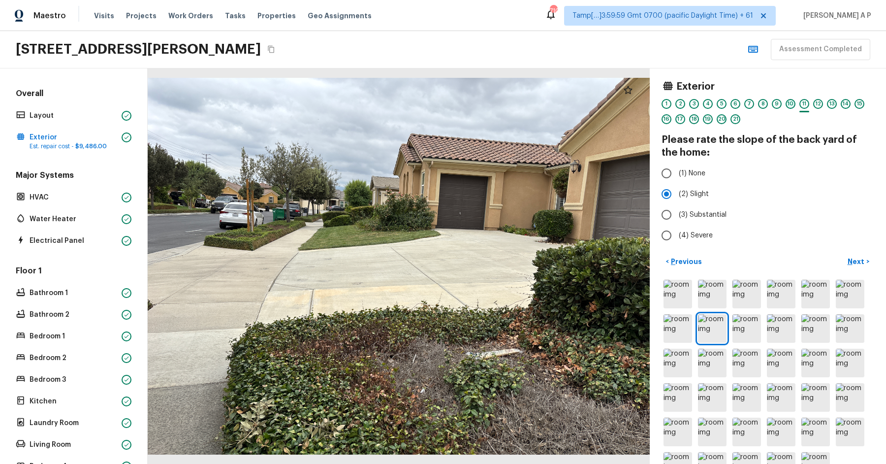
click at [790, 100] on div "10" at bounding box center [790, 104] width 10 height 10
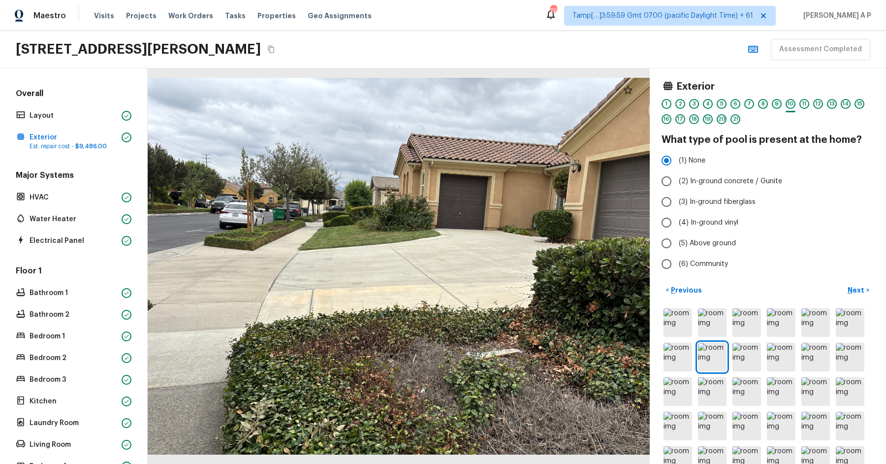
click at [773, 101] on div "9" at bounding box center [777, 104] width 10 height 10
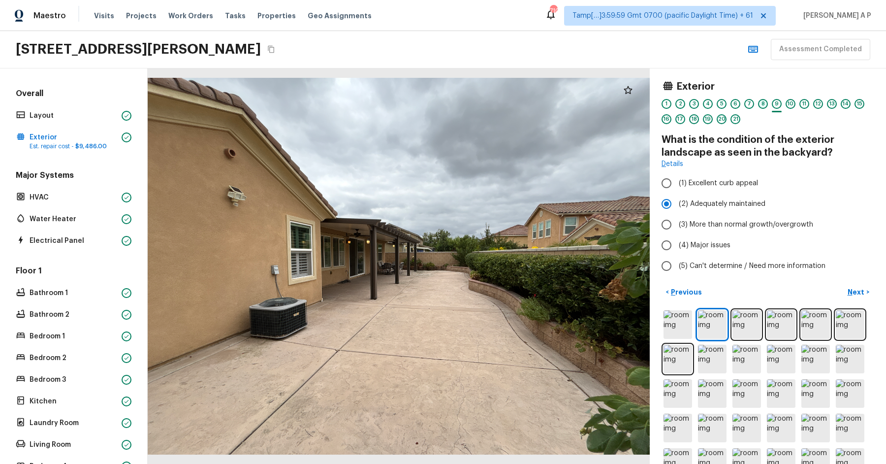
click at [761, 100] on div "8" at bounding box center [763, 104] width 10 height 10
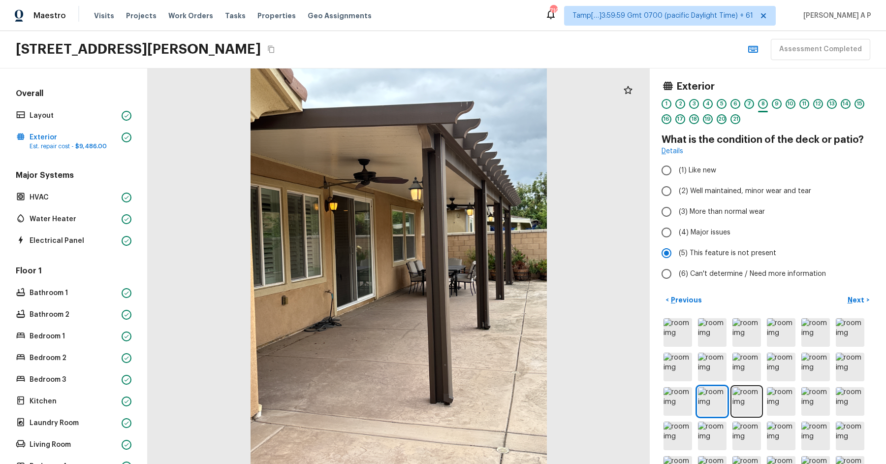
click at [747, 99] on div "7" at bounding box center [749, 104] width 10 height 10
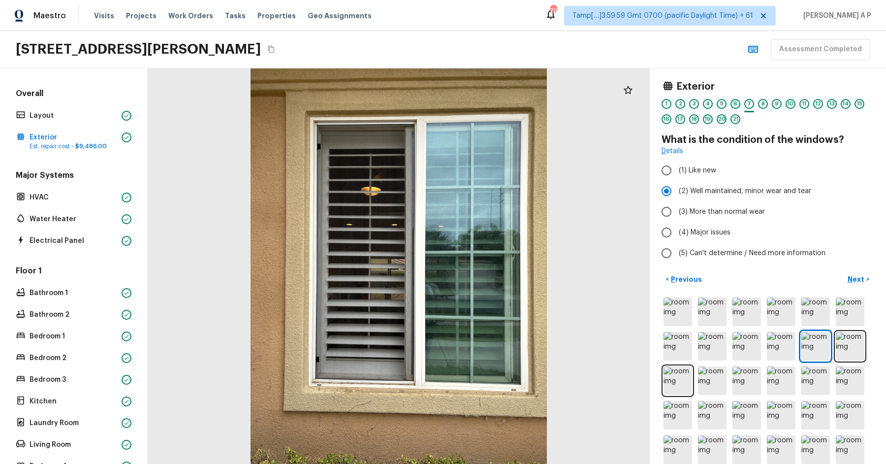
click at [735, 99] on div "6" at bounding box center [735, 104] width 10 height 10
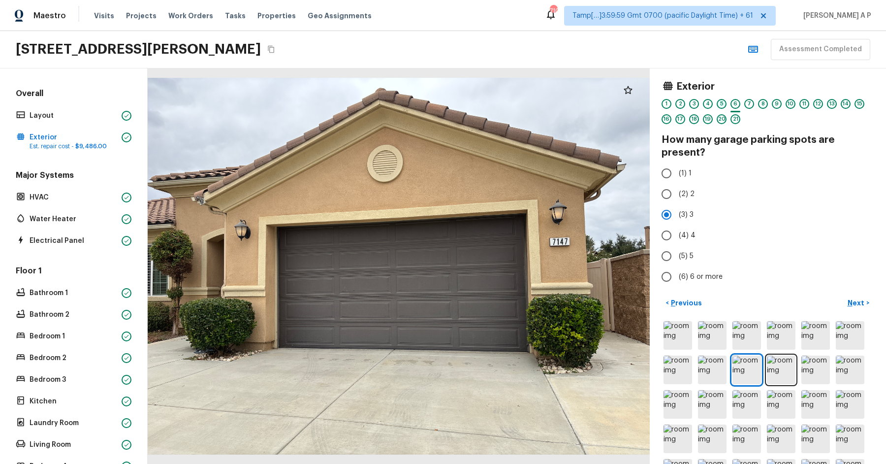
click at [721, 100] on div "5" at bounding box center [722, 104] width 10 height 10
click at [735, 101] on div "6" at bounding box center [735, 104] width 10 height 10
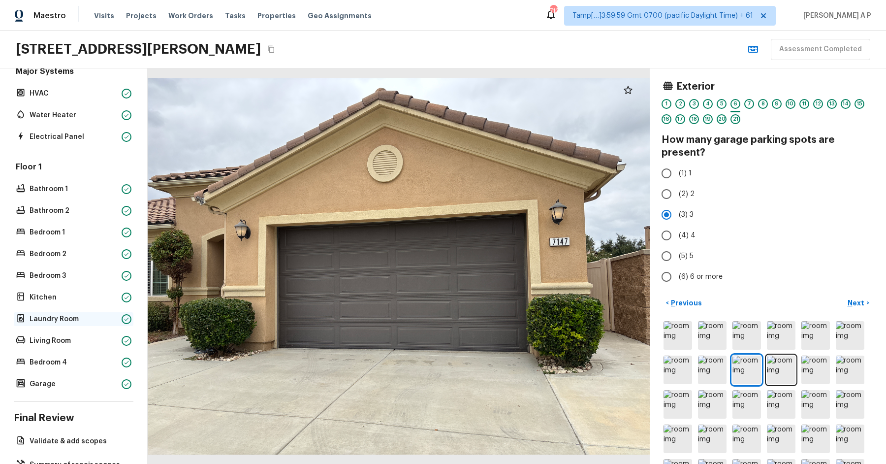
scroll to position [138, 0]
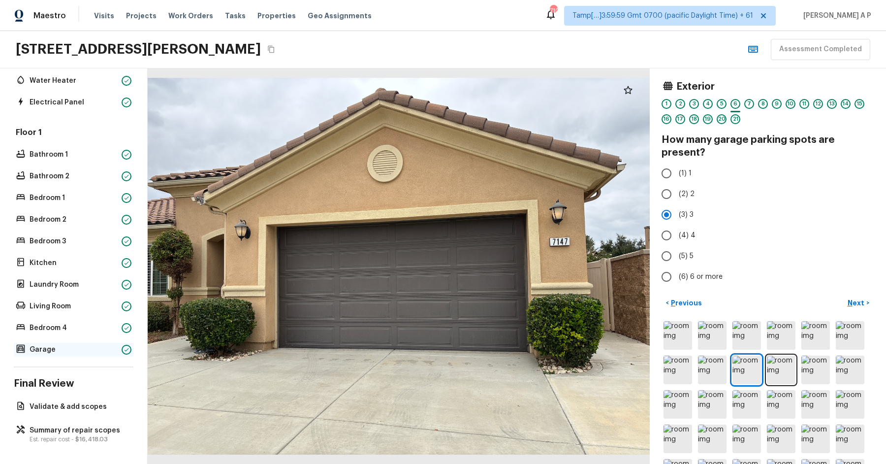
click at [69, 351] on p "Garage" at bounding box center [74, 349] width 88 height 10
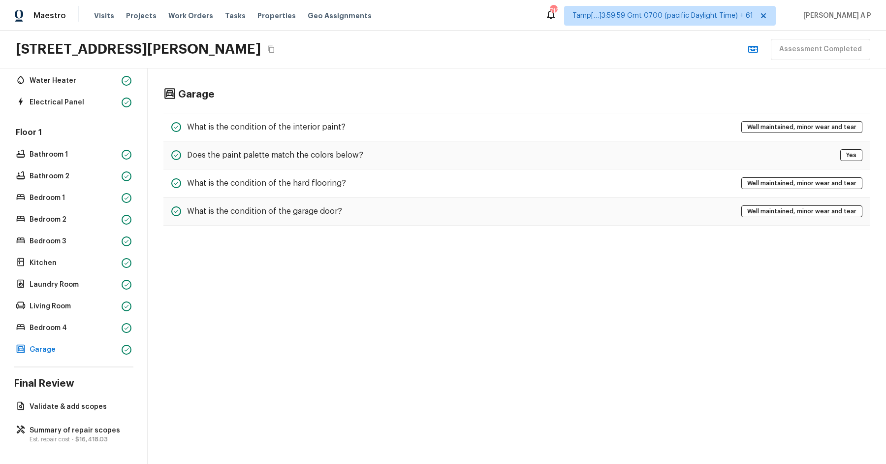
click at [346, 111] on div "Garage What is the condition of the interior paint? Well maintained, minor wear…" at bounding box center [517, 156] width 738 height 177
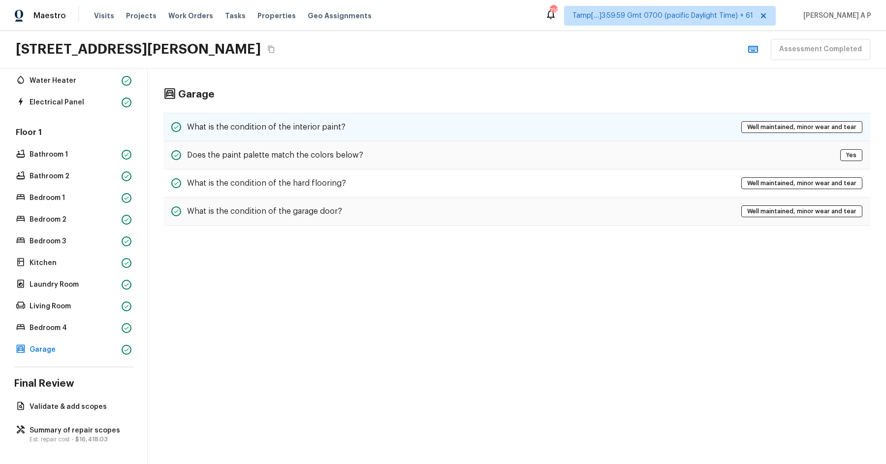
click at [338, 123] on h5 "What is the condition of the interior paint?" at bounding box center [266, 127] width 158 height 11
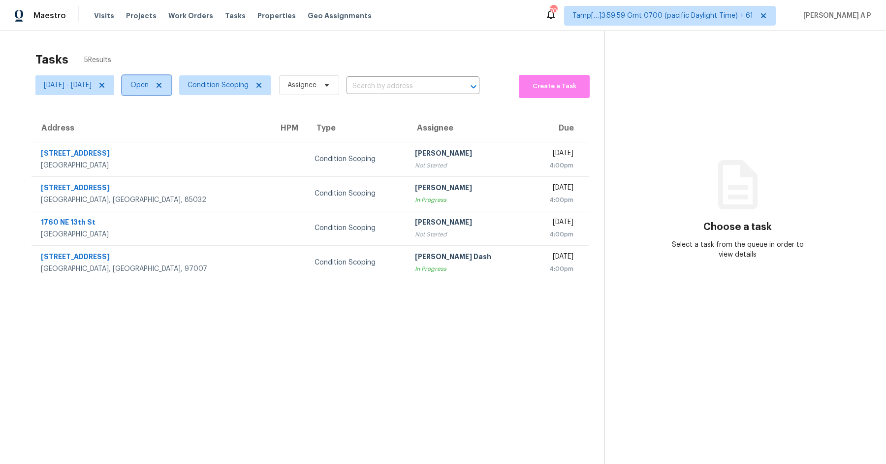
click at [149, 87] on span "Open" at bounding box center [139, 85] width 18 height 10
click at [185, 125] on label "Closed" at bounding box center [184, 127] width 35 height 10
click at [173, 125] on input "Closed" at bounding box center [170, 125] width 6 height 6
checkbox input "true"
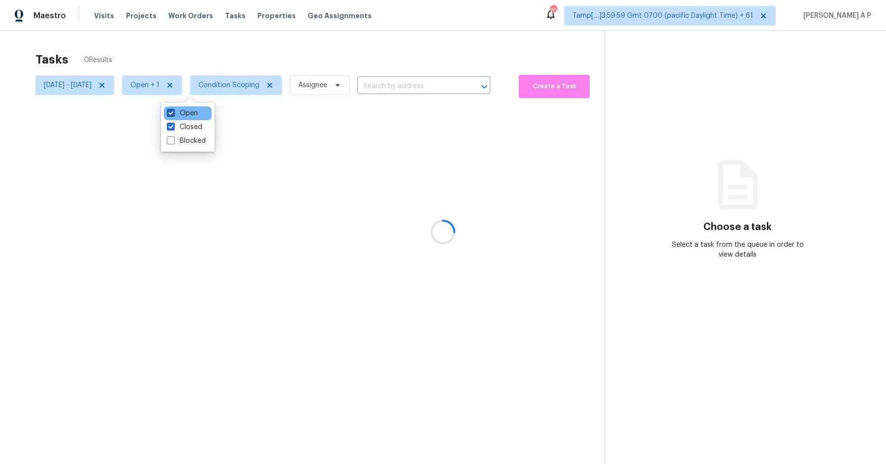
click at [186, 116] on label "Open" at bounding box center [182, 113] width 31 height 10
click at [173, 115] on input "Open" at bounding box center [170, 111] width 6 height 6
checkbox input "false"
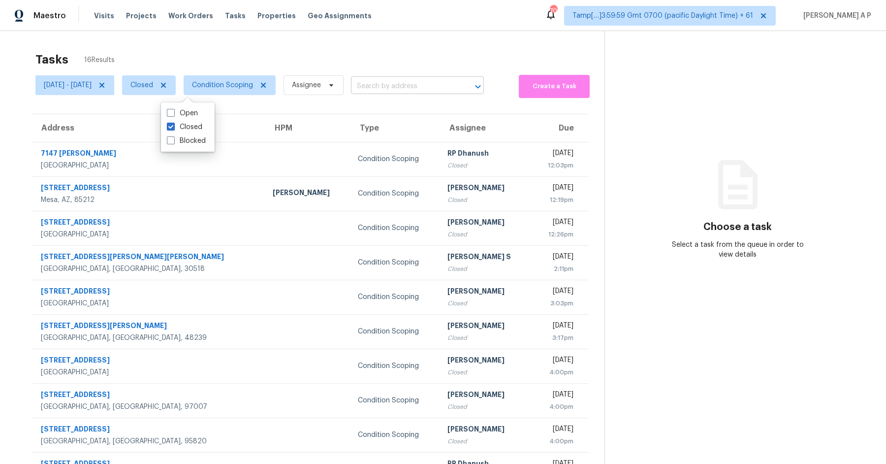
click at [414, 81] on input "text" at bounding box center [403, 86] width 105 height 15
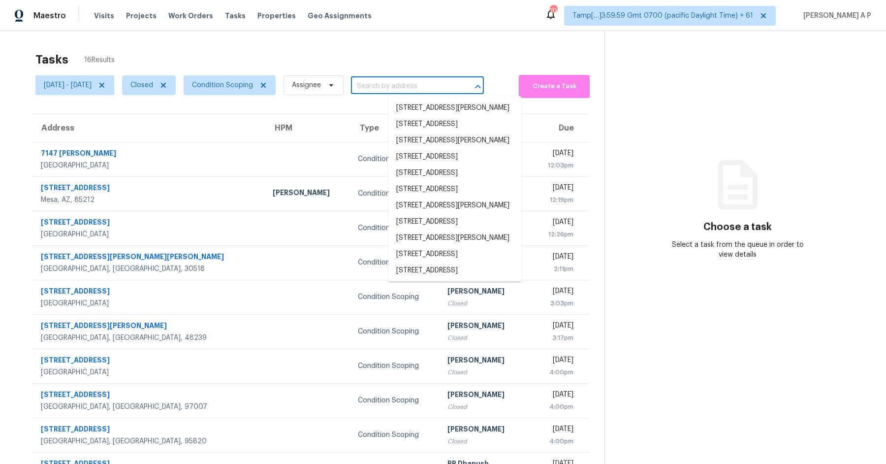
paste input "9928 E Tahoe Ave, Mesa, AZ 85212"
type input "9928 E Tahoe Ave, Mesa, AZ 85212"
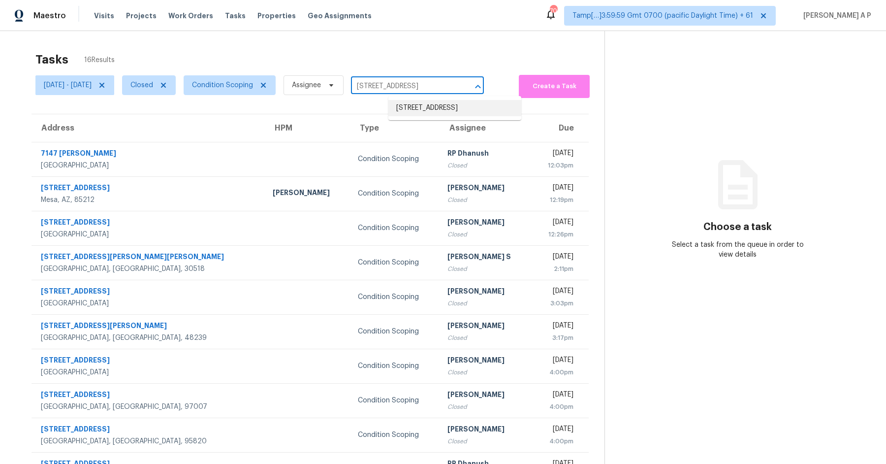
click at [423, 110] on li "9928 E Tahoe Ave, Mesa, AZ 85212" at bounding box center [454, 108] width 133 height 16
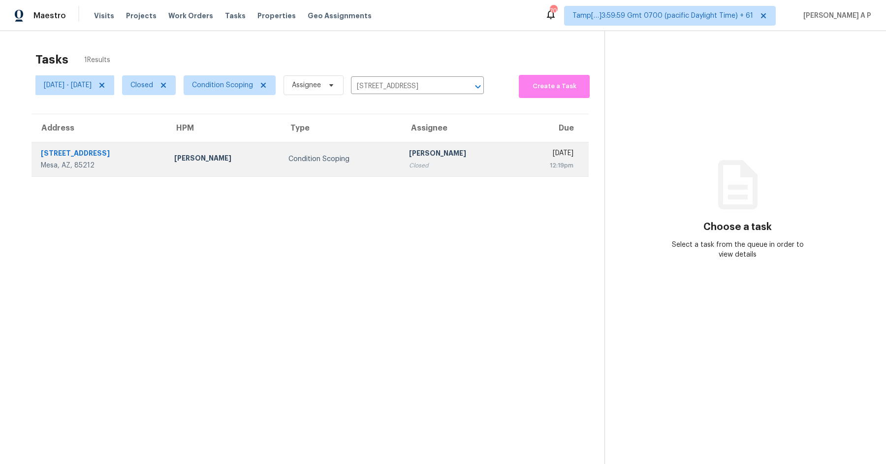
click at [523, 166] on div "12:19pm" at bounding box center [548, 165] width 50 height 10
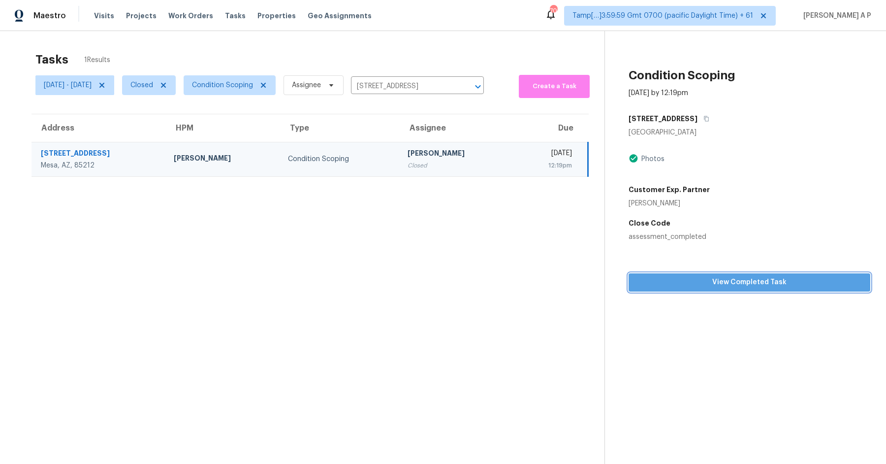
click at [708, 281] on span "View Completed Task" at bounding box center [749, 282] width 226 height 12
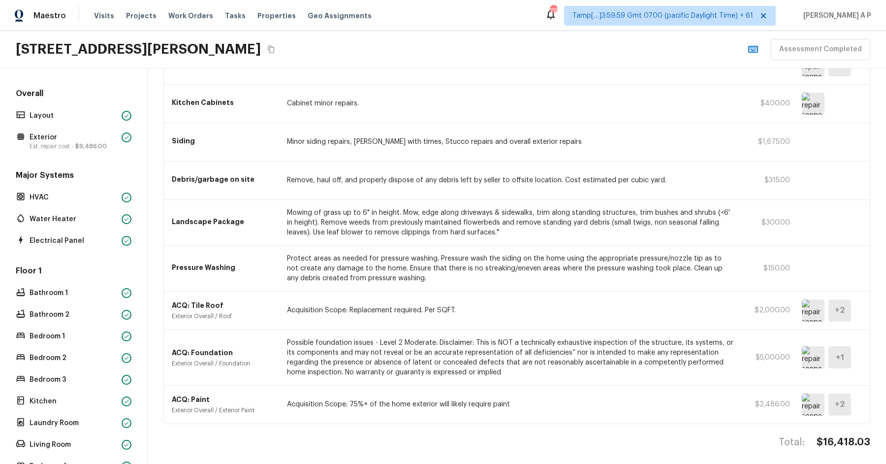
scroll to position [180, 0]
